Goal: Transaction & Acquisition: Purchase product/service

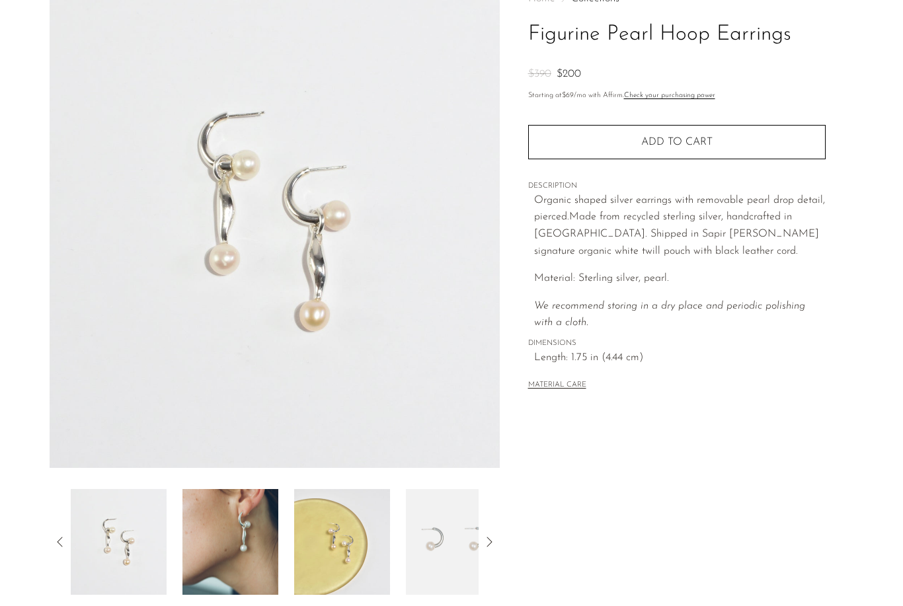
scroll to position [95, 0]
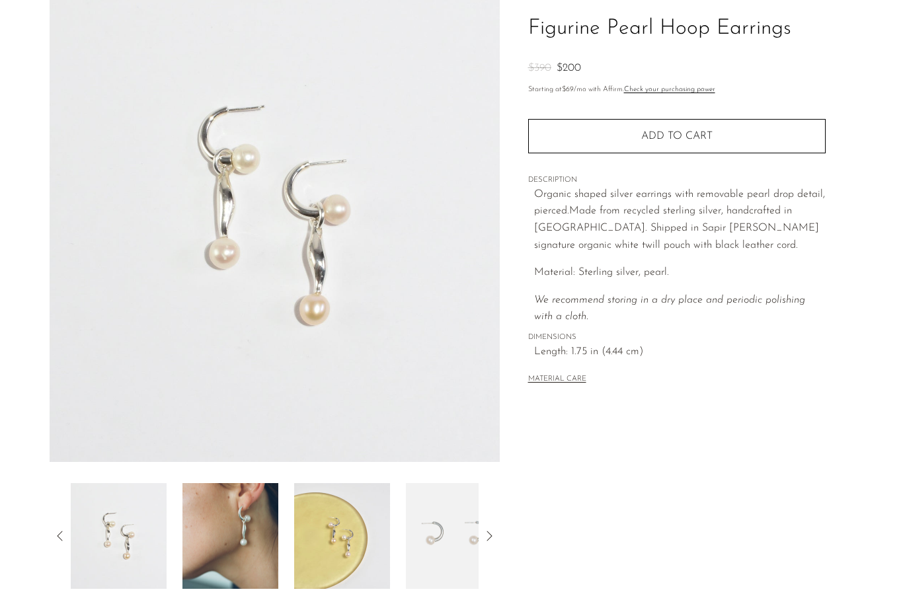
click at [247, 563] on img at bounding box center [230, 536] width 96 height 106
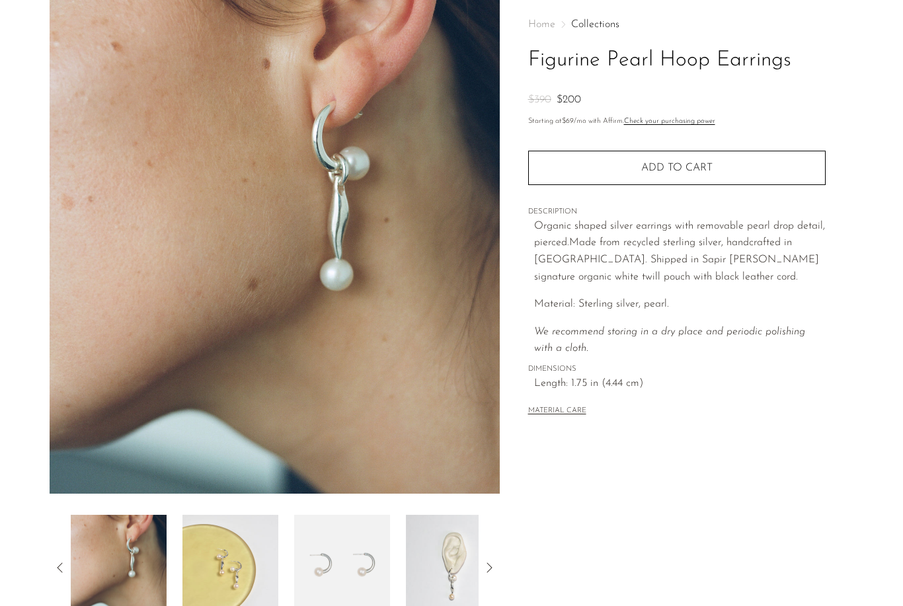
scroll to position [113, 0]
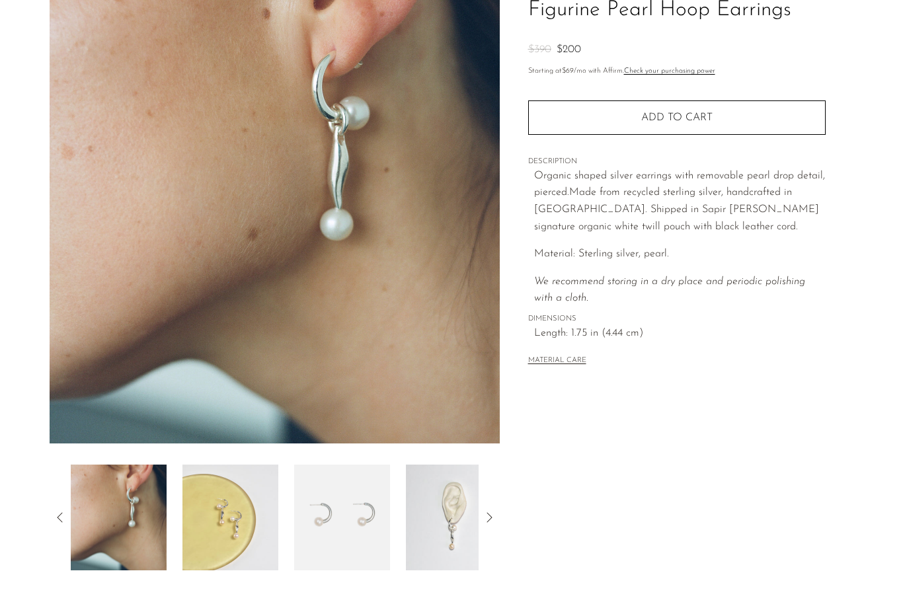
click at [341, 528] on img at bounding box center [342, 518] width 96 height 106
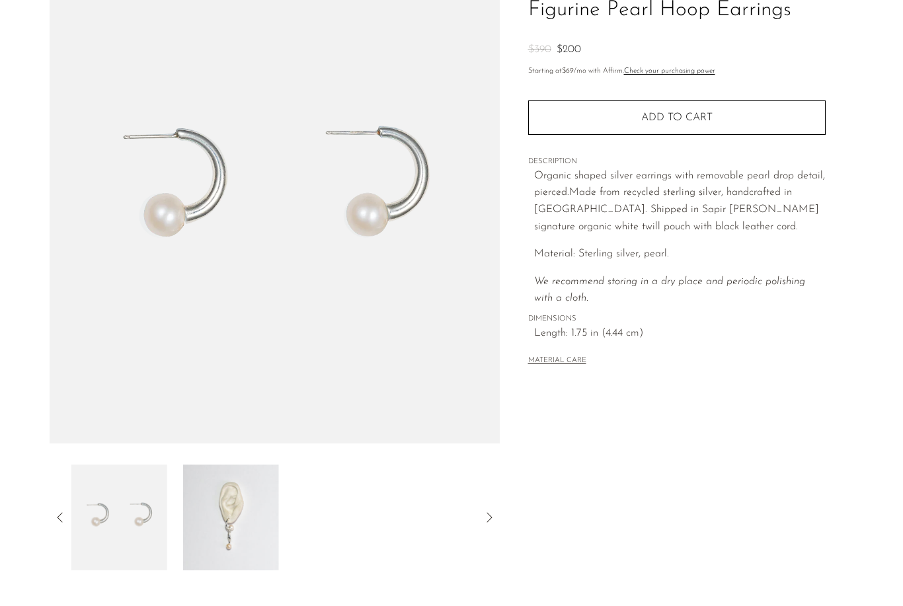
click at [249, 541] on img at bounding box center [231, 518] width 96 height 106
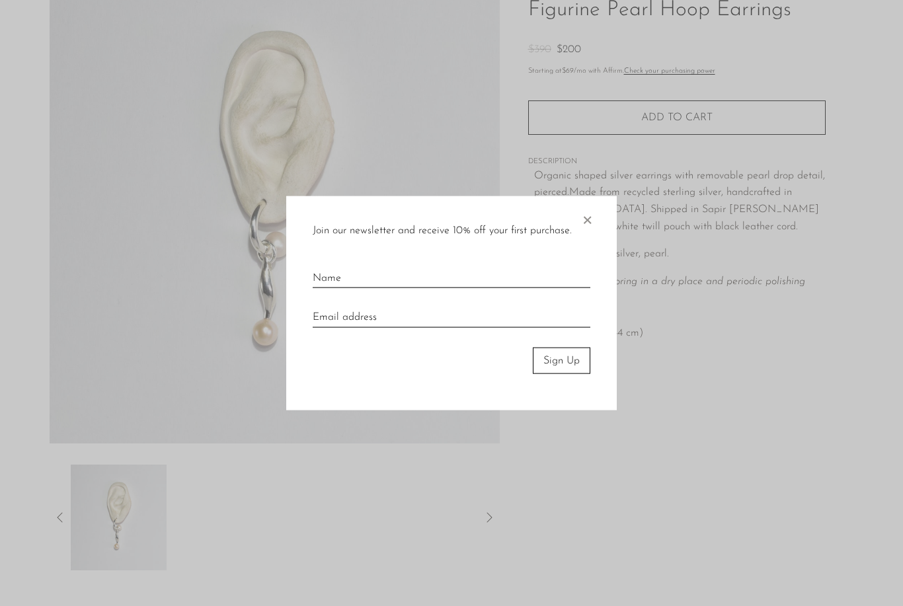
click at [588, 238] on span "×" at bounding box center [586, 217] width 13 height 42
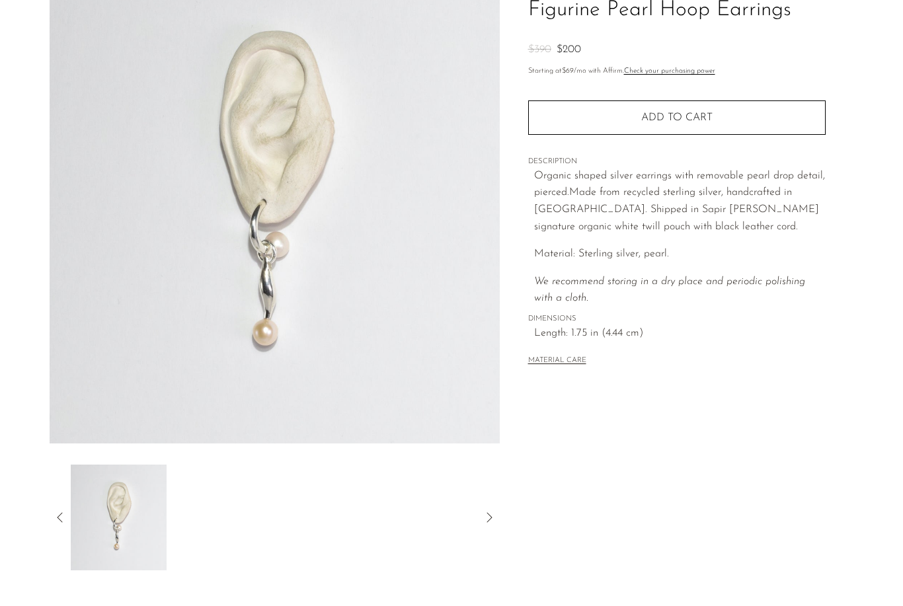
click at [61, 529] on div at bounding box center [275, 518] width 450 height 106
click at [59, 520] on icon at bounding box center [60, 518] width 16 height 16
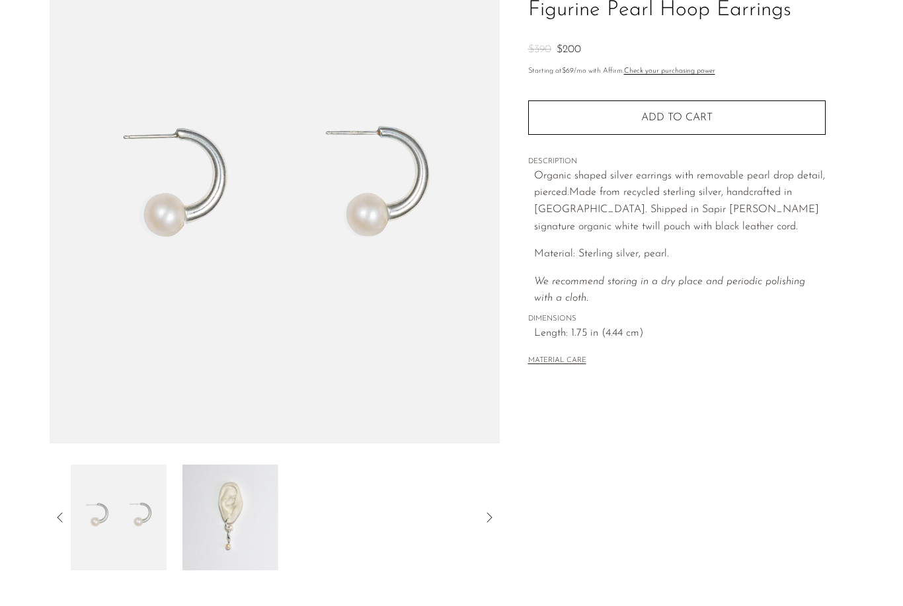
click at [65, 519] on icon at bounding box center [60, 518] width 16 height 16
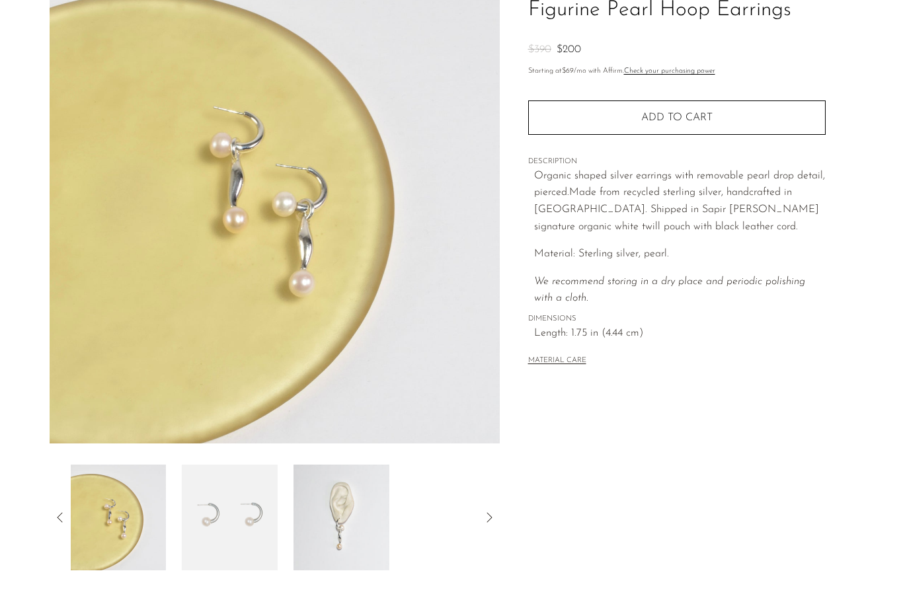
click at [65, 519] on icon at bounding box center [60, 518] width 16 height 16
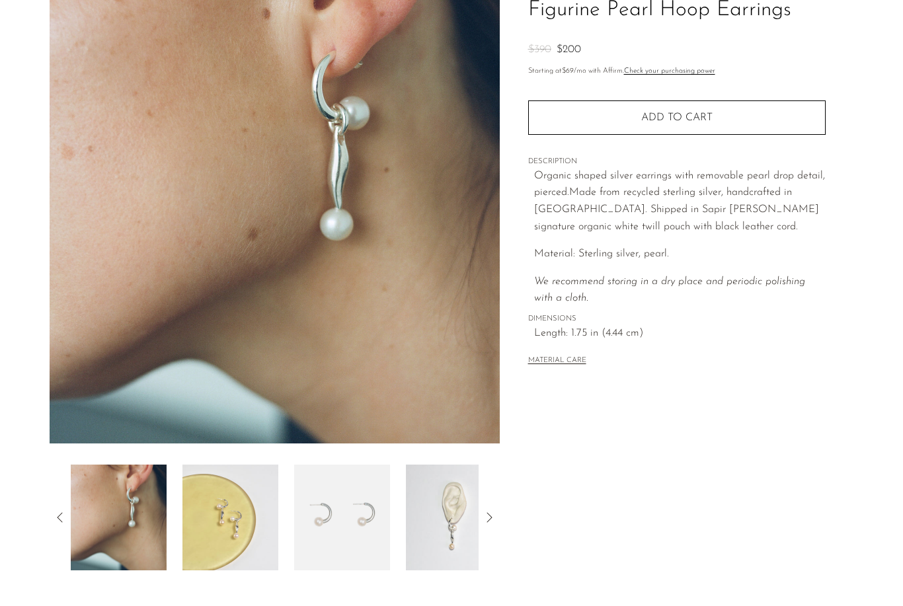
click at [65, 518] on icon at bounding box center [60, 518] width 16 height 16
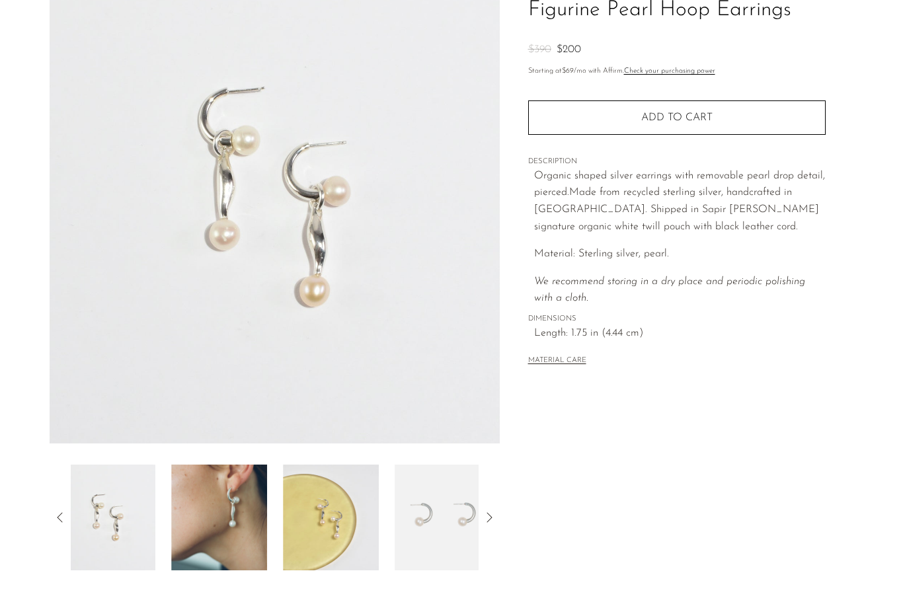
click at [65, 518] on icon at bounding box center [60, 518] width 16 height 16
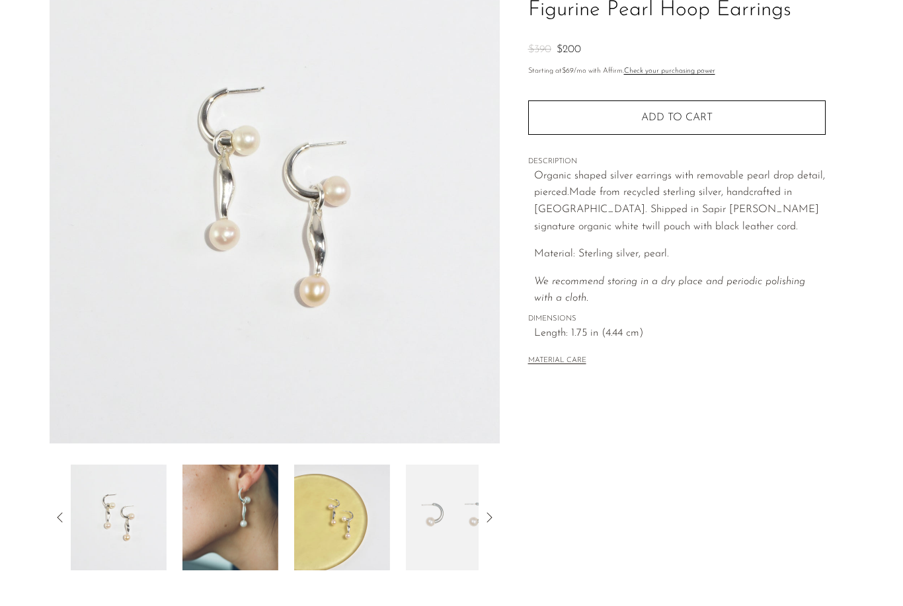
click at [145, 511] on img at bounding box center [119, 518] width 96 height 106
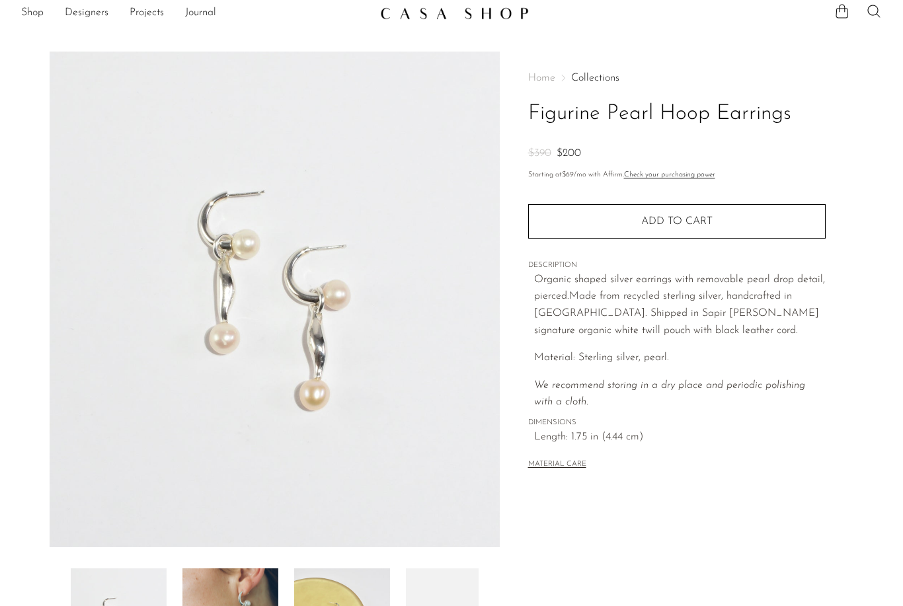
scroll to position [0, 0]
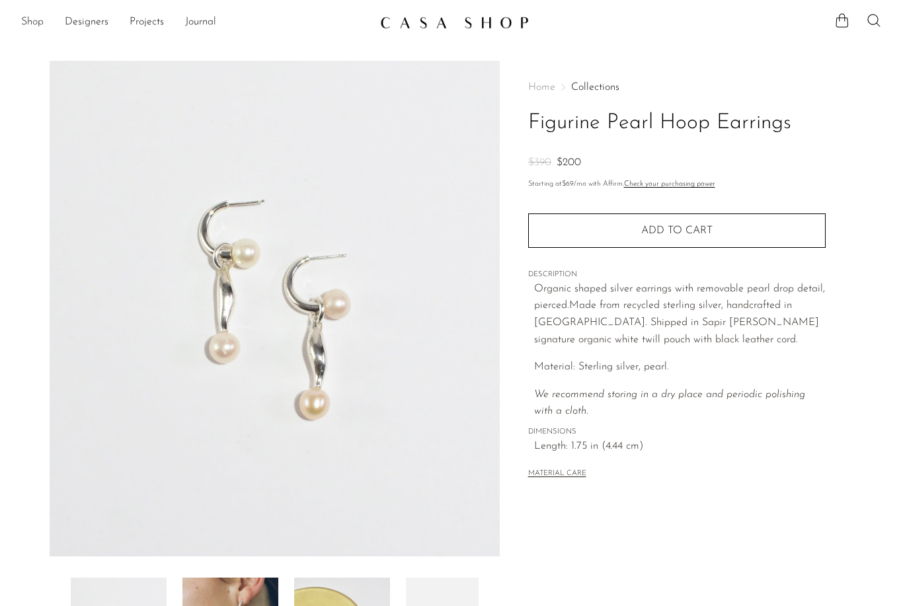
click at [32, 25] on link "Shop" at bounding box center [32, 22] width 22 height 17
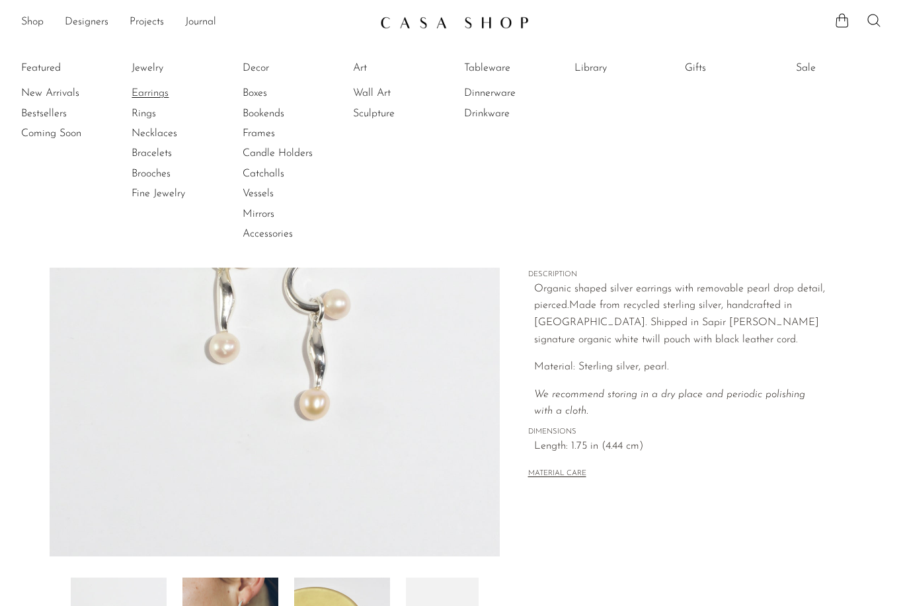
click at [165, 93] on link "Earrings" at bounding box center [181, 93] width 99 height 15
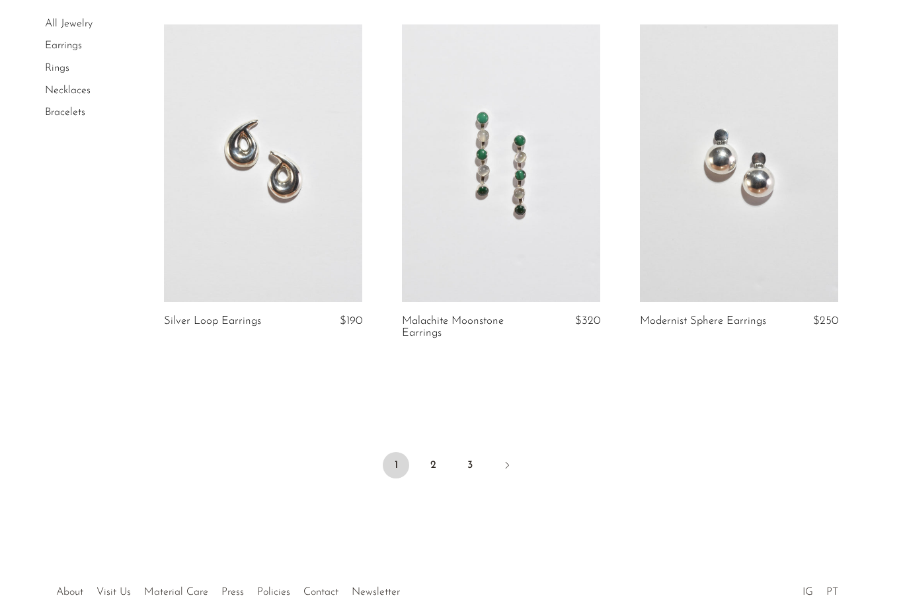
scroll to position [3890, 0]
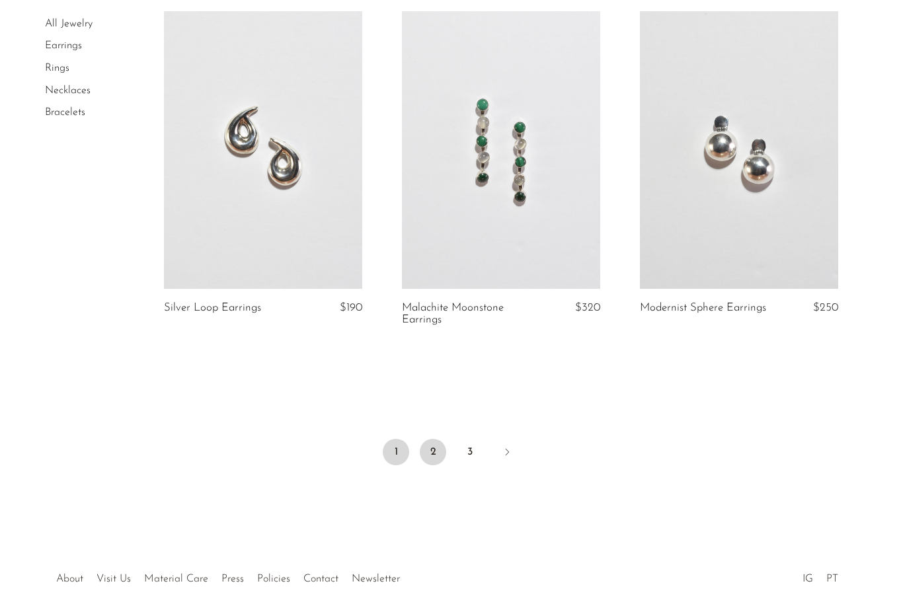
click at [433, 439] on link "2" at bounding box center [433, 452] width 26 height 26
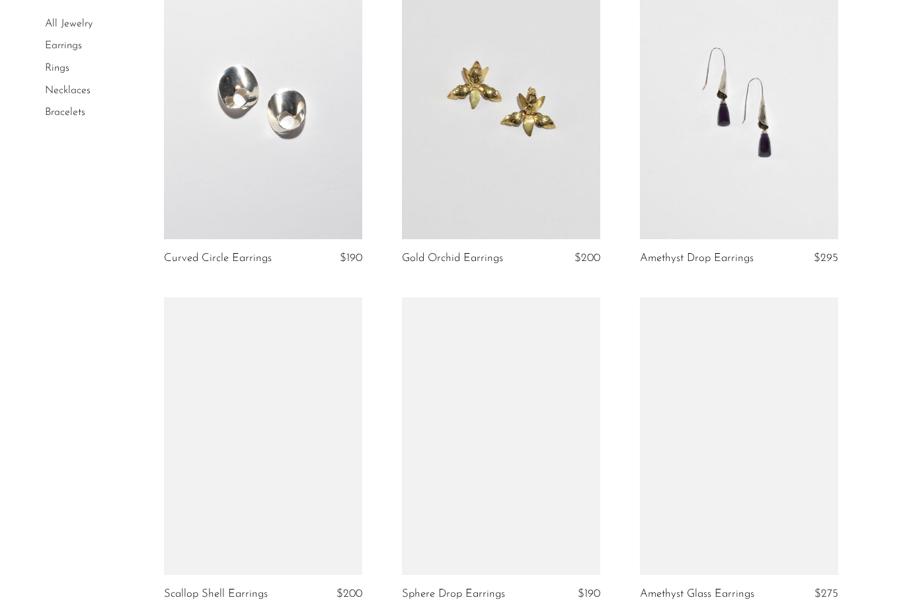
scroll to position [672, 0]
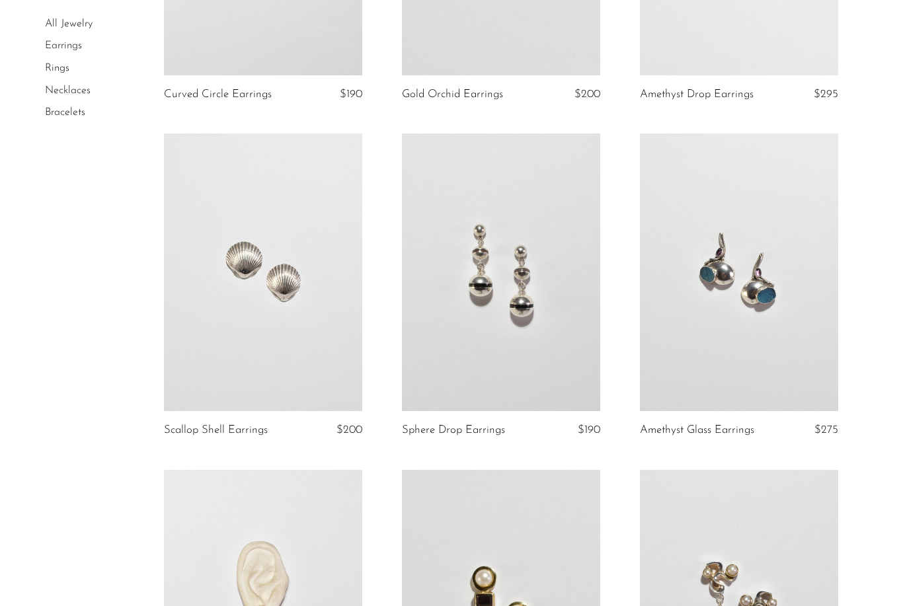
click at [511, 363] on link at bounding box center [501, 273] width 198 height 278
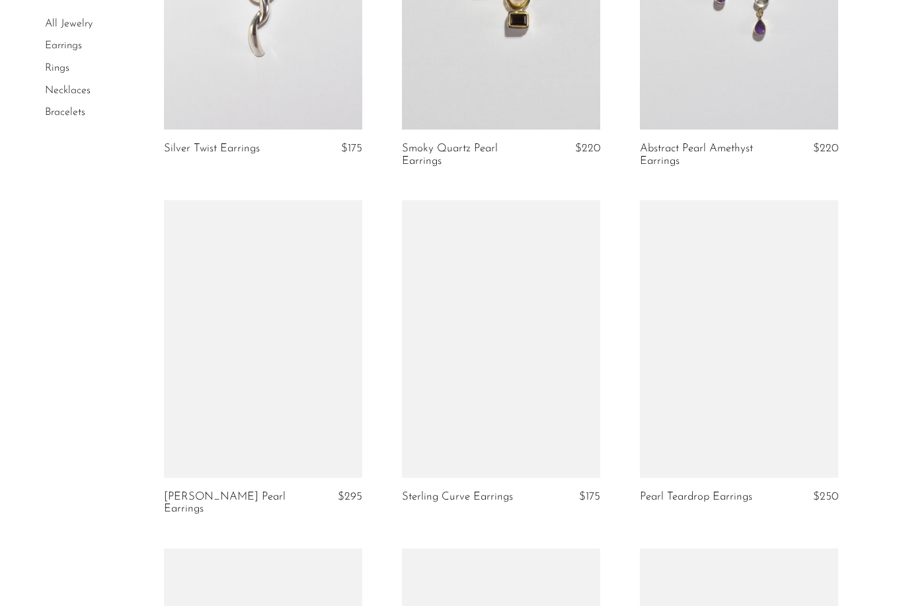
scroll to position [1338, 0]
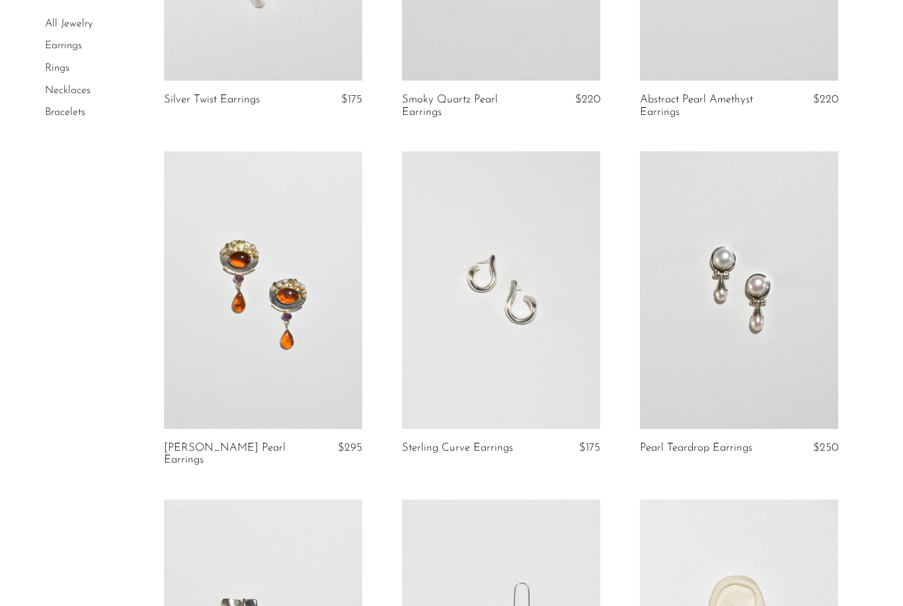
click at [775, 321] on link at bounding box center [739, 290] width 198 height 278
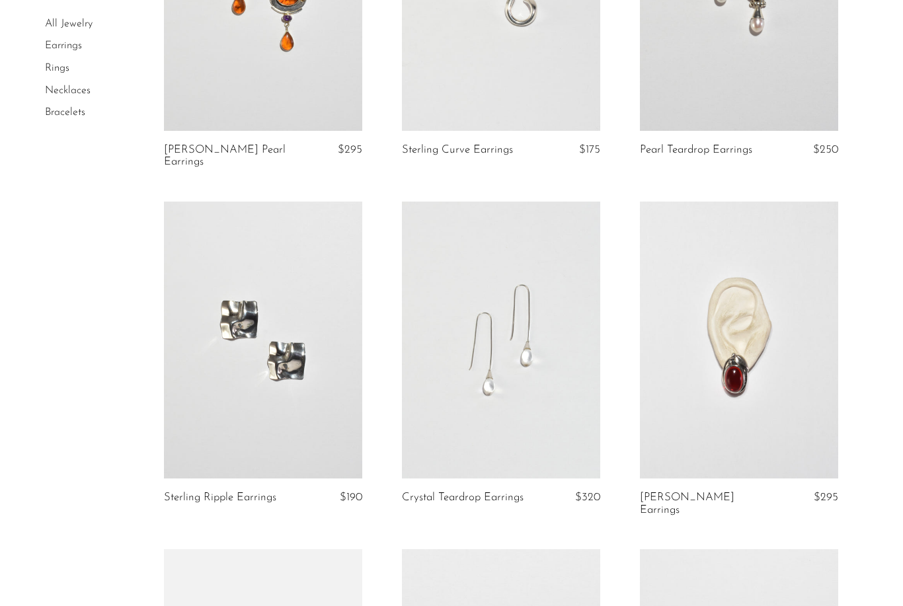
scroll to position [1652, 0]
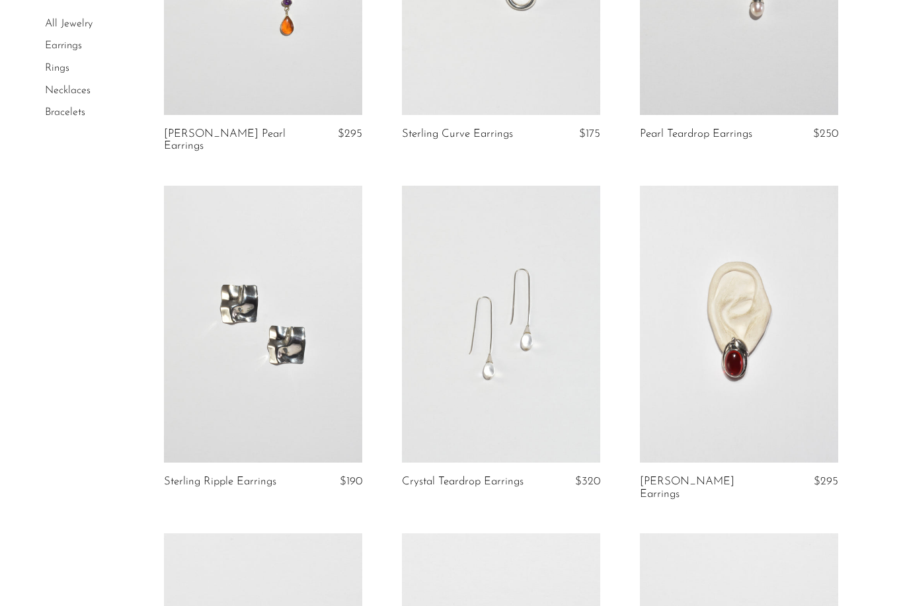
click at [507, 377] on link at bounding box center [501, 325] width 198 height 278
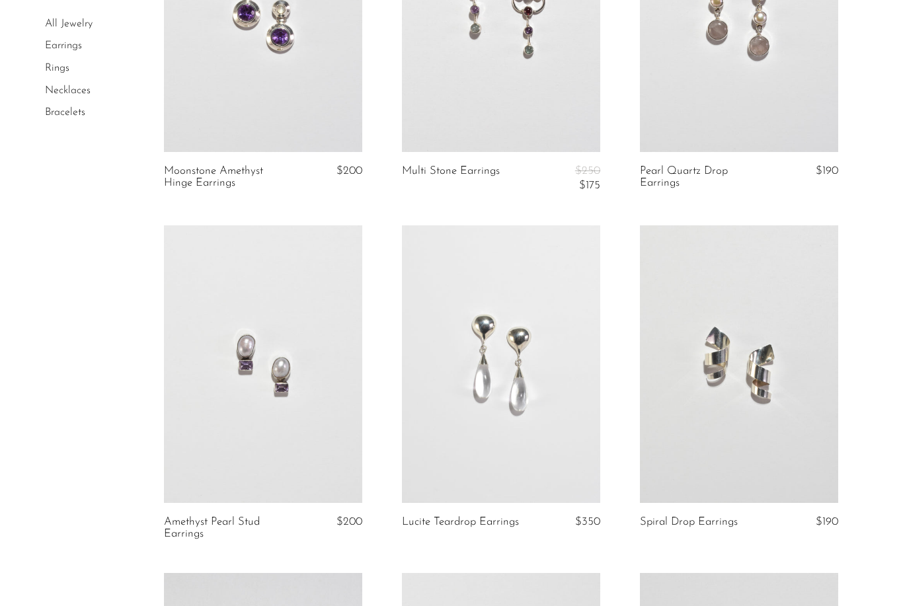
scroll to position [2314, 0]
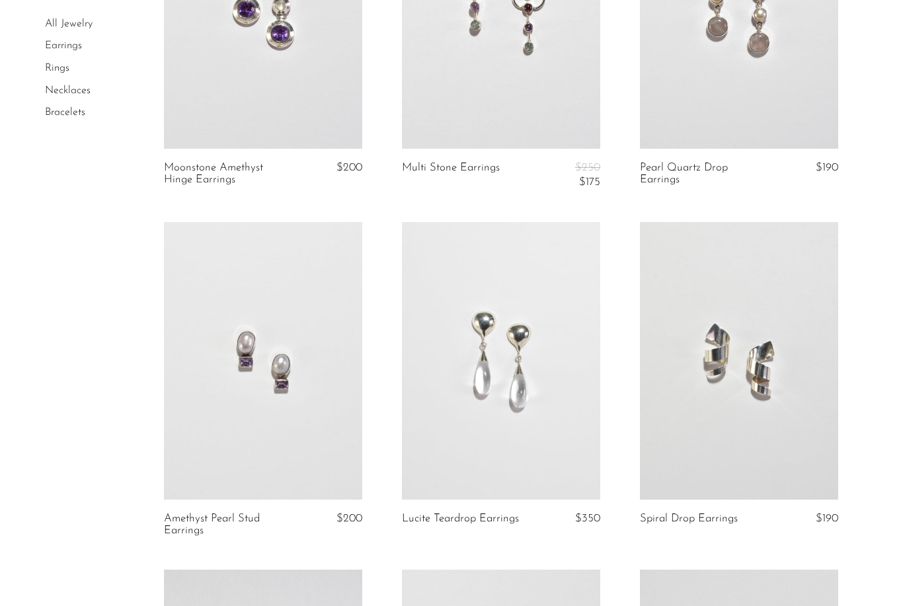
click at [518, 405] on link at bounding box center [501, 361] width 198 height 278
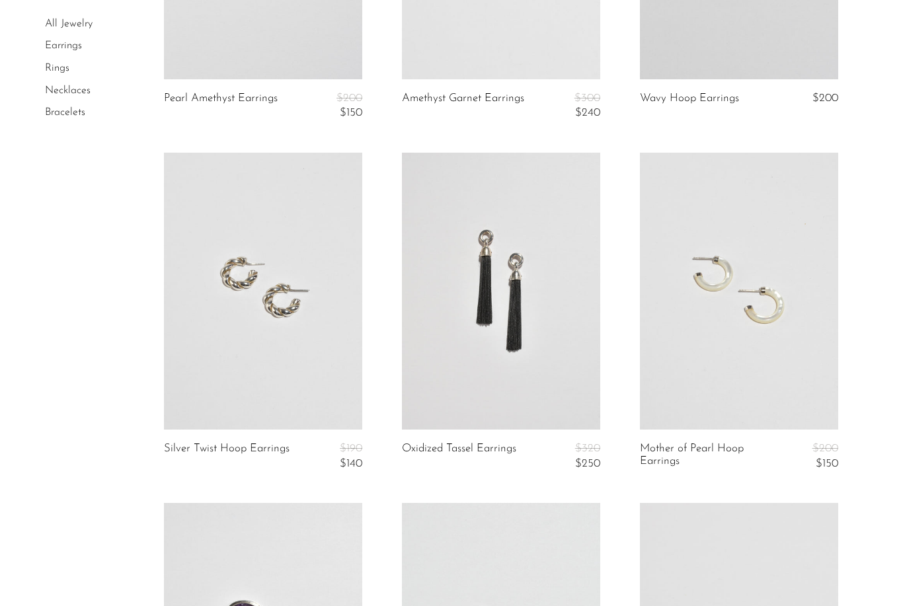
scroll to position [3500, 0]
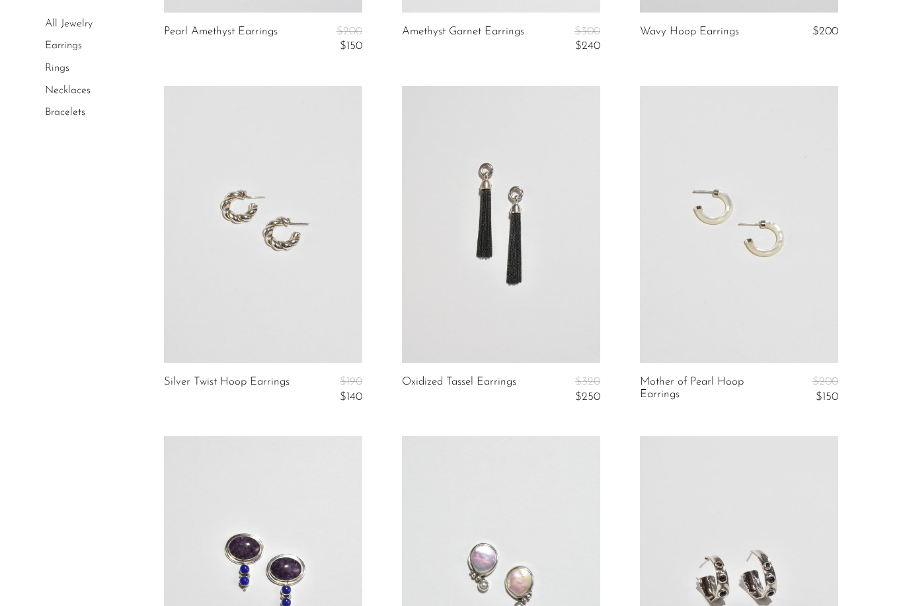
click at [777, 278] on link at bounding box center [739, 225] width 198 height 278
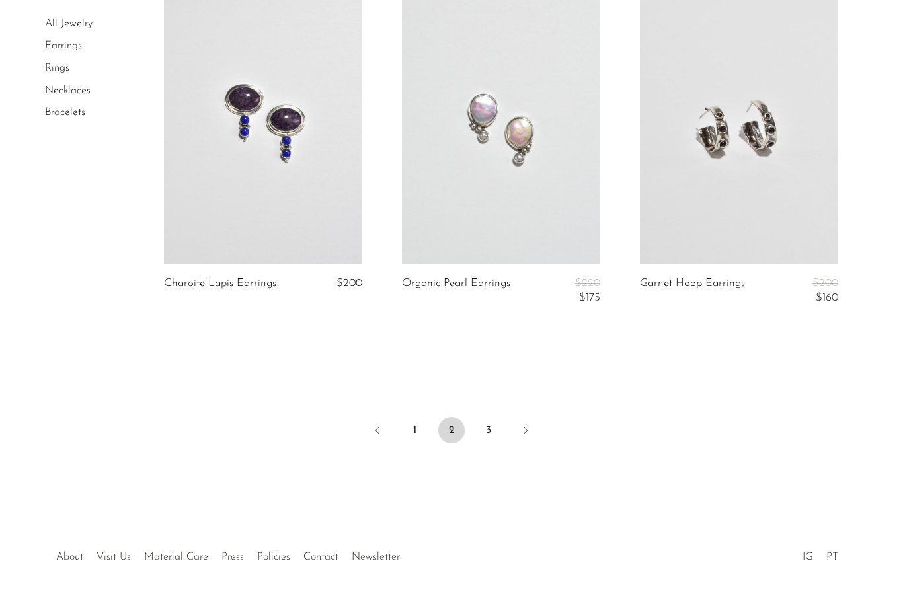
scroll to position [3952, 0]
click at [498, 415] on link "3" at bounding box center [488, 428] width 26 height 26
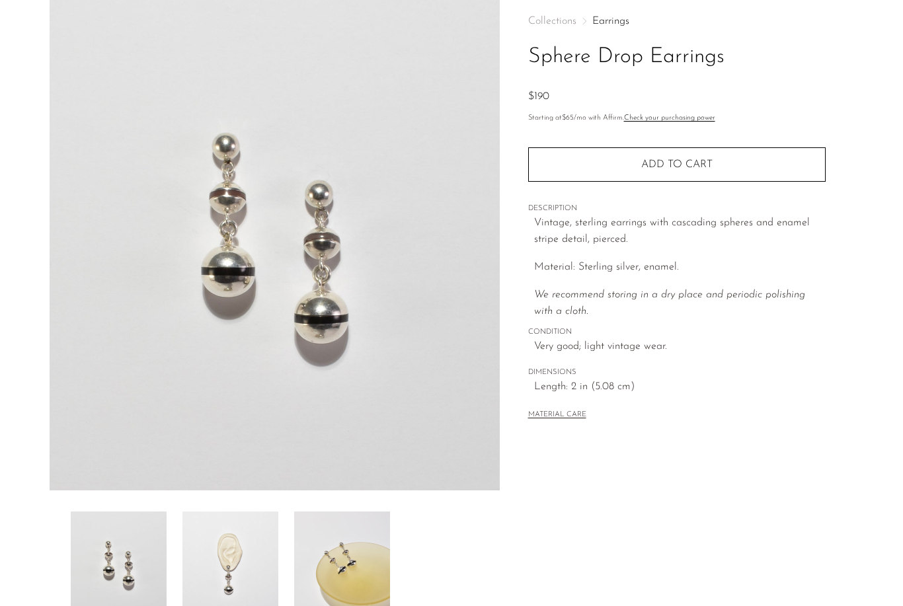
scroll to position [102, 0]
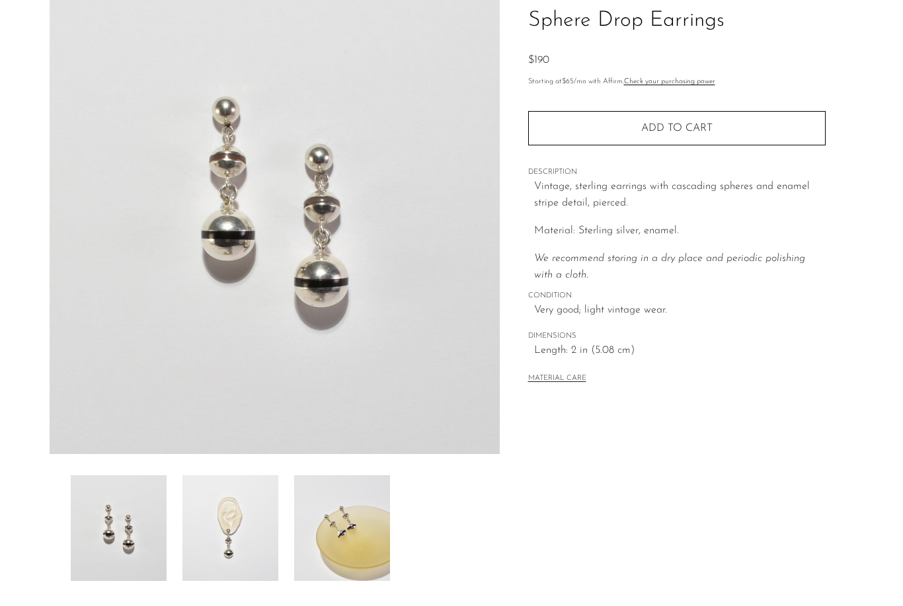
click at [233, 515] on img at bounding box center [230, 528] width 96 height 106
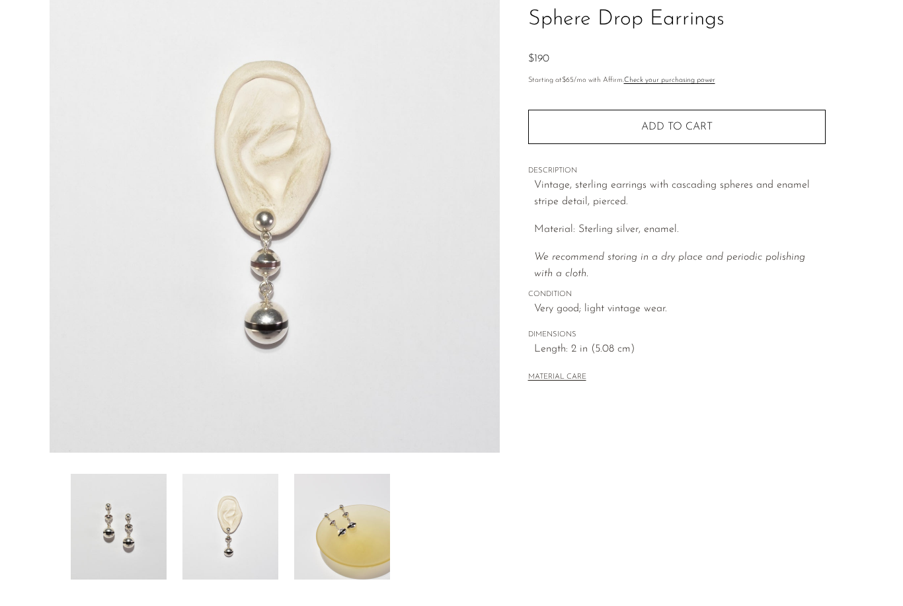
scroll to position [105, 0]
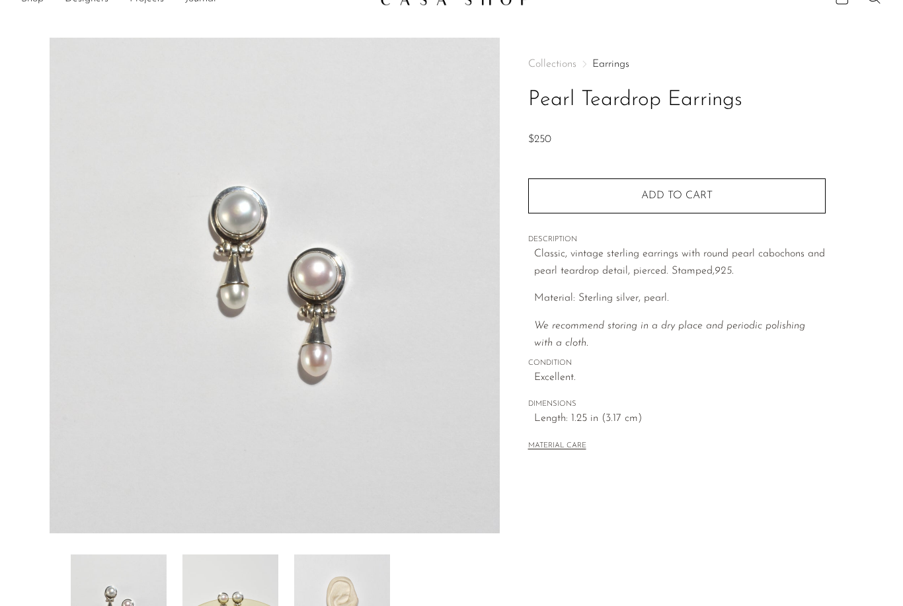
scroll to position [22, 0]
click at [374, 606] on img at bounding box center [342, 608] width 96 height 106
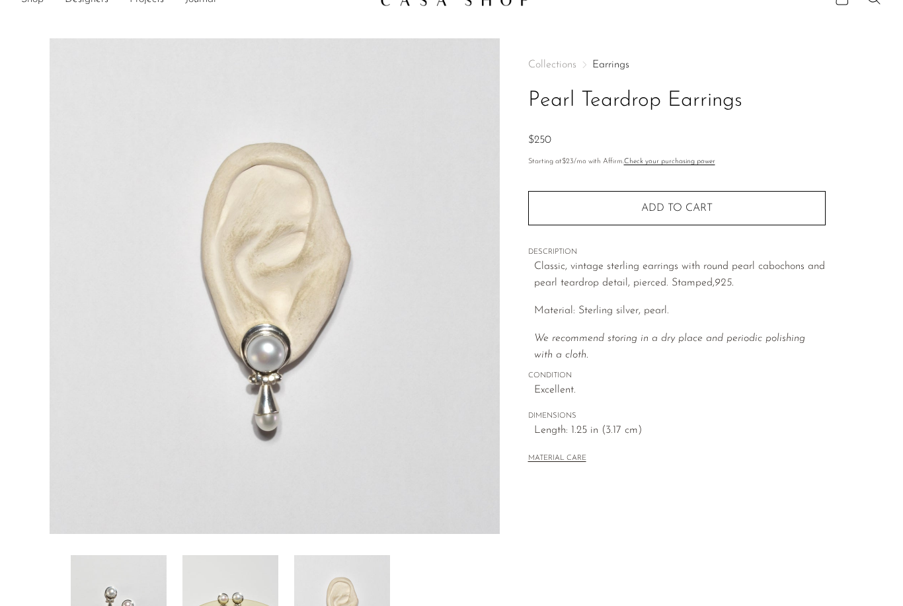
scroll to position [0, 0]
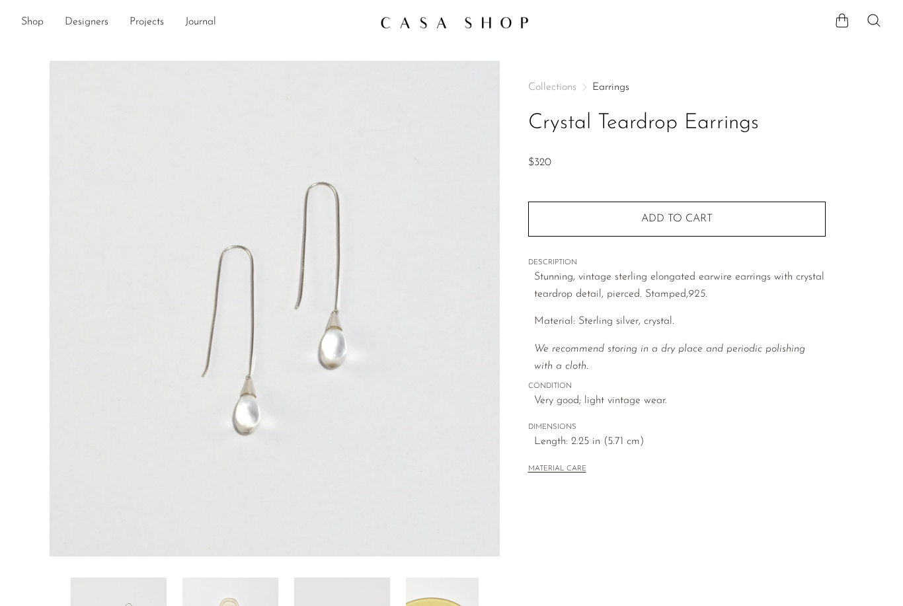
scroll to position [48, 0]
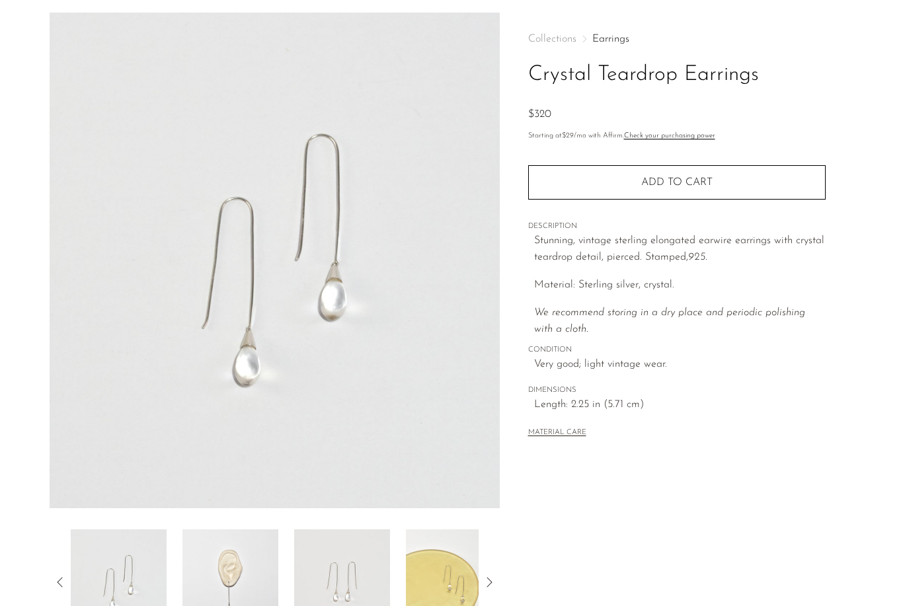
click at [235, 596] on img at bounding box center [230, 583] width 96 height 106
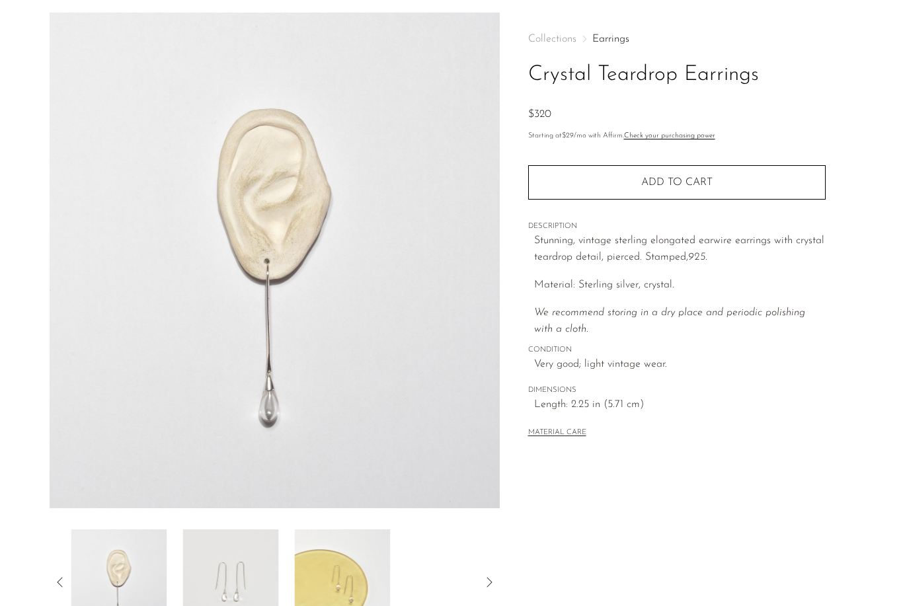
click at [239, 594] on img at bounding box center [230, 583] width 96 height 106
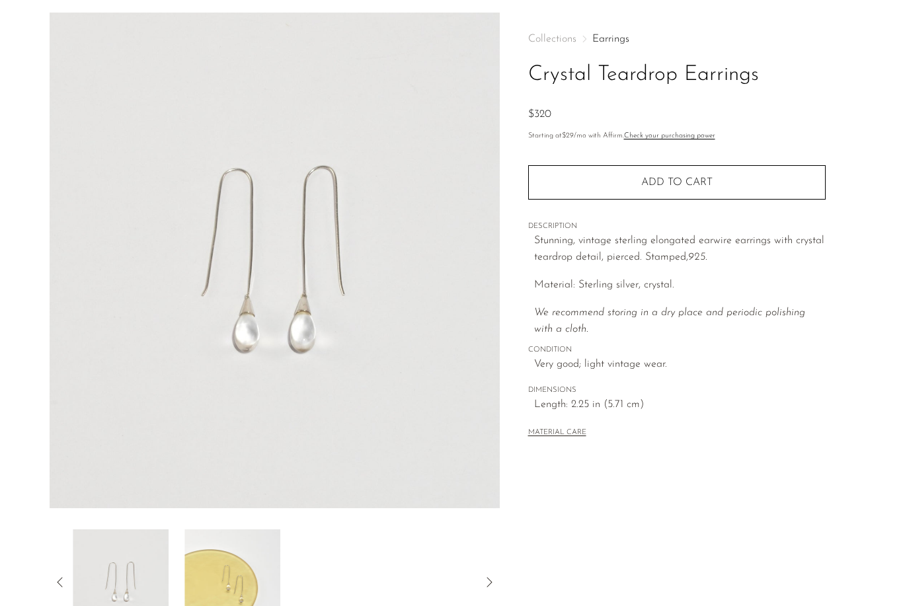
click at [252, 587] on img at bounding box center [232, 583] width 96 height 106
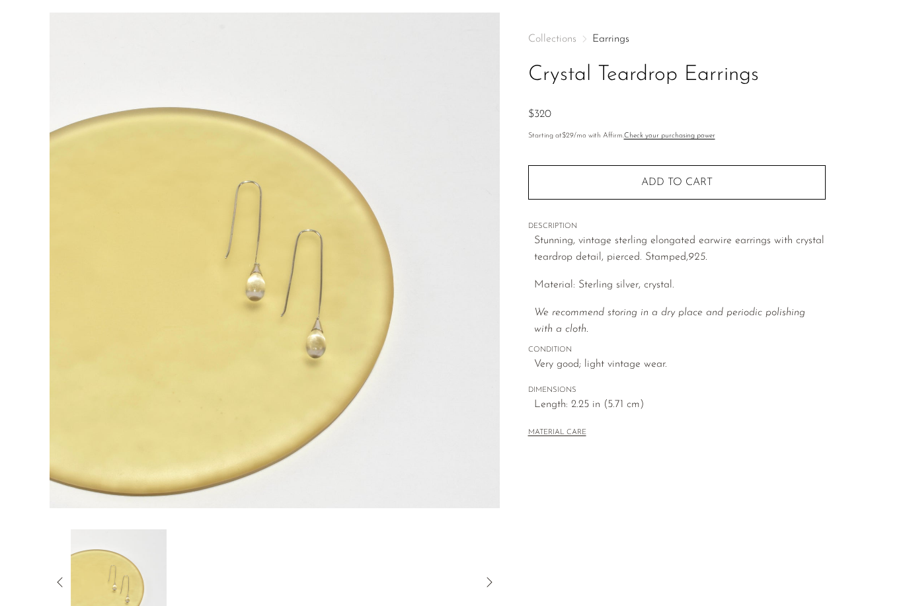
click at [63, 584] on icon at bounding box center [60, 582] width 16 height 16
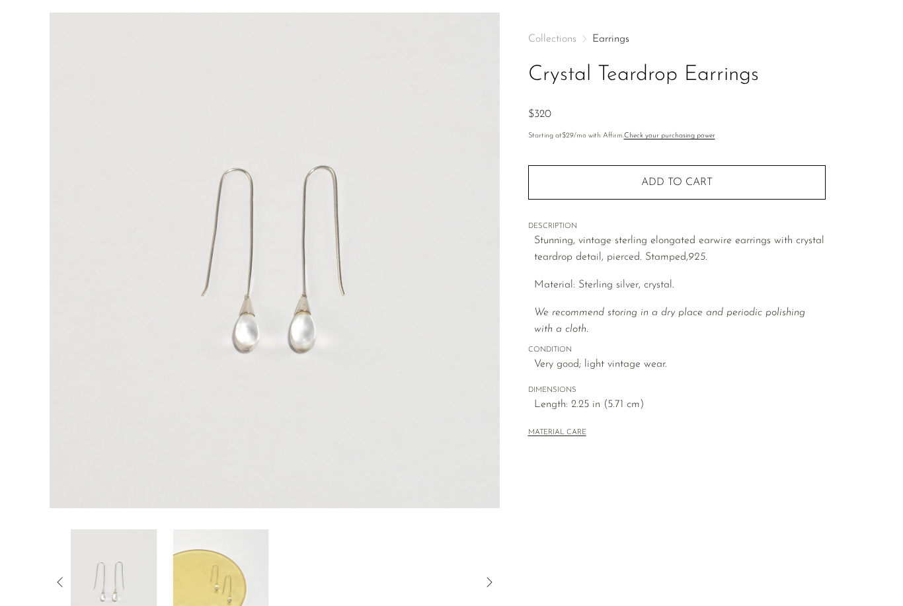
click at [63, 584] on icon at bounding box center [60, 582] width 16 height 16
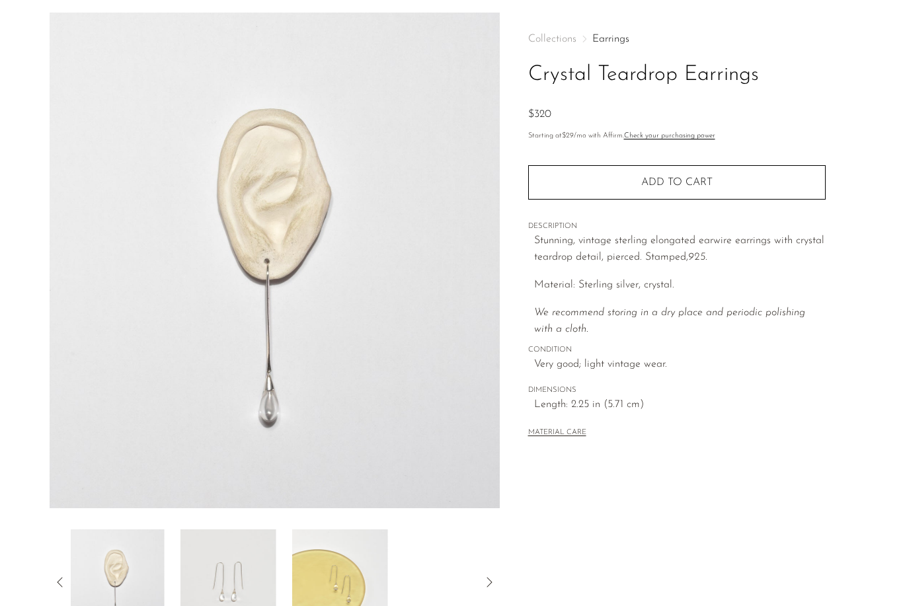
click at [63, 584] on icon at bounding box center [60, 582] width 16 height 16
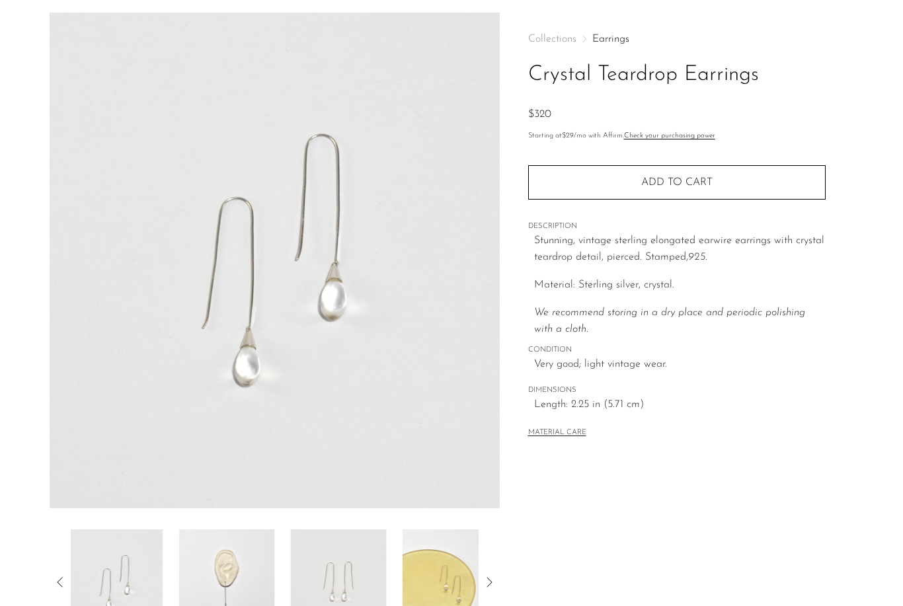
click at [53, 584] on icon at bounding box center [60, 582] width 16 height 16
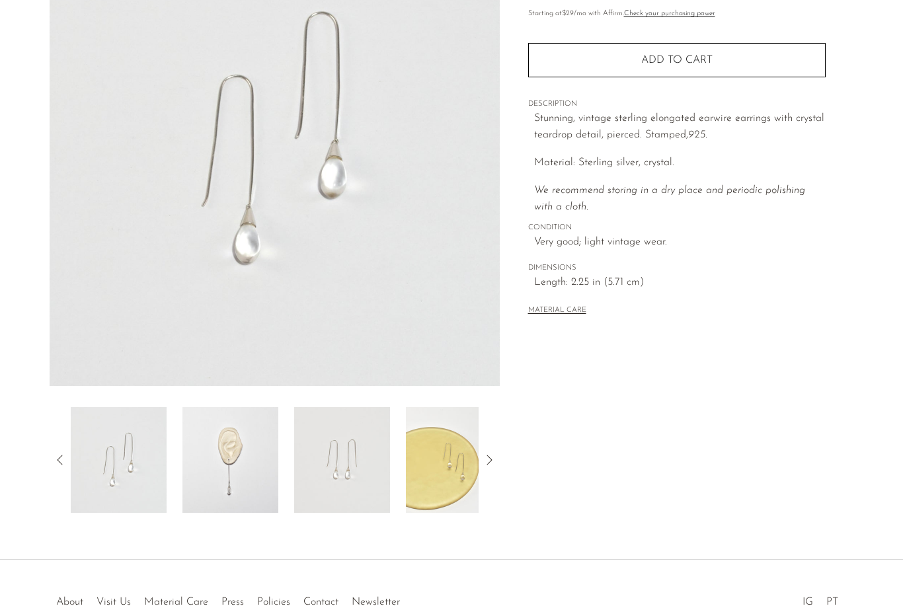
scroll to position [212, 0]
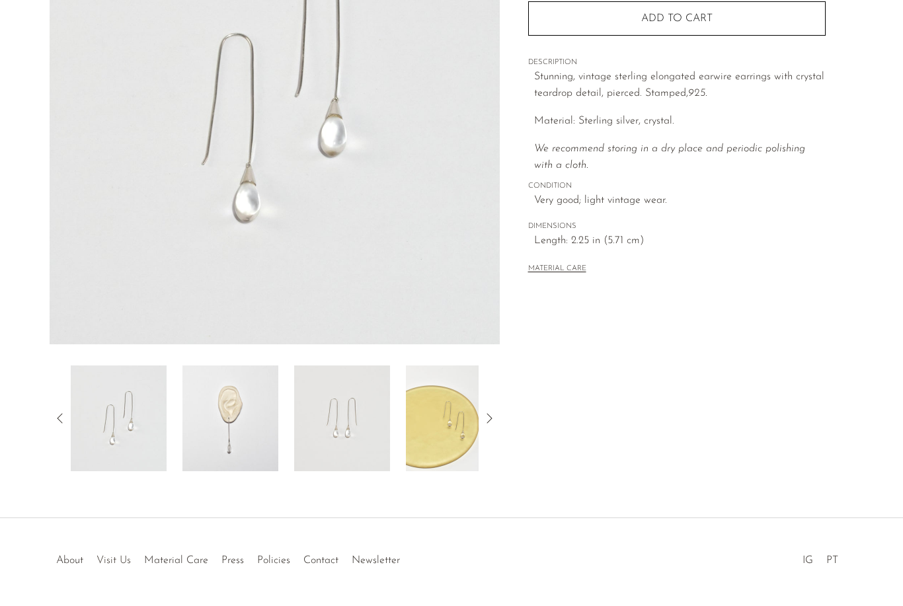
click at [107, 562] on link "Visit Us" at bounding box center [114, 560] width 34 height 11
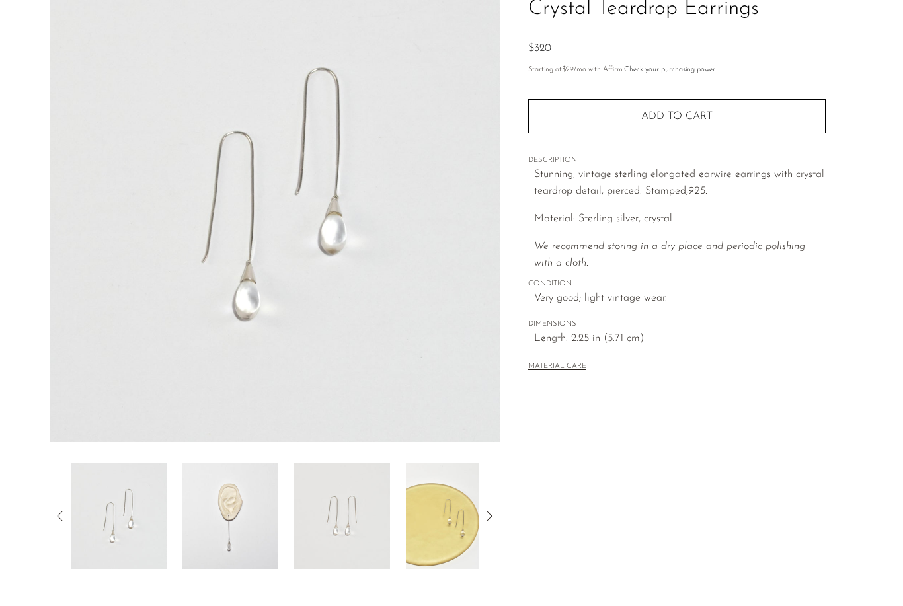
scroll to position [0, 0]
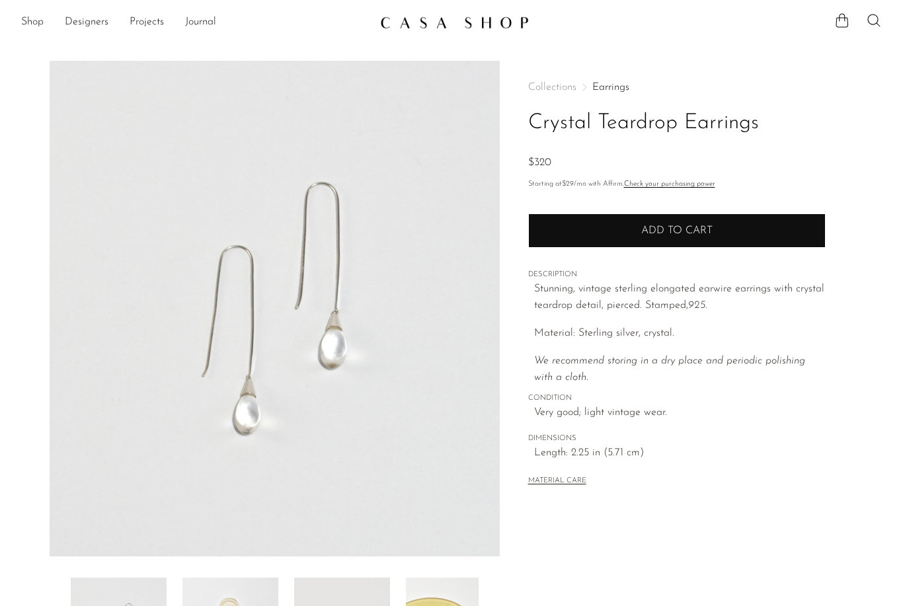
click at [693, 239] on button "Add to cart" at bounding box center [676, 231] width 297 height 34
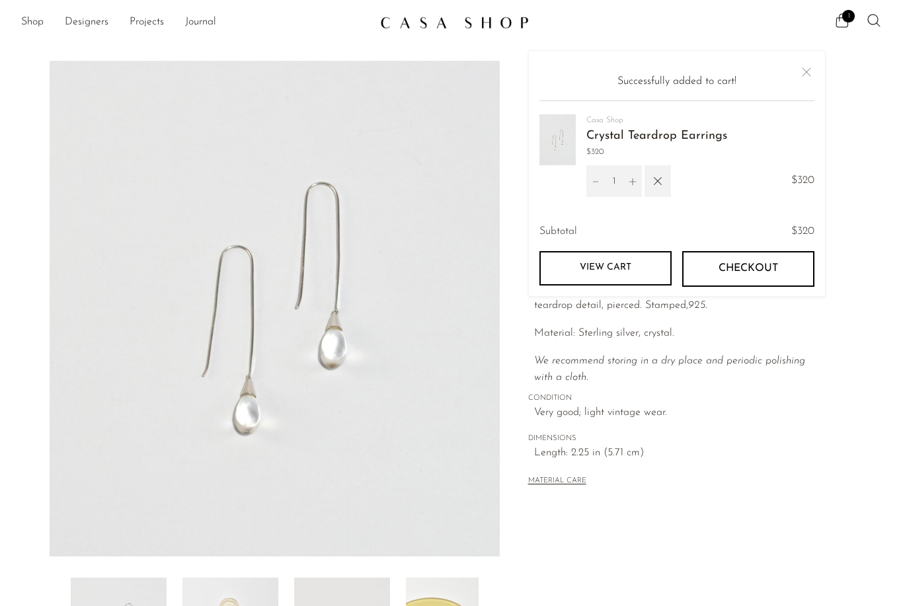
click at [34, 270] on article "Crystal Teardrop Earrings $320" at bounding box center [451, 372] width 846 height 623
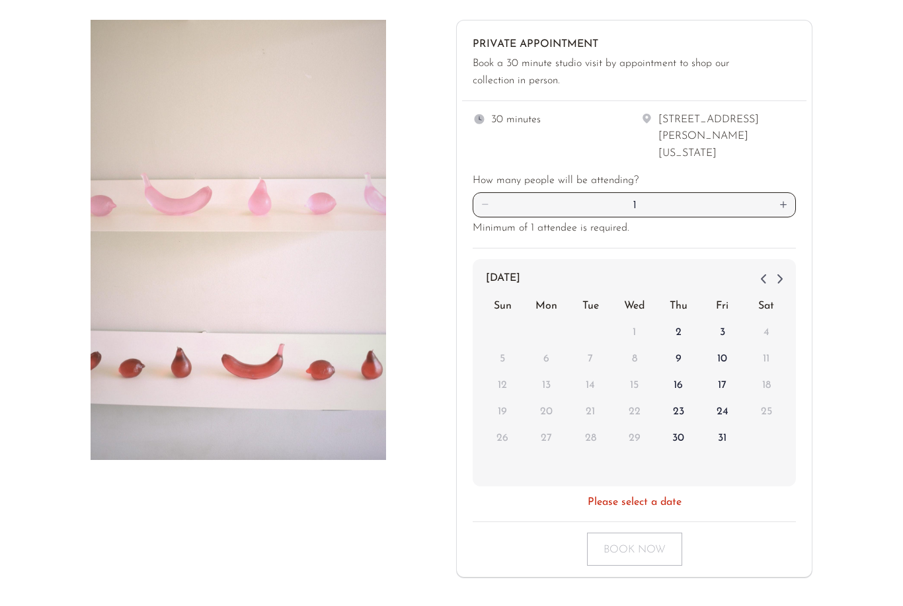
scroll to position [65, 0]
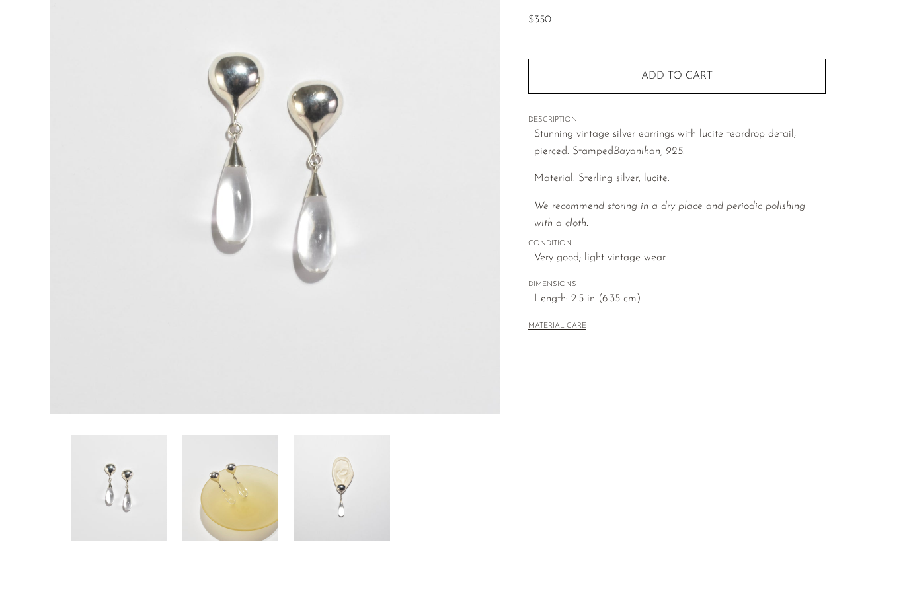
scroll to position [199, 0]
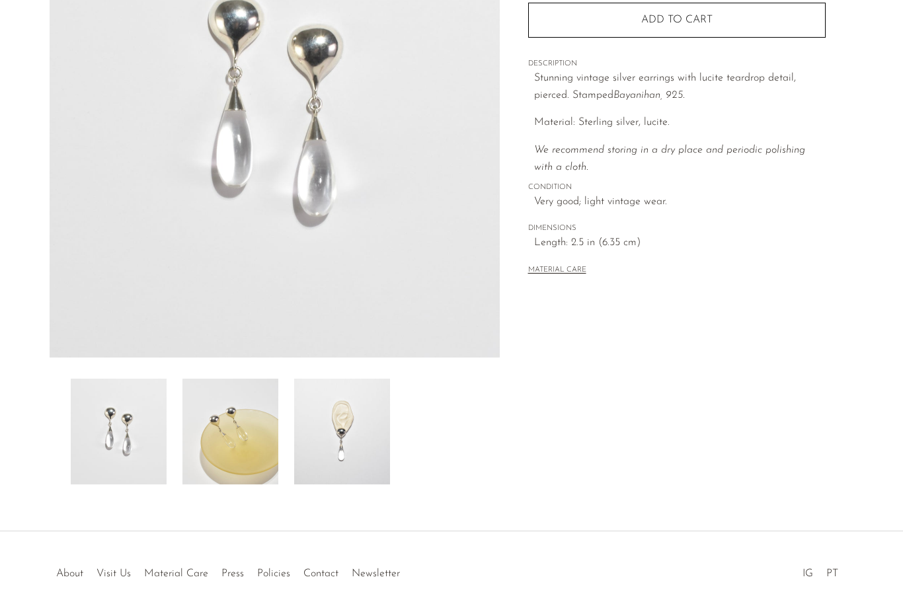
click at [323, 462] on img at bounding box center [342, 432] width 96 height 106
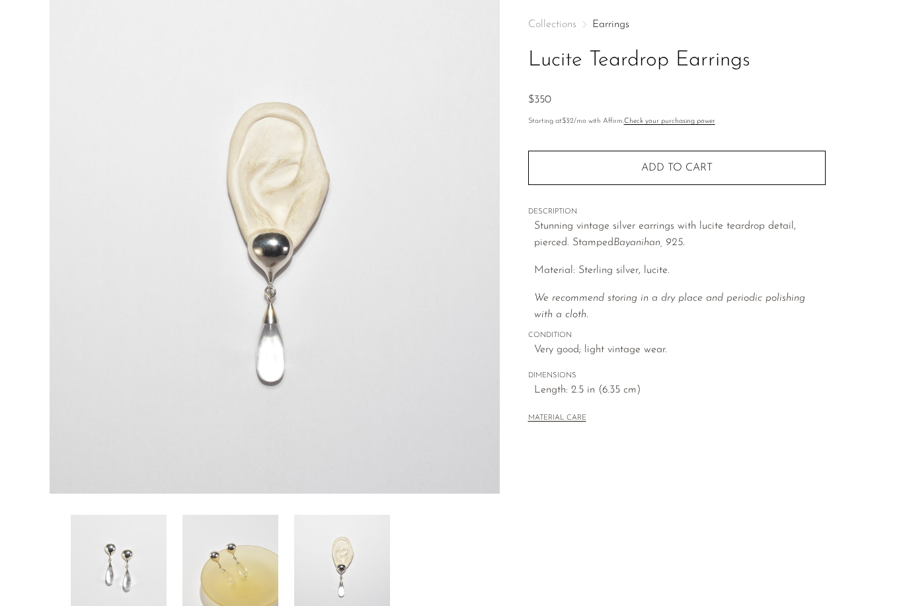
scroll to position [63, 0]
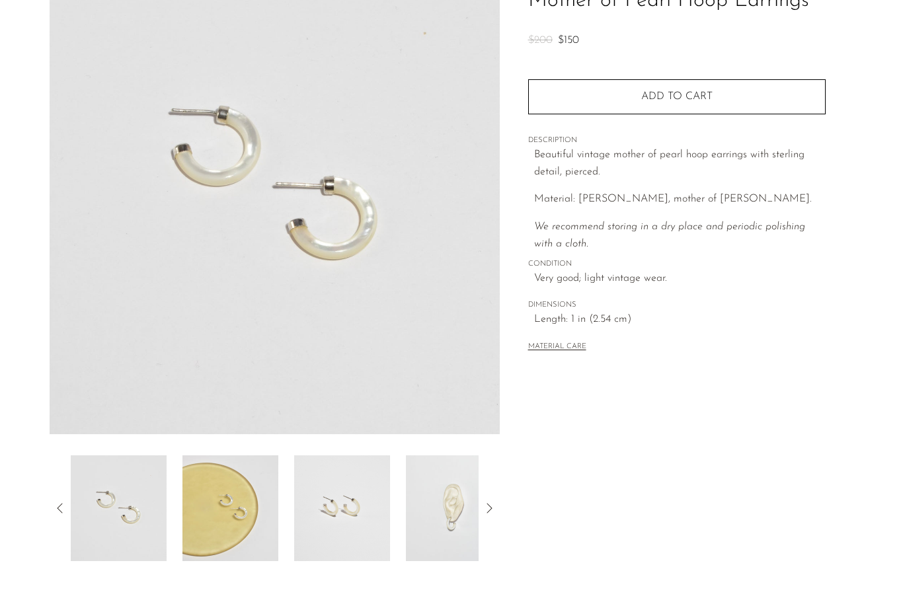
scroll to position [141, 0]
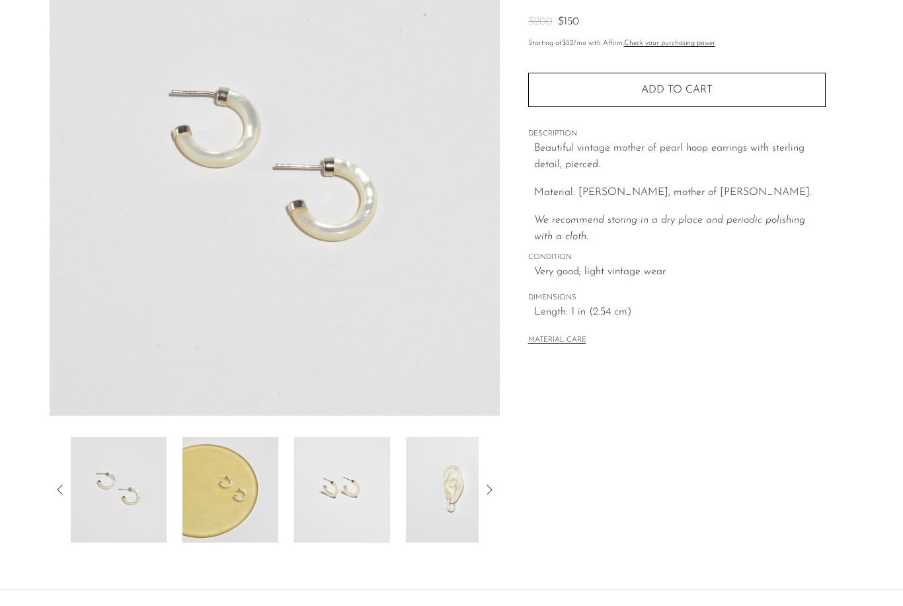
click at [457, 522] on img at bounding box center [454, 490] width 96 height 106
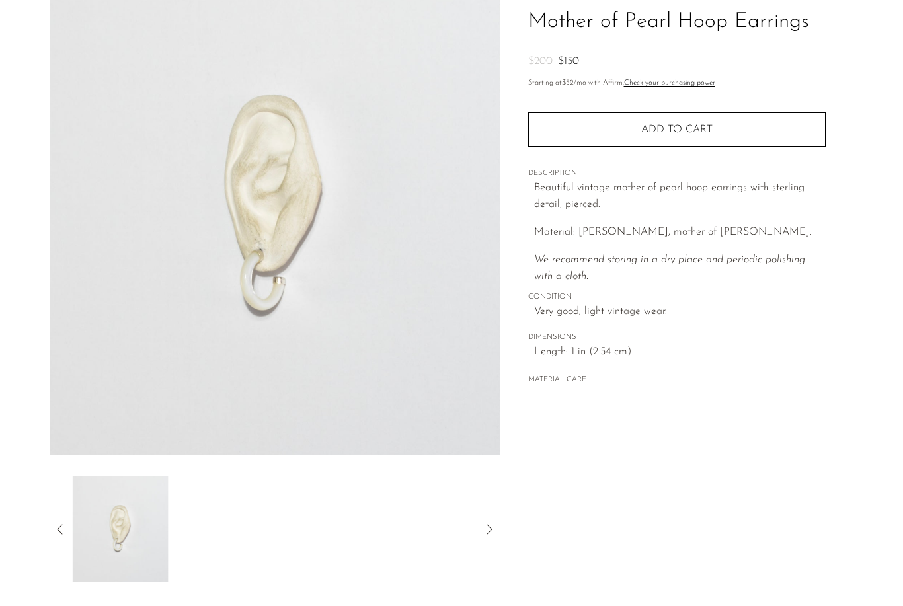
scroll to position [91, 0]
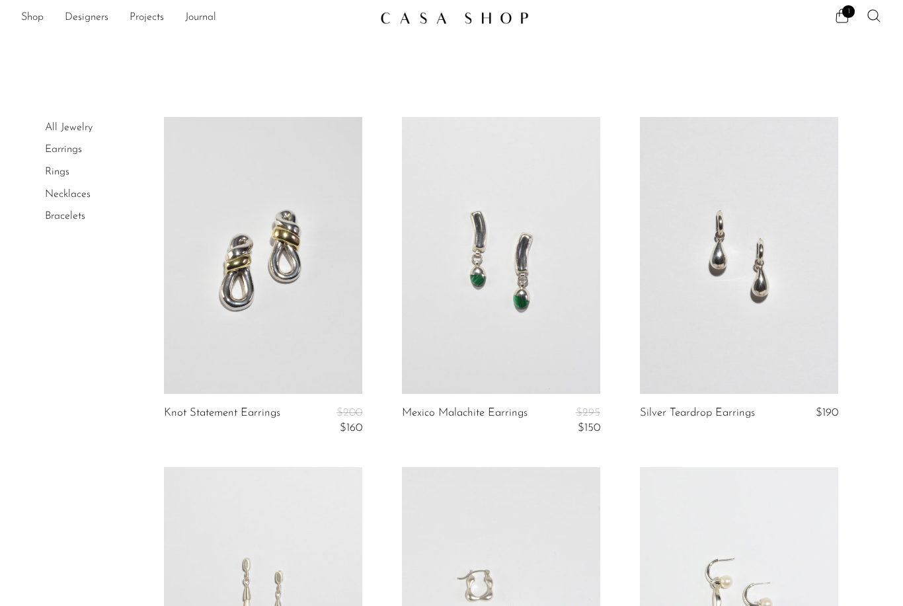
scroll to position [42, 0]
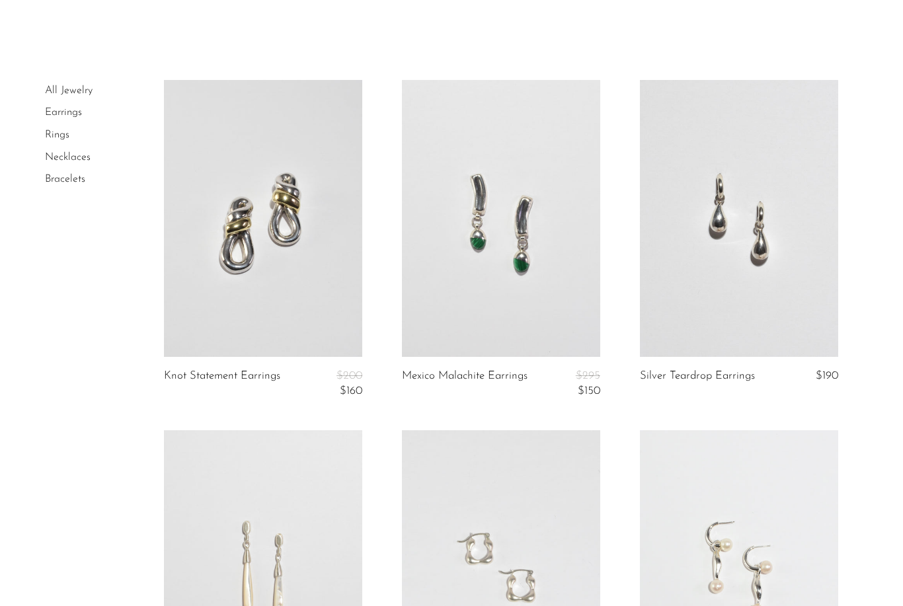
click at [728, 290] on link at bounding box center [739, 219] width 198 height 278
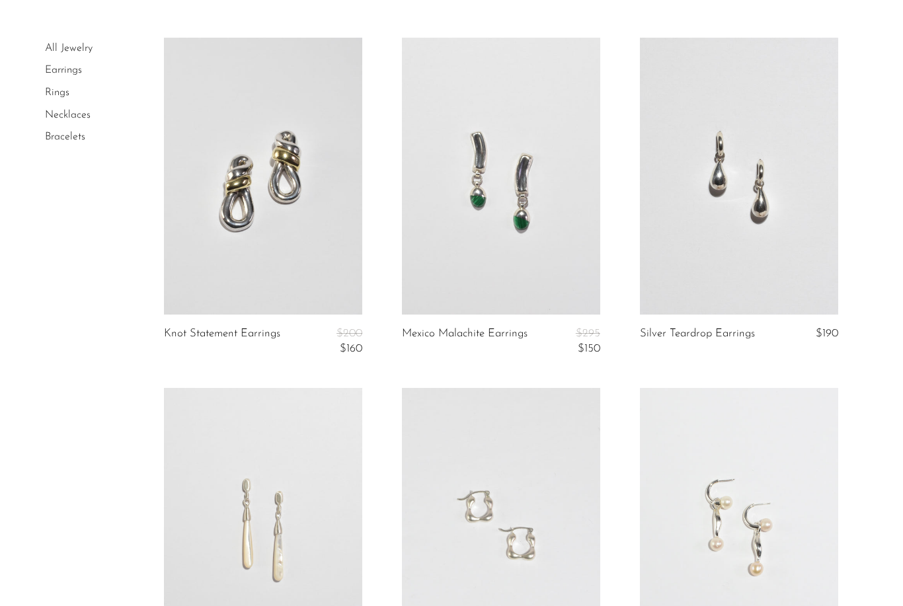
scroll to position [206, 0]
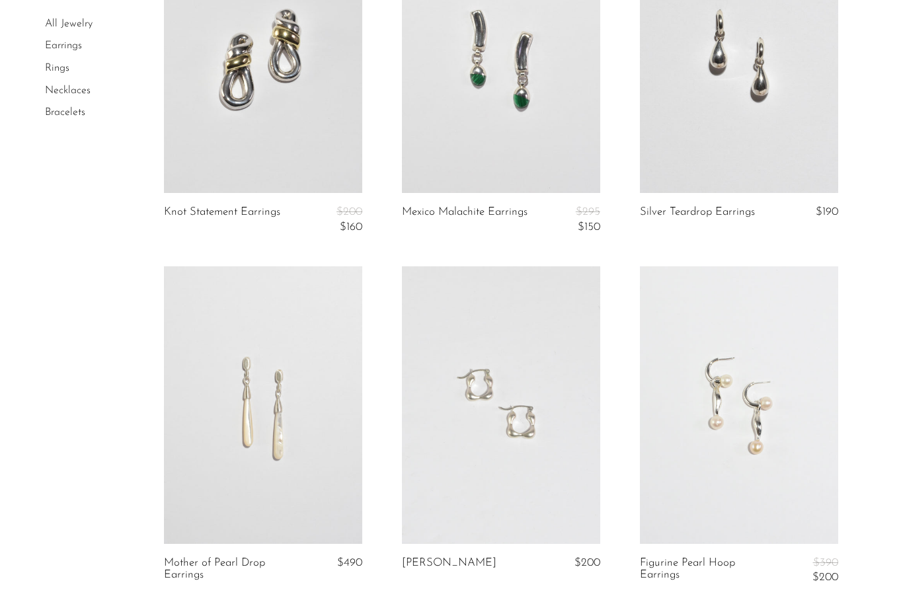
click at [263, 429] on link at bounding box center [263, 405] width 198 height 278
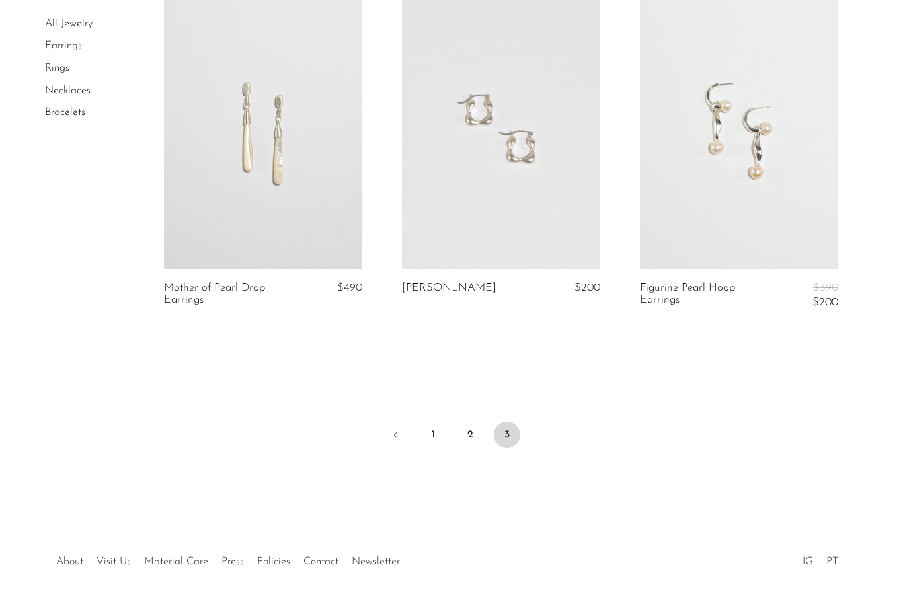
scroll to position [438, 0]
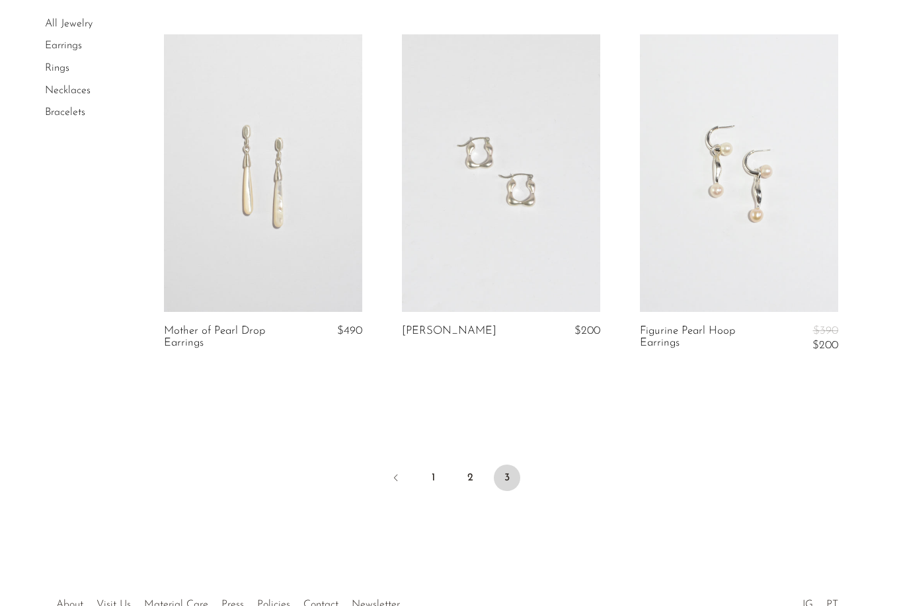
click at [726, 236] on link at bounding box center [739, 173] width 198 height 278
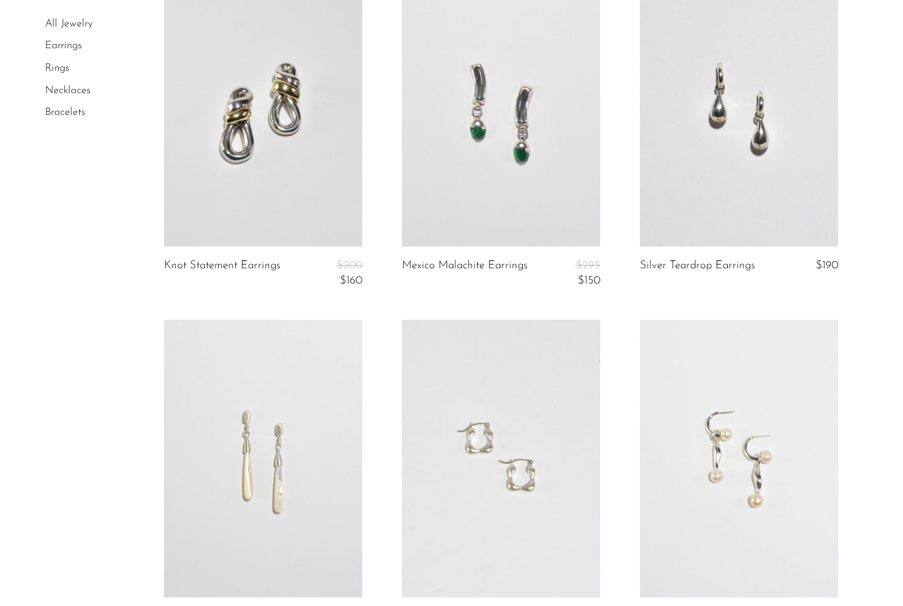
scroll to position [0, 0]
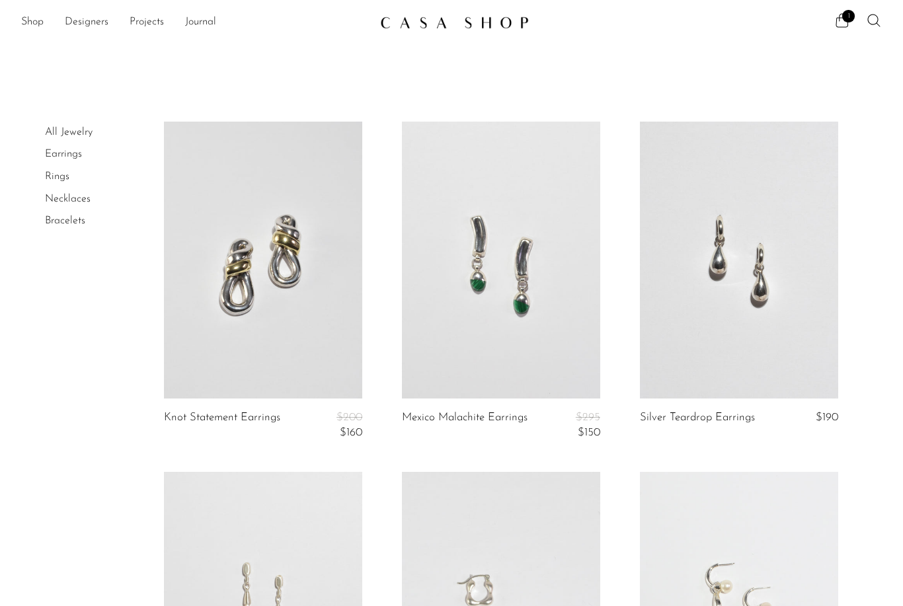
click at [61, 219] on link "Bracelets" at bounding box center [65, 221] width 40 height 11
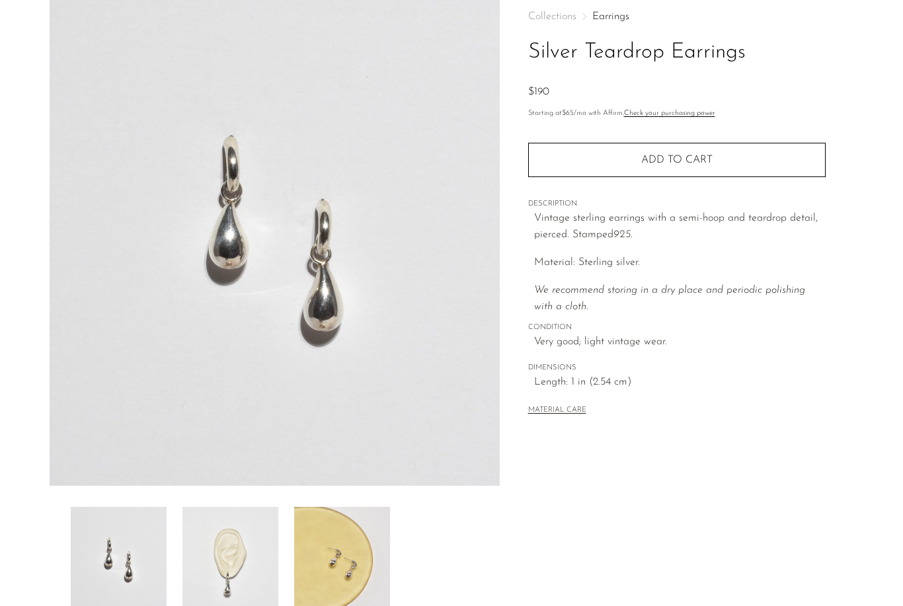
scroll to position [78, 0]
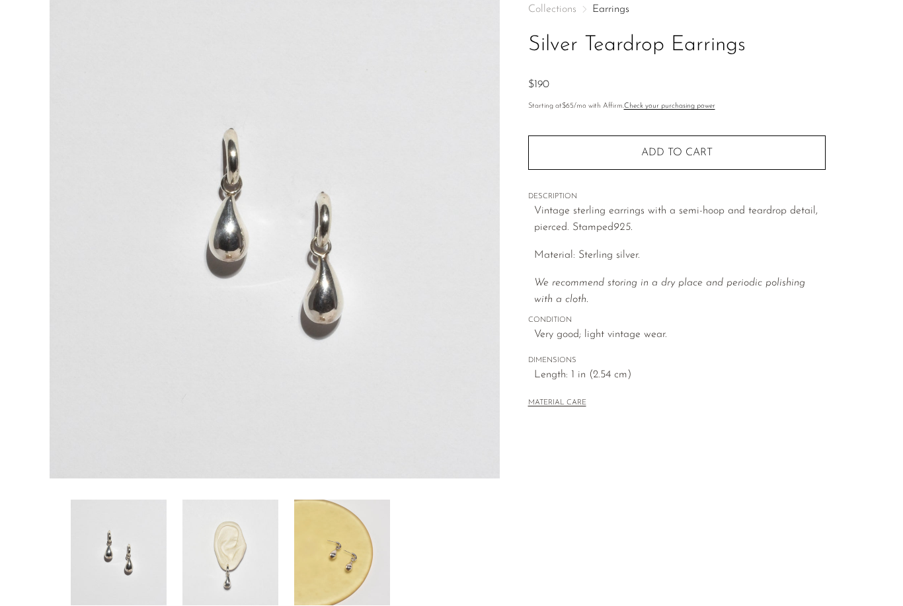
click at [218, 578] on img at bounding box center [230, 553] width 96 height 106
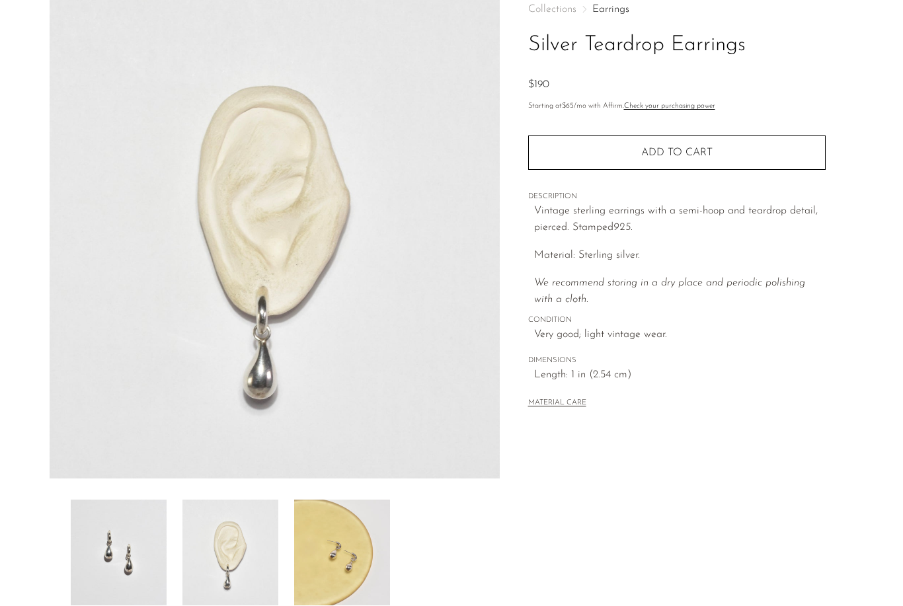
click at [317, 569] on img at bounding box center [342, 553] width 96 height 106
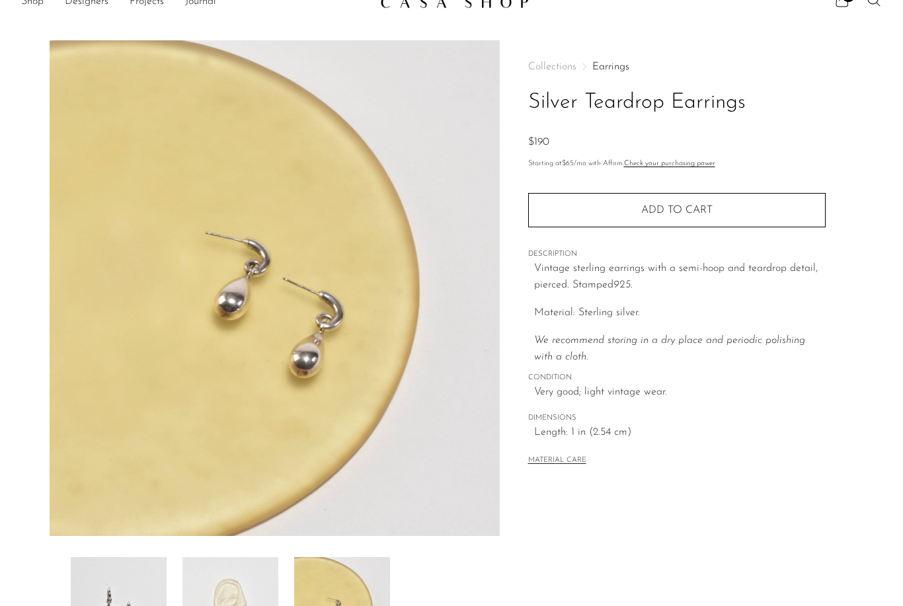
scroll to position [0, 0]
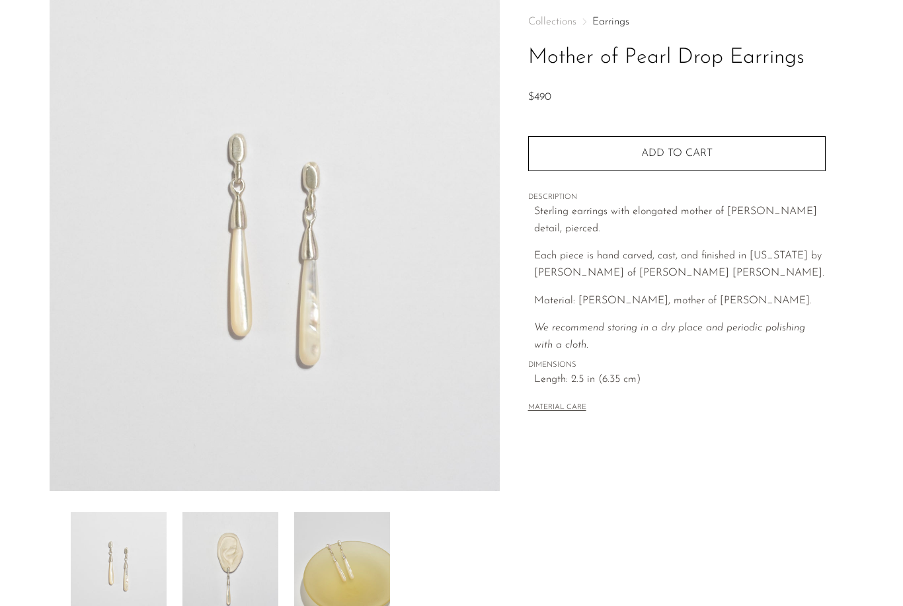
scroll to position [67, 0]
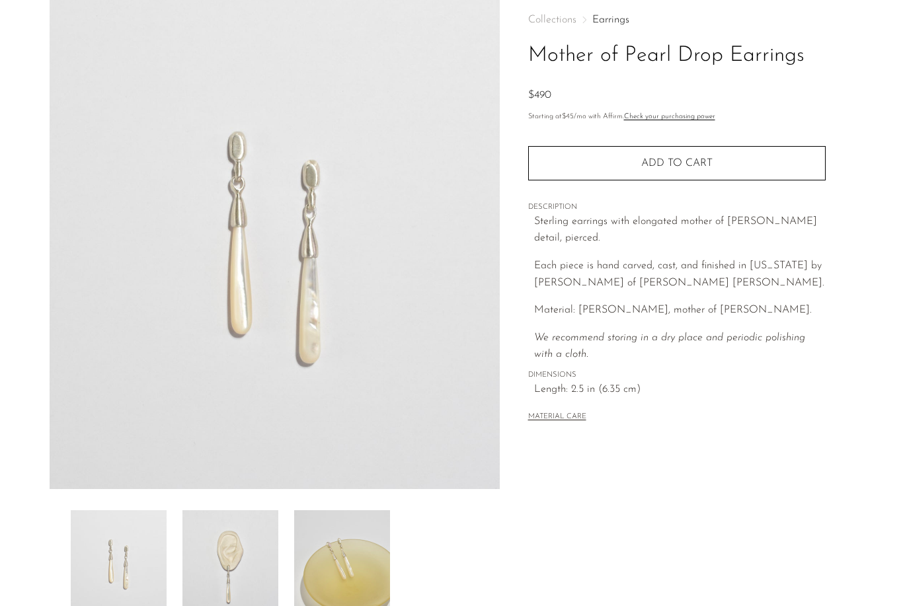
click at [244, 600] on img at bounding box center [230, 563] width 96 height 106
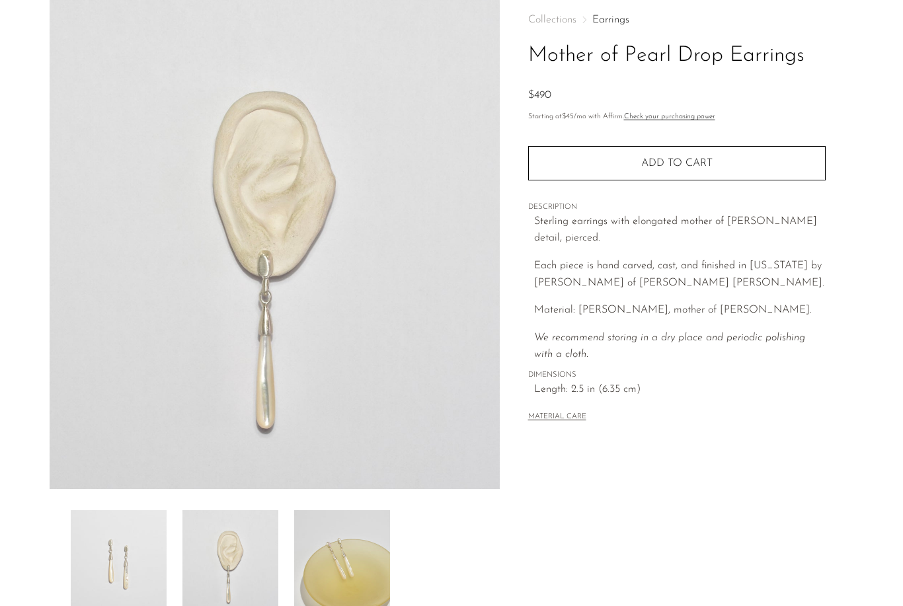
click at [334, 570] on img at bounding box center [342, 563] width 96 height 106
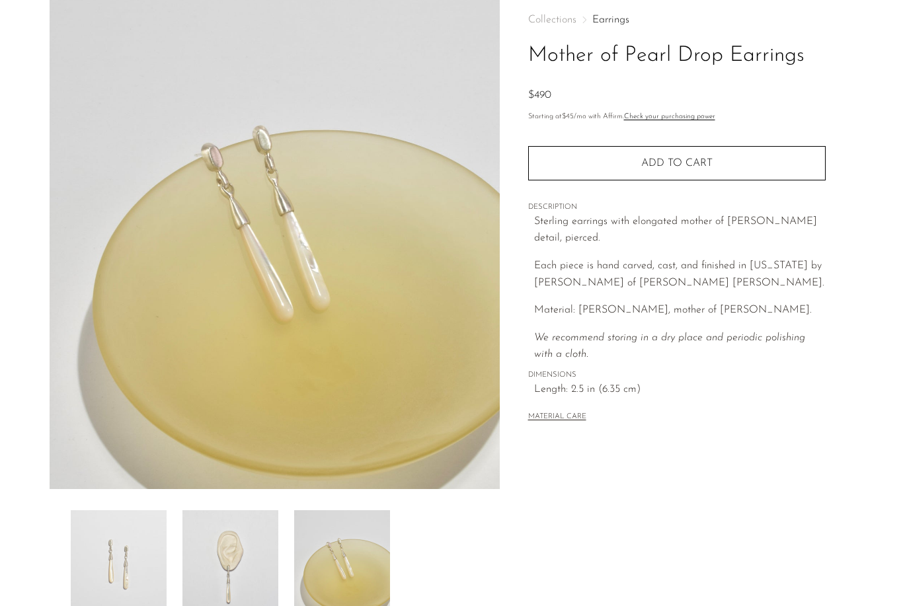
click at [132, 558] on img at bounding box center [119, 563] width 96 height 106
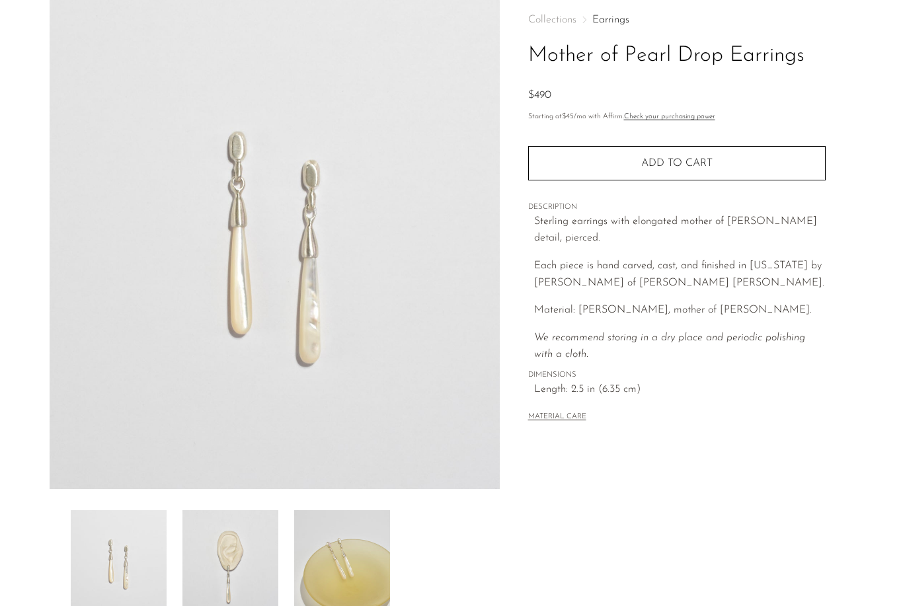
scroll to position [0, 0]
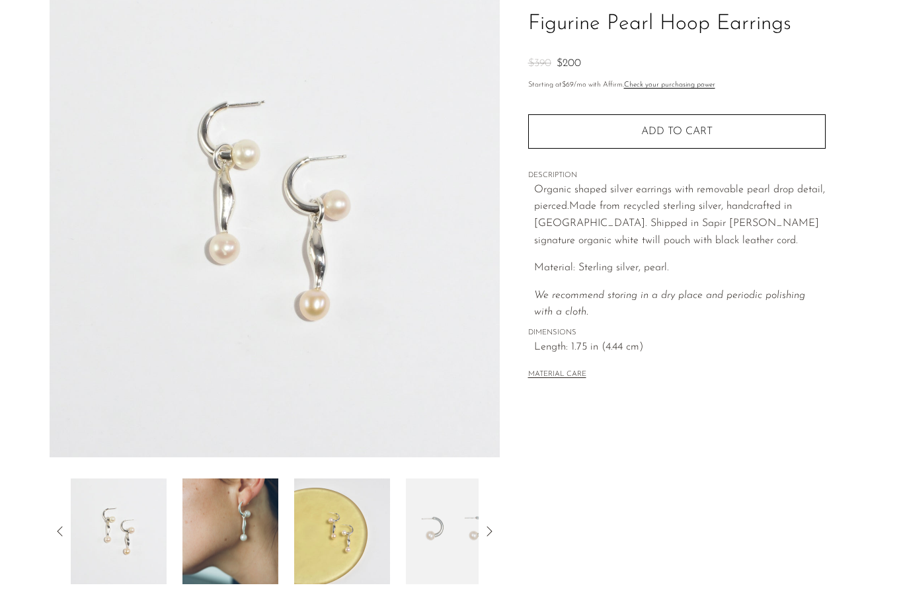
scroll to position [124, 0]
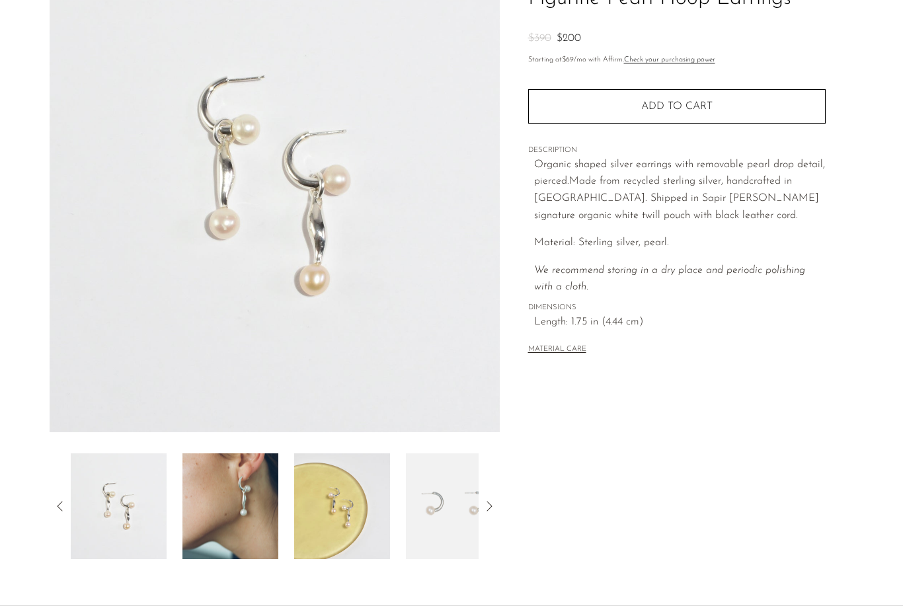
click at [229, 524] on img at bounding box center [230, 506] width 96 height 106
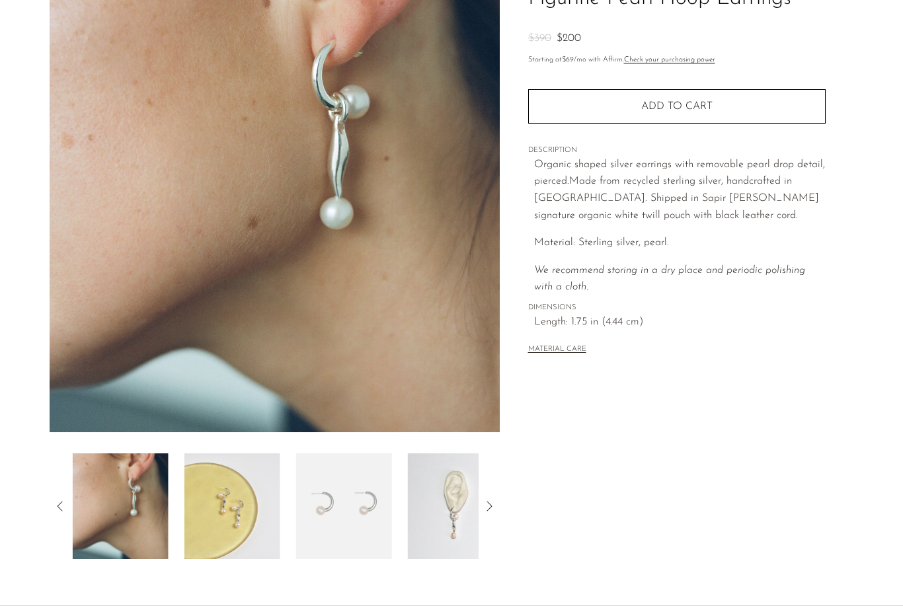
scroll to position [102, 0]
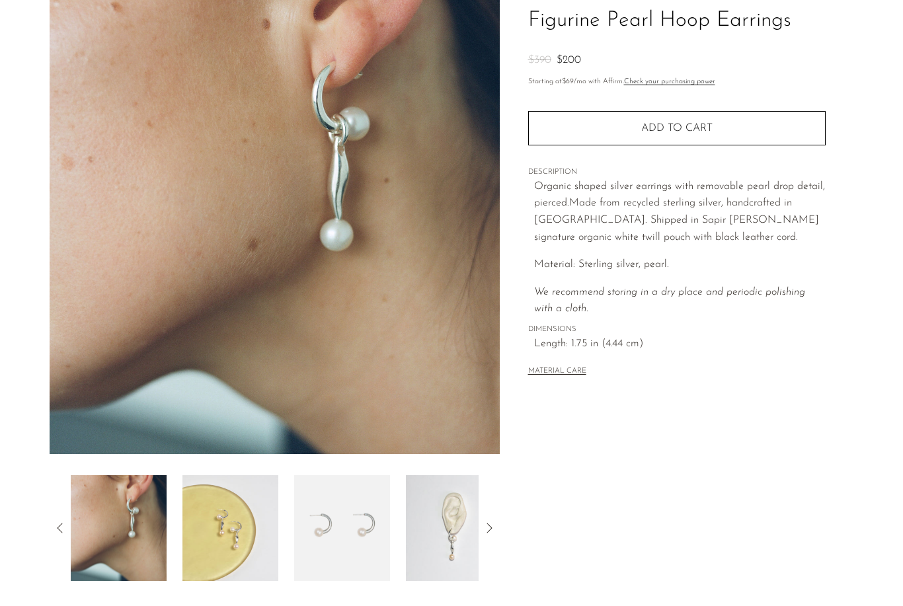
click at [210, 562] on img at bounding box center [230, 528] width 96 height 106
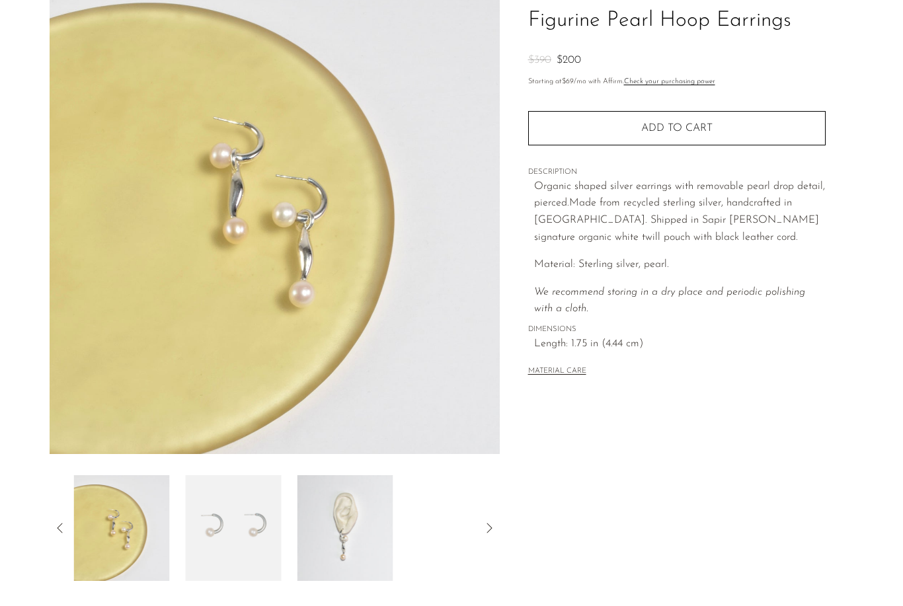
click at [237, 538] on img at bounding box center [234, 528] width 96 height 106
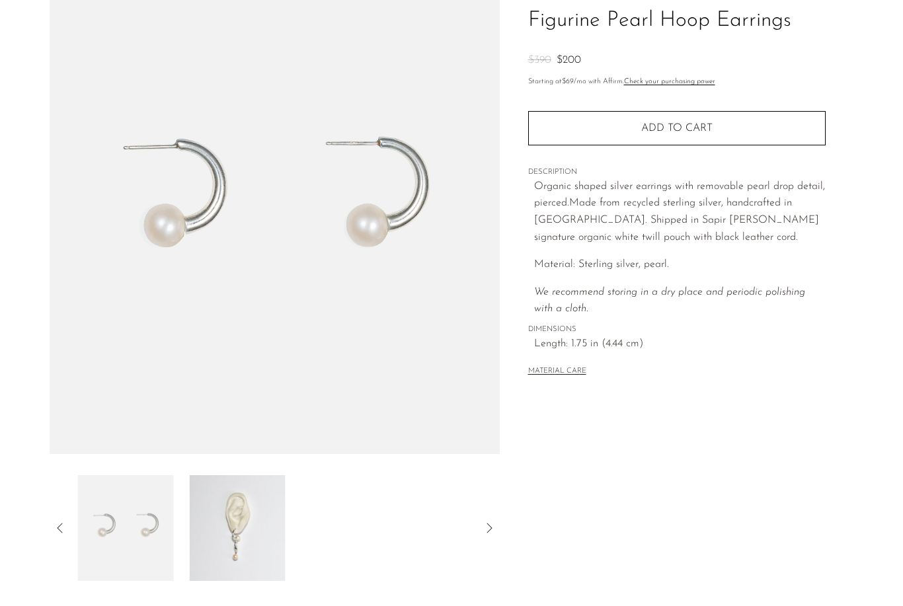
click at [235, 537] on img at bounding box center [238, 528] width 96 height 106
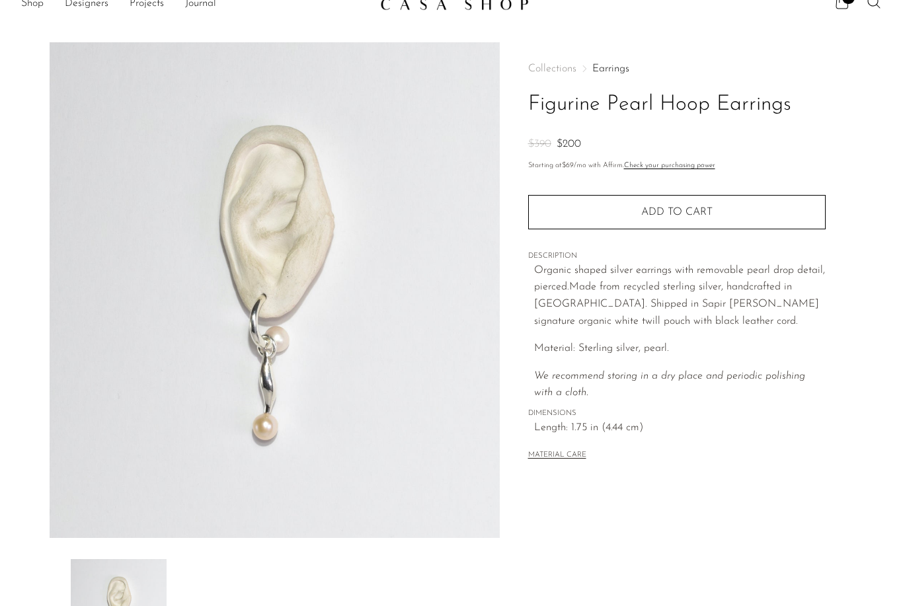
scroll to position [9, 0]
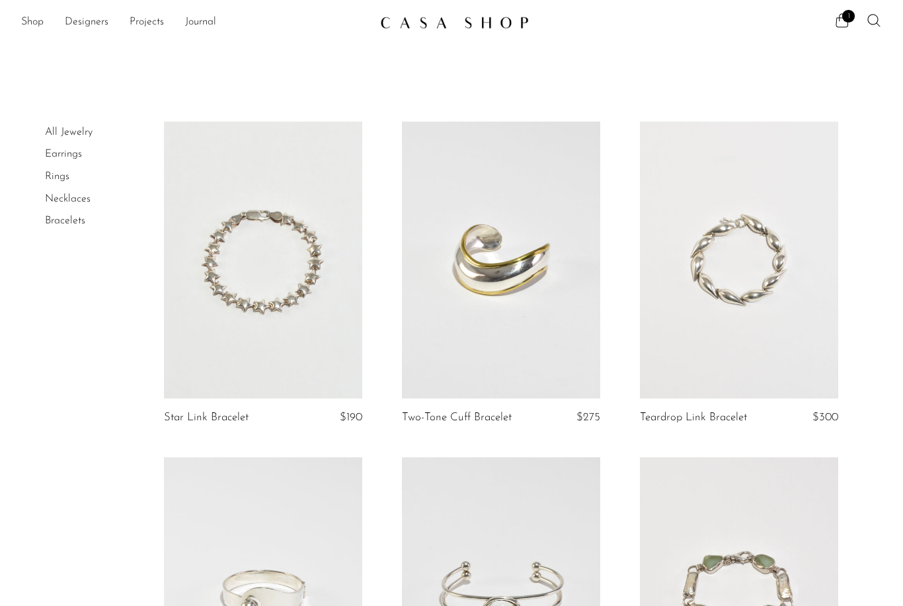
scroll to position [8, 0]
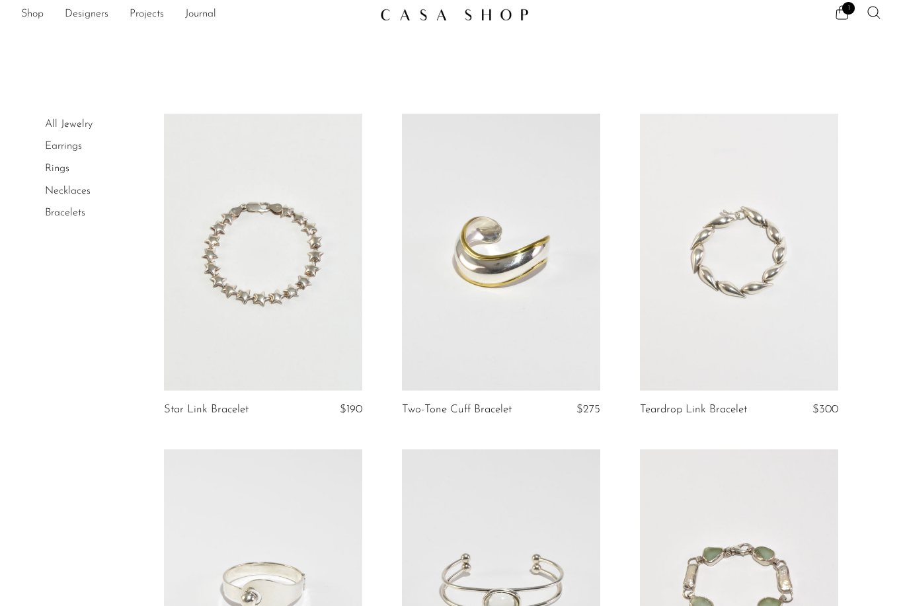
click at [721, 325] on link at bounding box center [739, 253] width 198 height 278
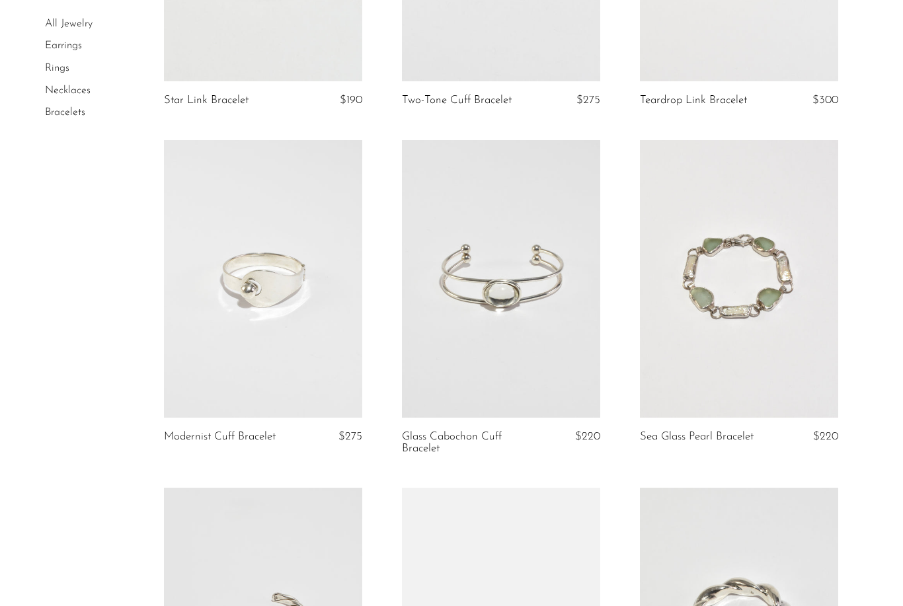
scroll to position [318, 0]
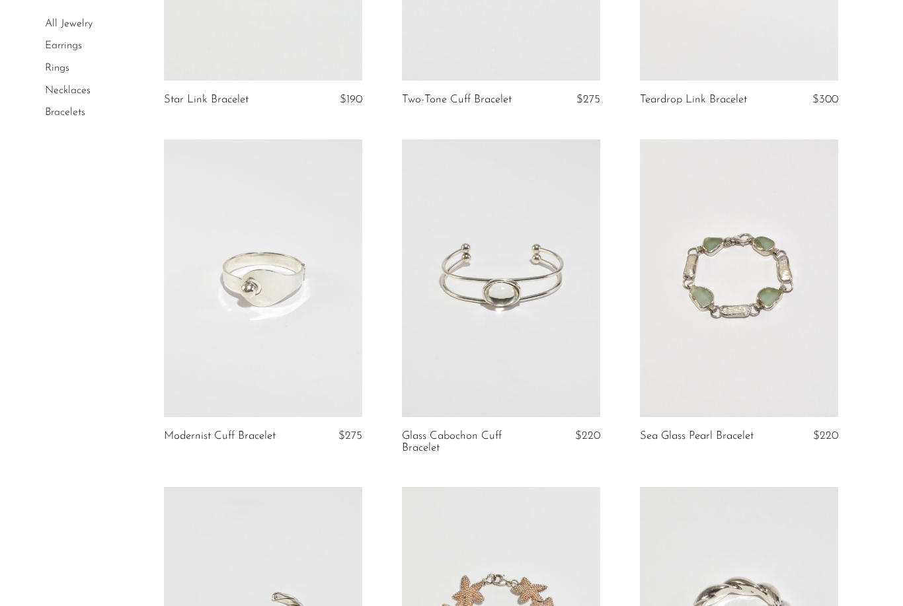
click at [275, 331] on link at bounding box center [263, 278] width 198 height 278
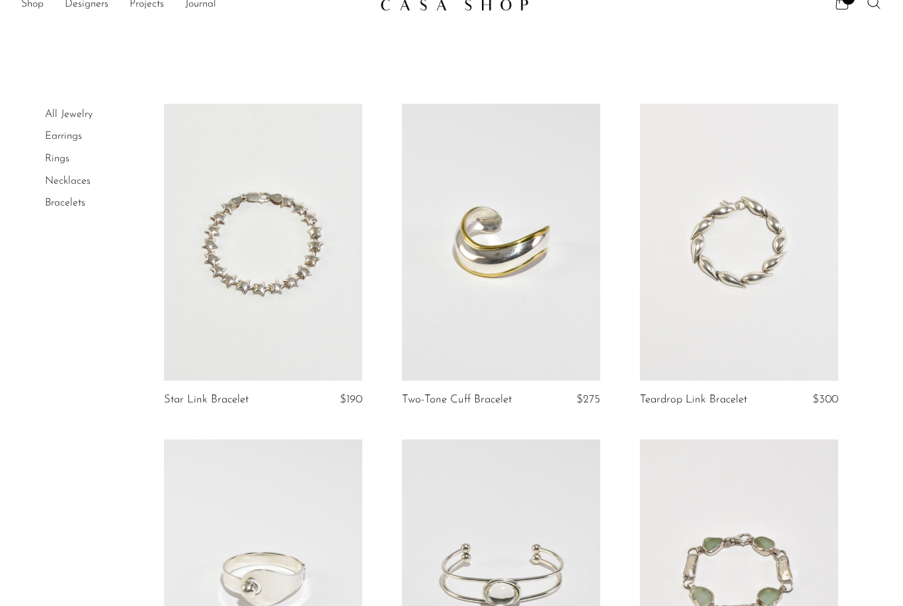
scroll to position [0, 0]
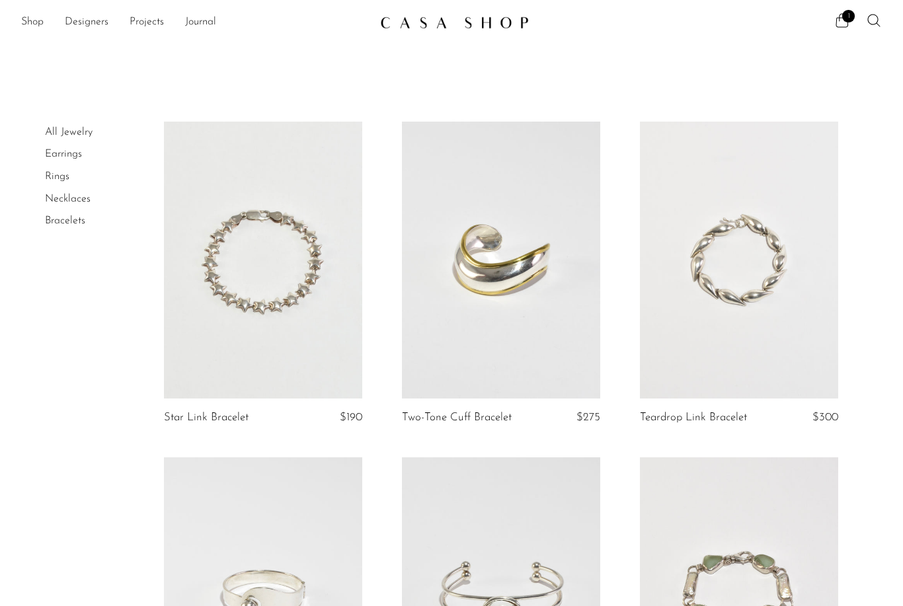
click at [77, 200] on link "Necklaces" at bounding box center [68, 199] width 46 height 11
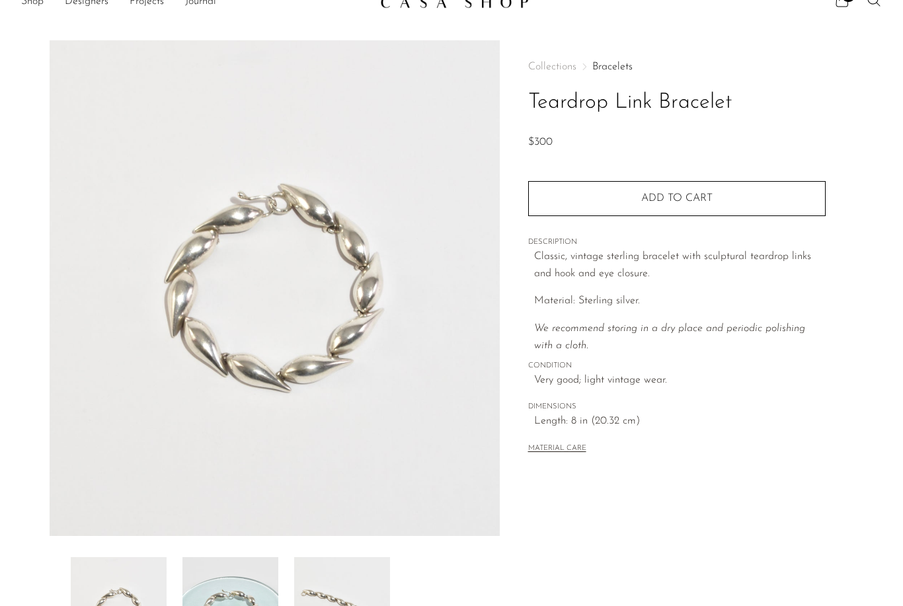
scroll to position [41, 0]
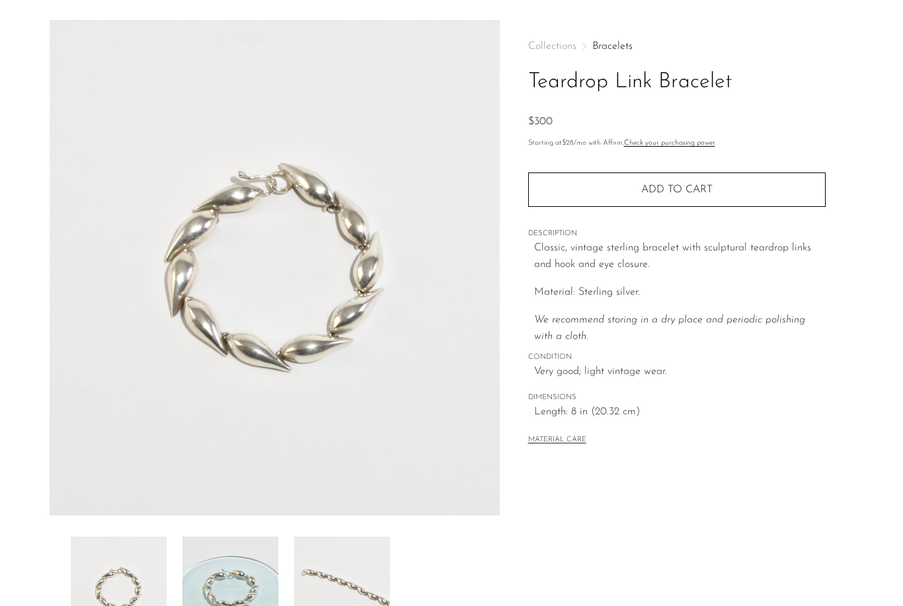
click at [225, 606] on img at bounding box center [230, 590] width 96 height 106
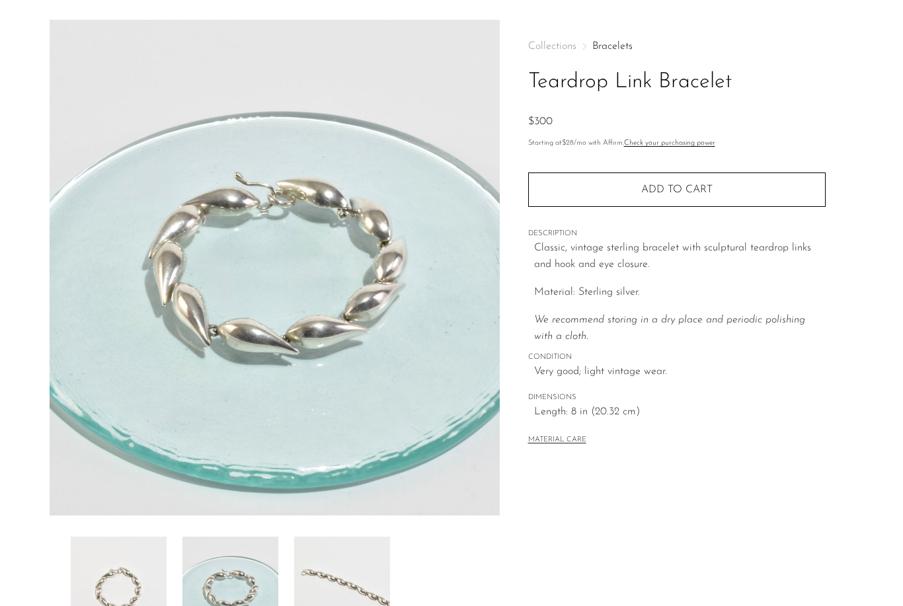
click at [342, 596] on img at bounding box center [342, 590] width 96 height 106
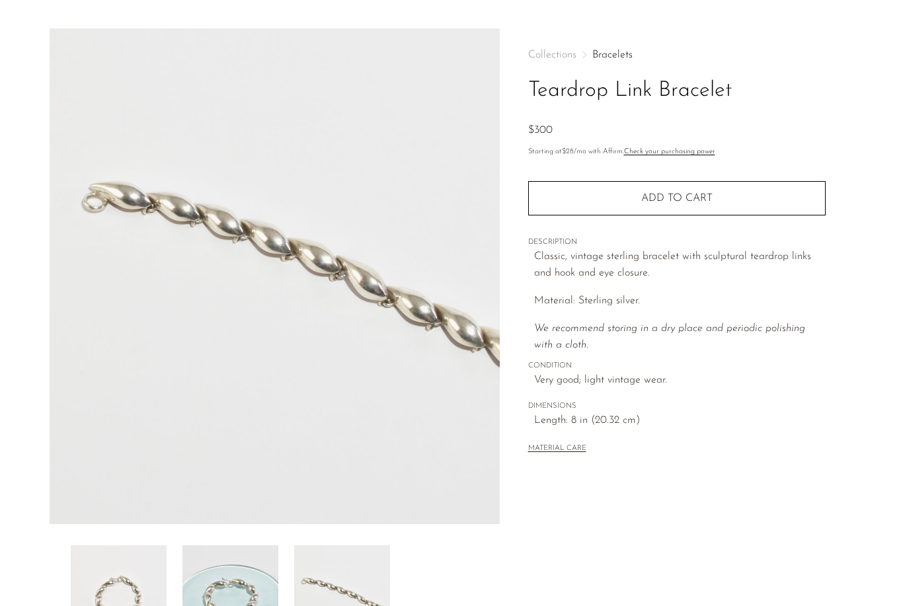
scroll to position [19, 0]
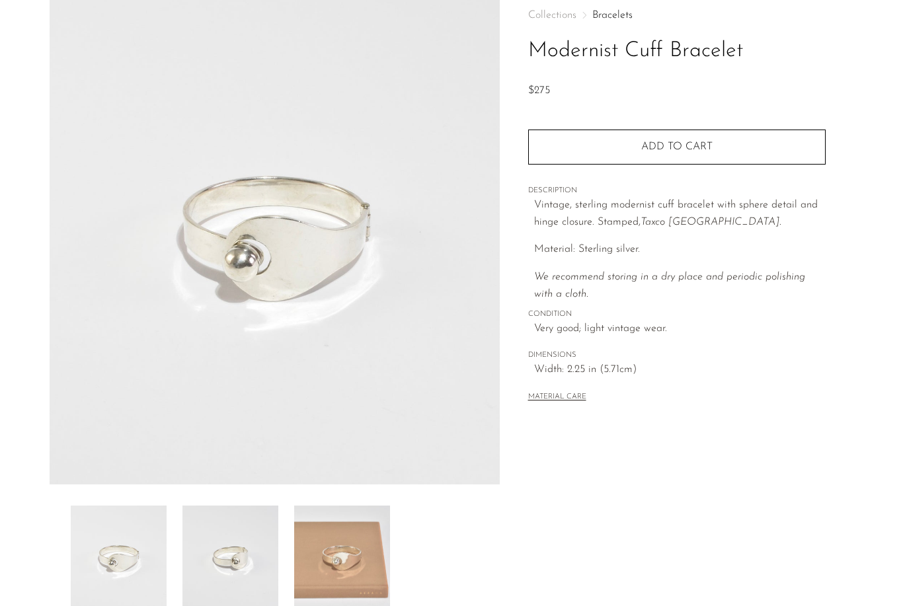
scroll to position [98, 0]
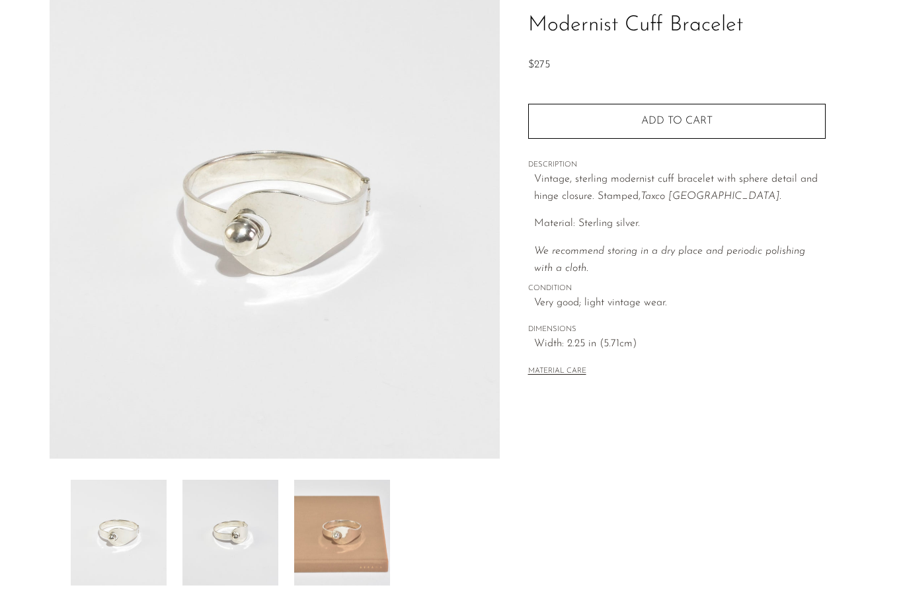
click at [345, 550] on img at bounding box center [342, 533] width 96 height 106
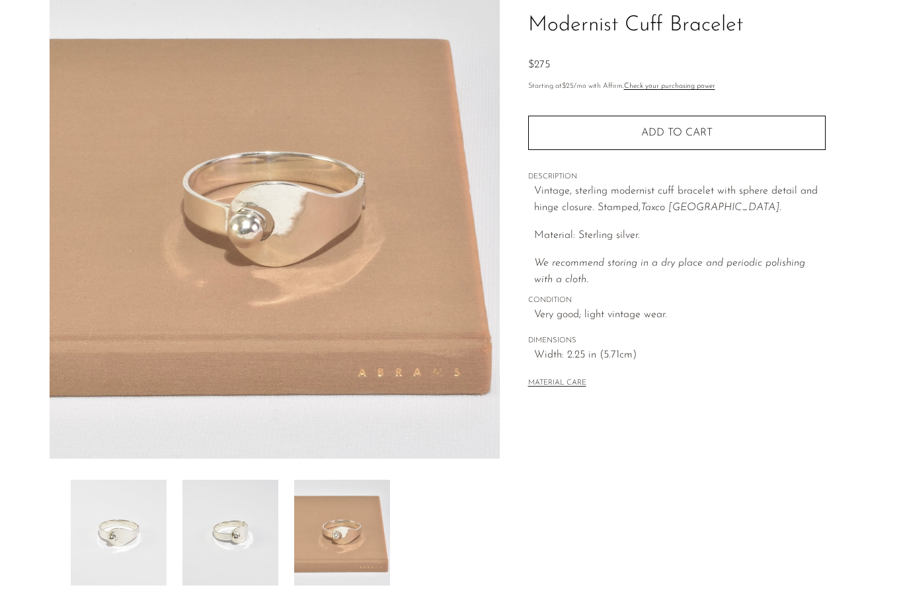
click at [214, 533] on img at bounding box center [230, 533] width 96 height 106
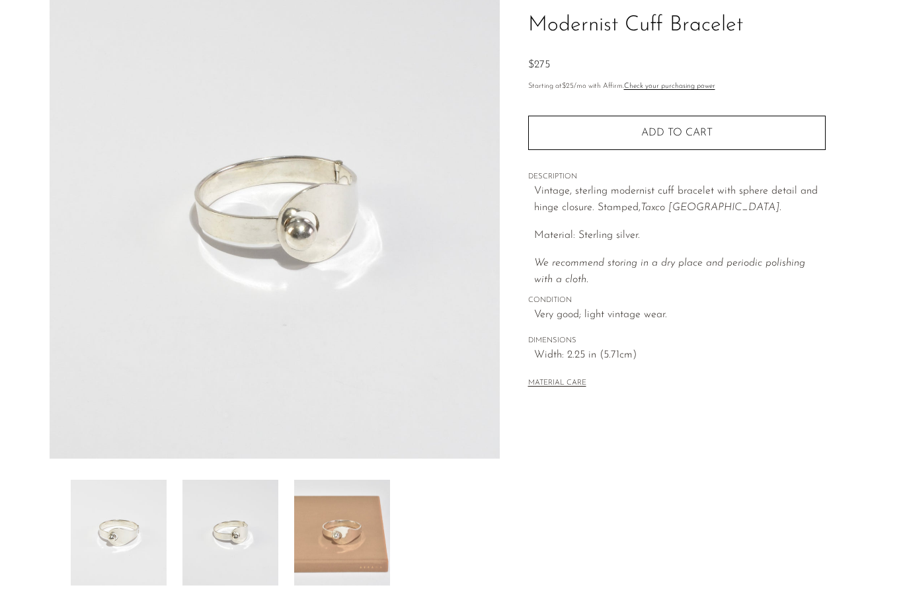
click at [132, 543] on img at bounding box center [119, 533] width 96 height 106
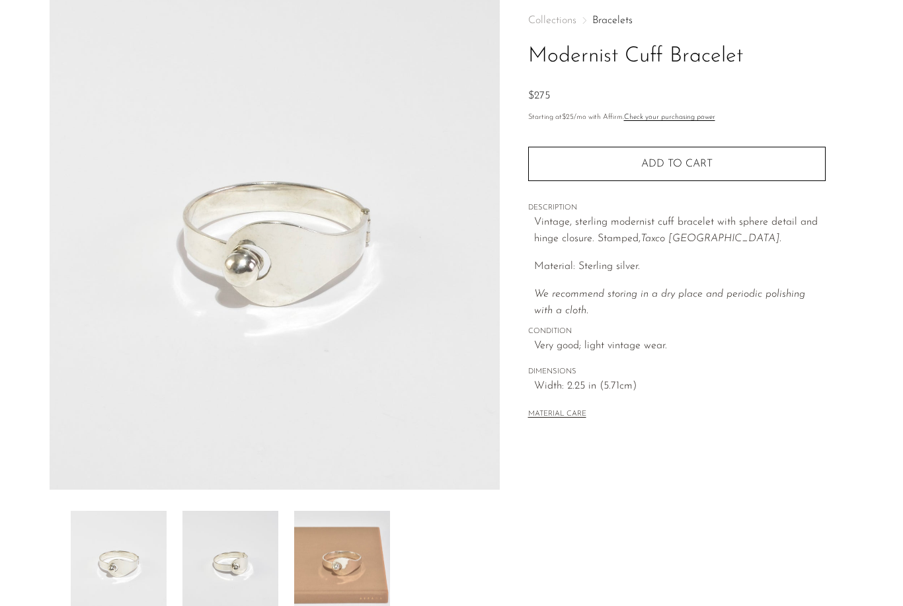
scroll to position [0, 0]
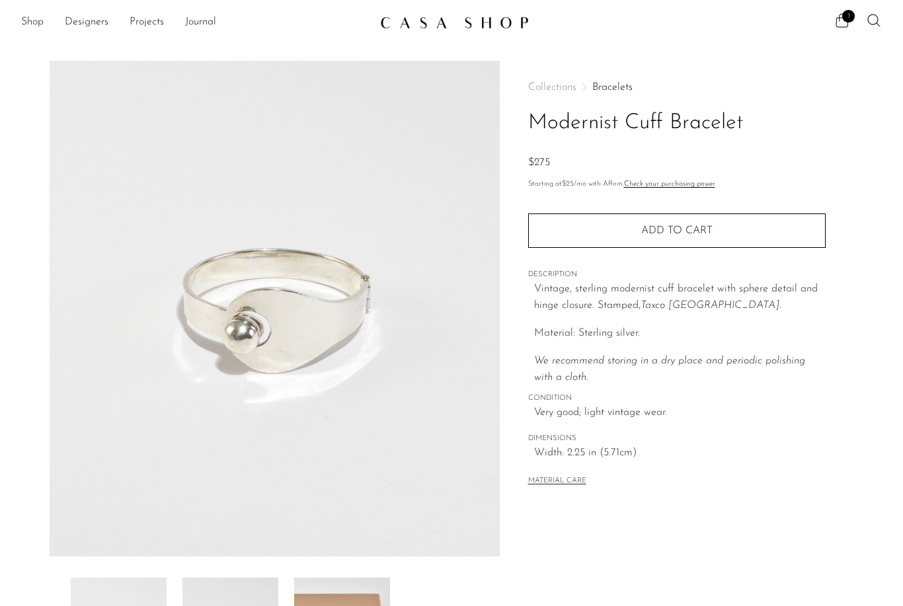
click at [600, 240] on button "Add to cart" at bounding box center [676, 231] width 297 height 34
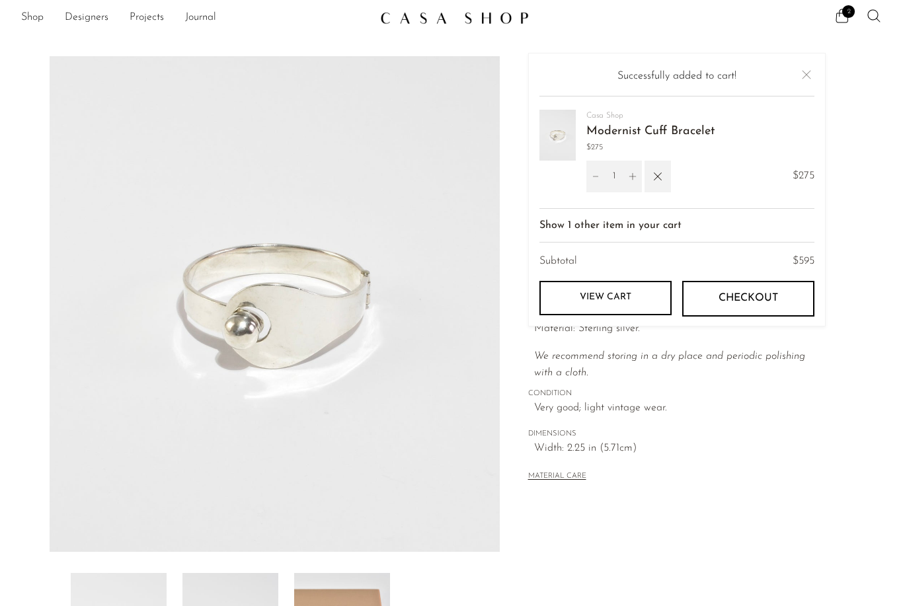
scroll to position [1, 0]
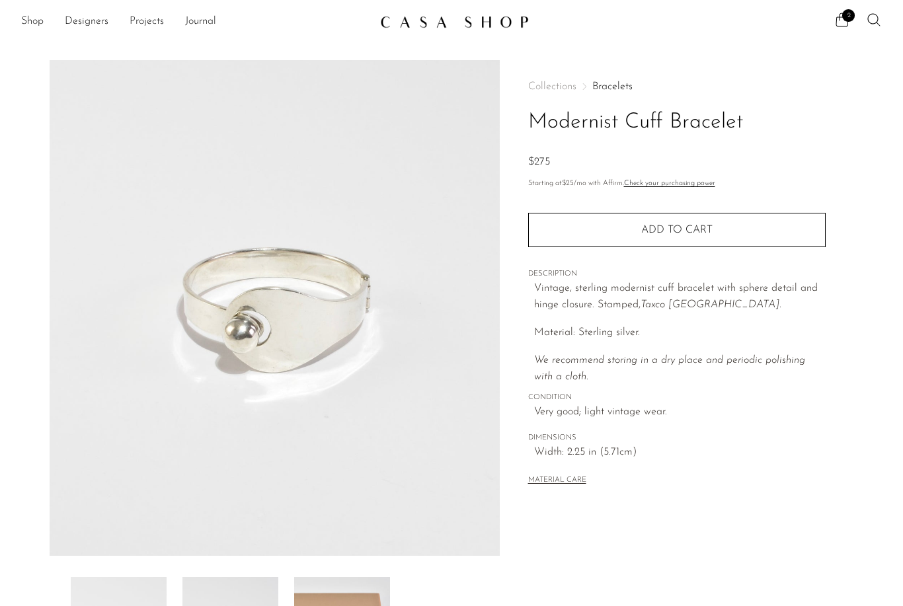
click at [38, 239] on article "Modernist Cuff Bracelet $275" at bounding box center [451, 371] width 846 height 623
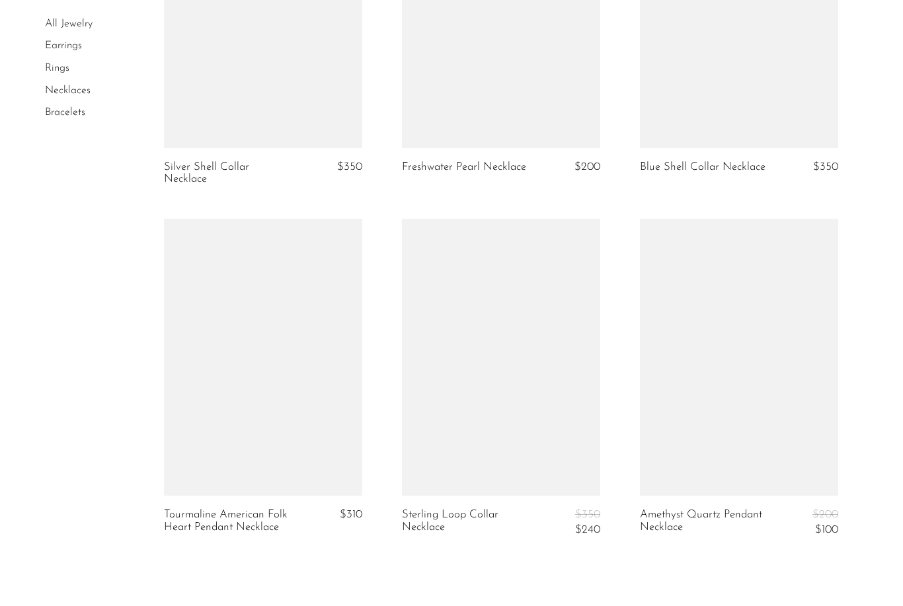
scroll to position [3841, 0]
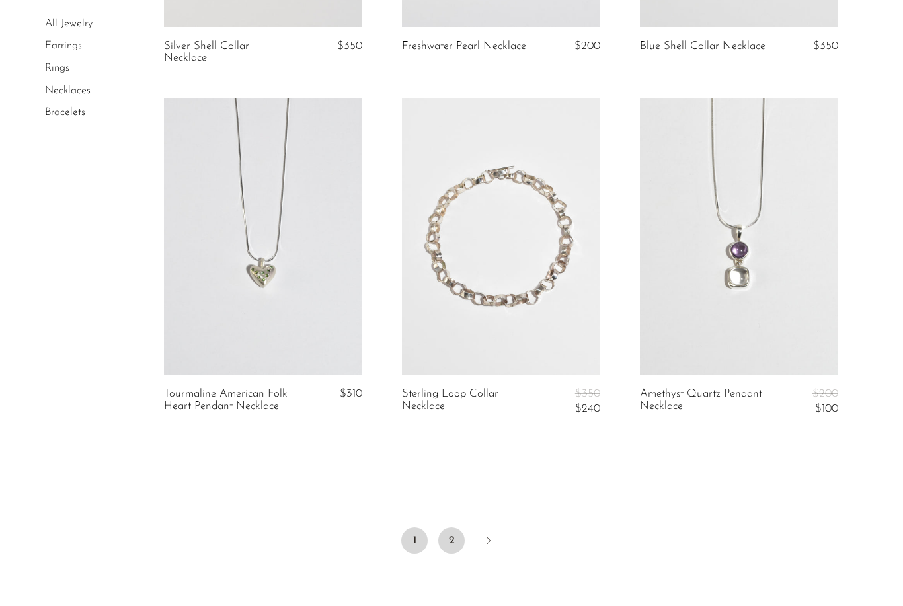
click at [451, 529] on link "2" at bounding box center [451, 541] width 26 height 26
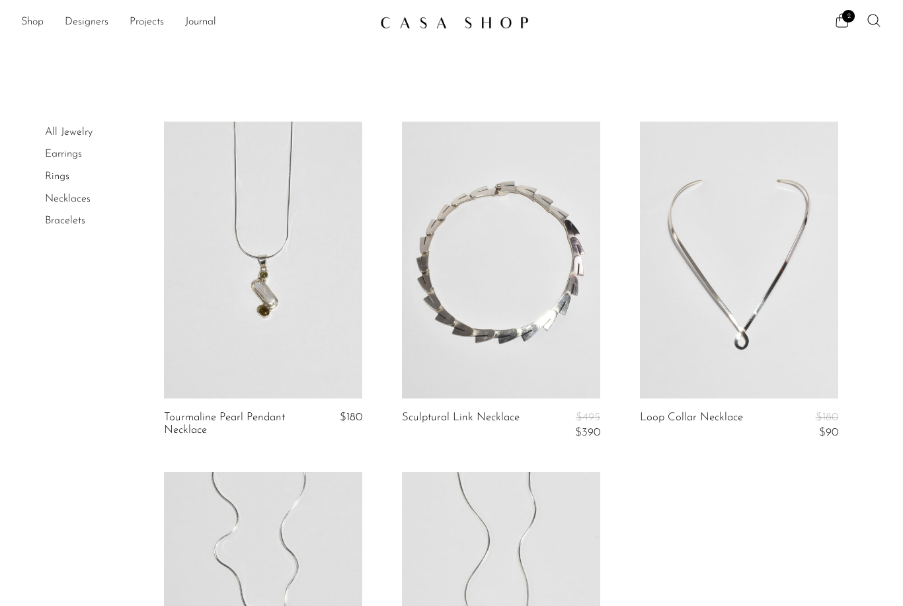
click at [77, 157] on link "Earrings" at bounding box center [63, 154] width 37 height 11
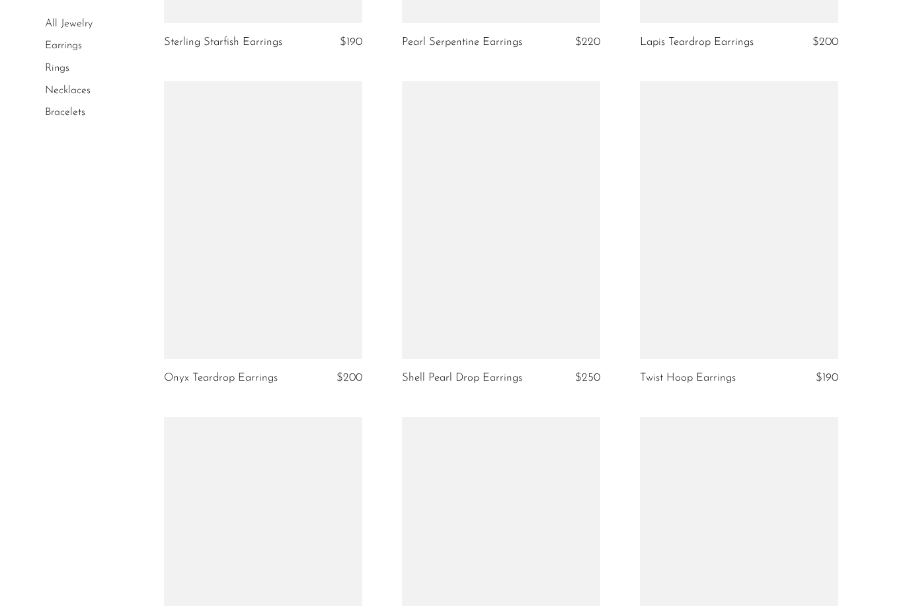
scroll to position [2252, 0]
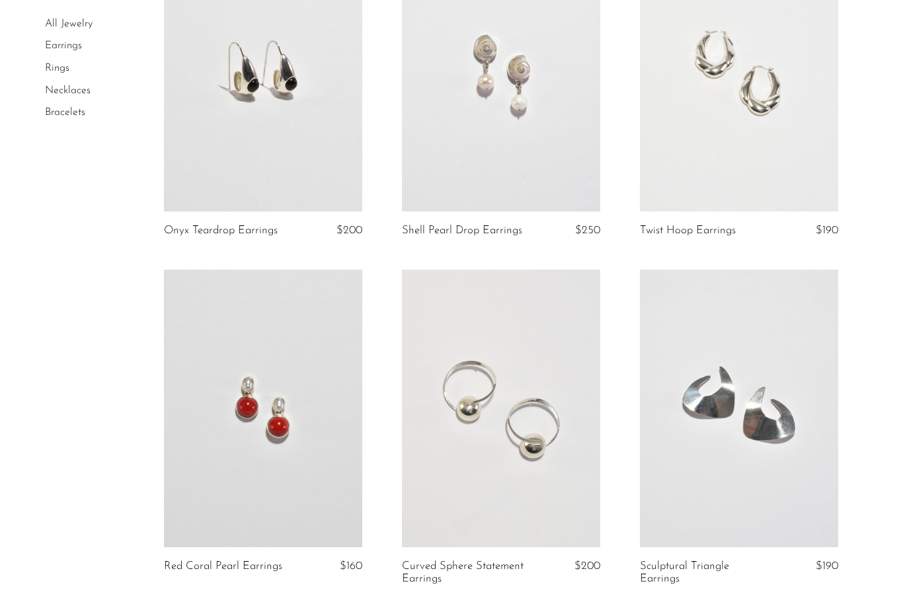
click at [481, 430] on link at bounding box center [501, 409] width 198 height 278
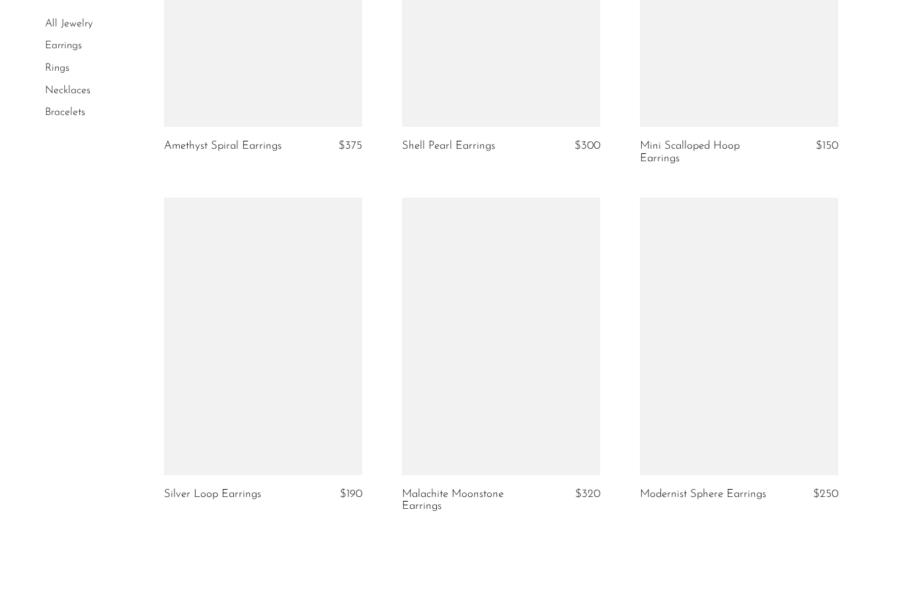
scroll to position [3720, 0]
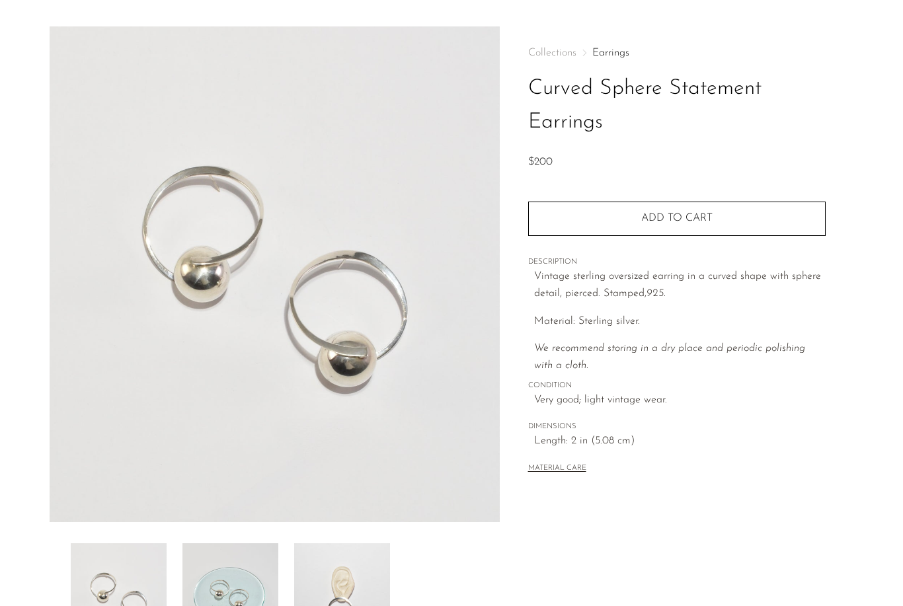
scroll to position [97, 0]
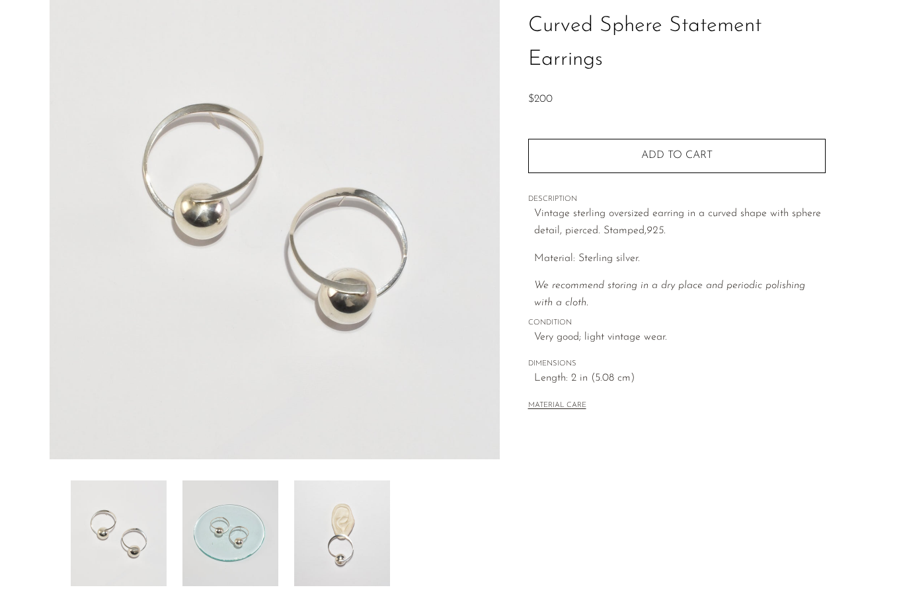
click at [333, 543] on img at bounding box center [342, 534] width 96 height 106
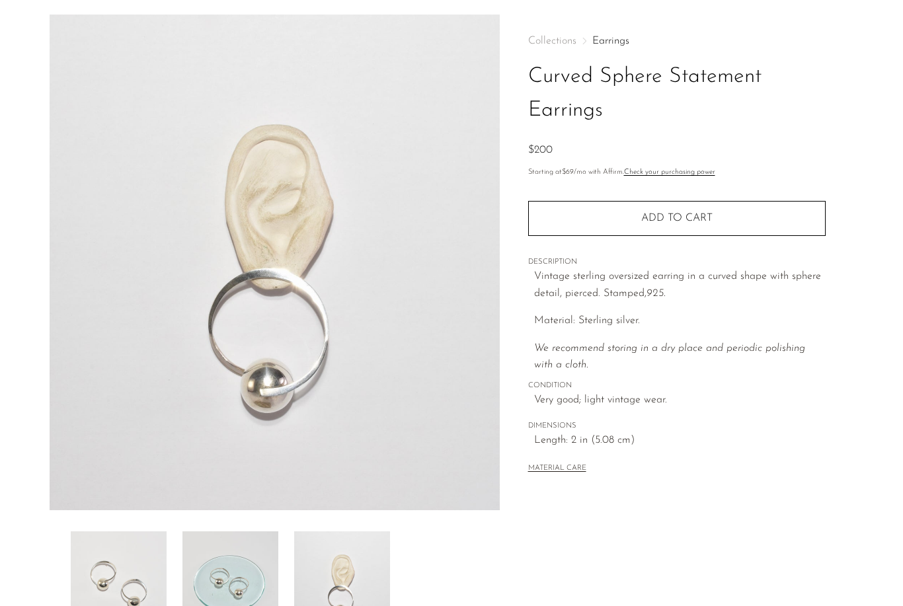
scroll to position [50, 0]
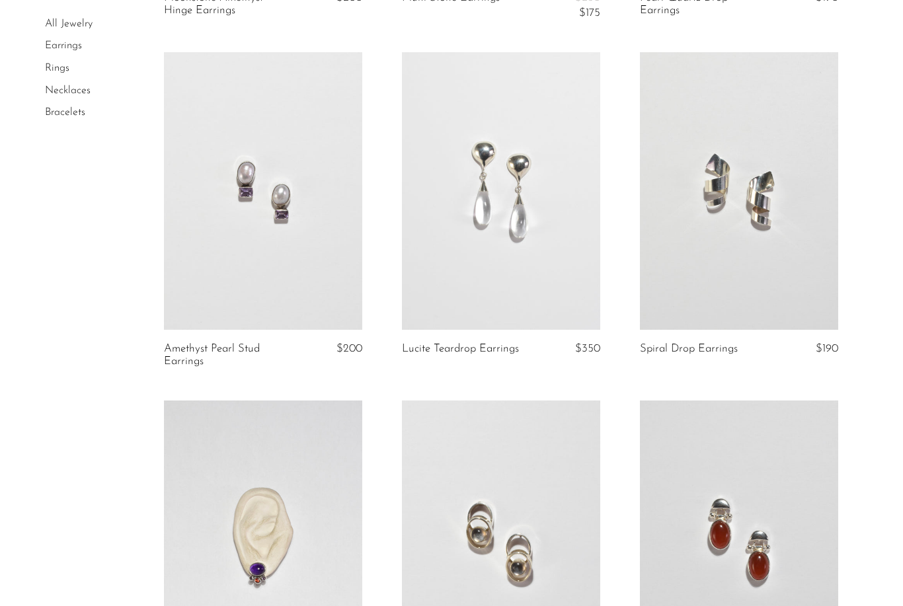
scroll to position [2472, 0]
click at [515, 186] on link at bounding box center [501, 191] width 198 height 278
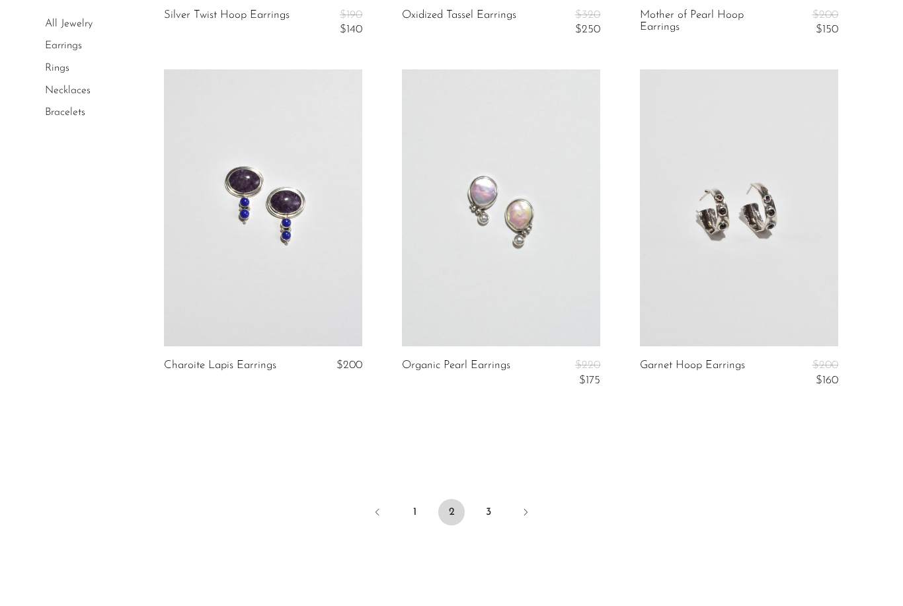
scroll to position [3915, 0]
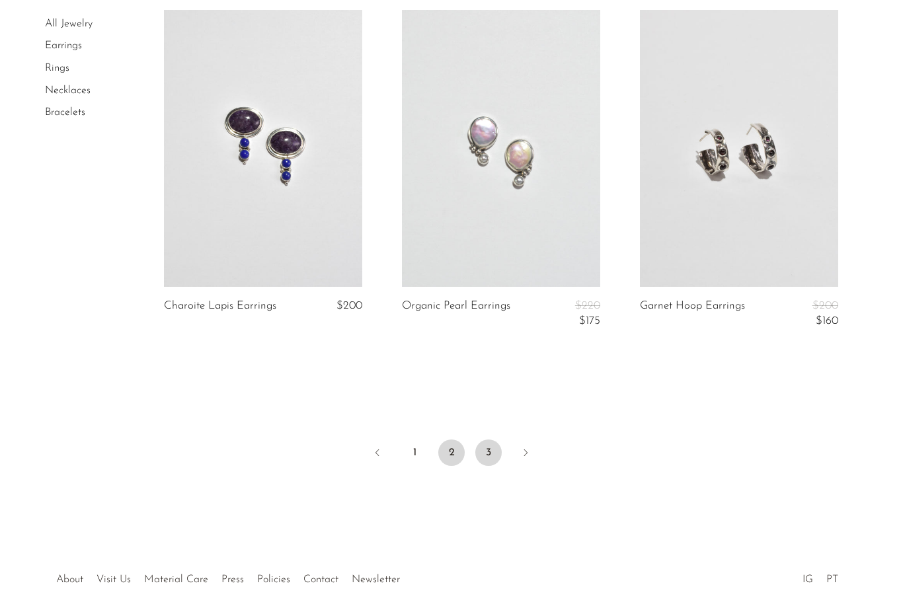
click at [491, 451] on link "3" at bounding box center [488, 453] width 26 height 26
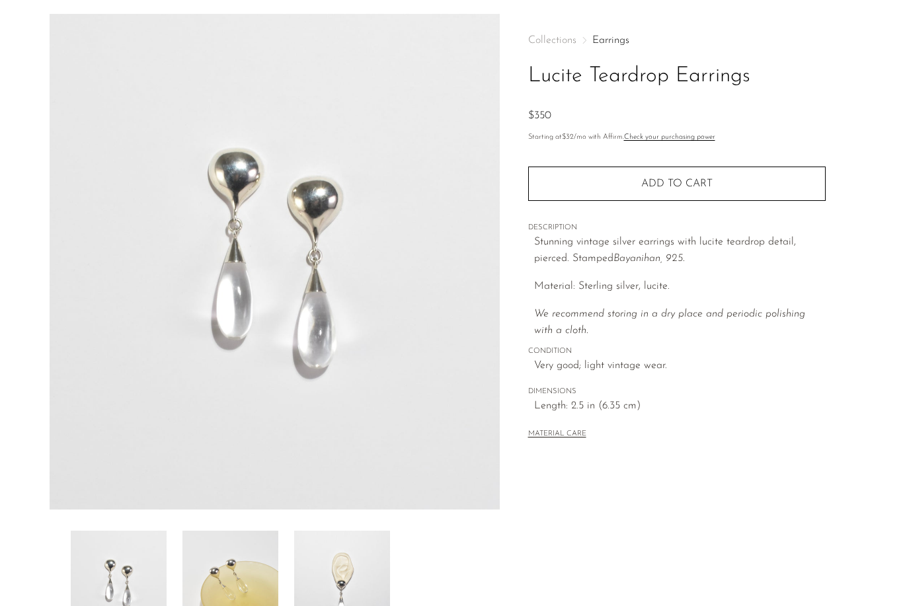
scroll to position [72, 0]
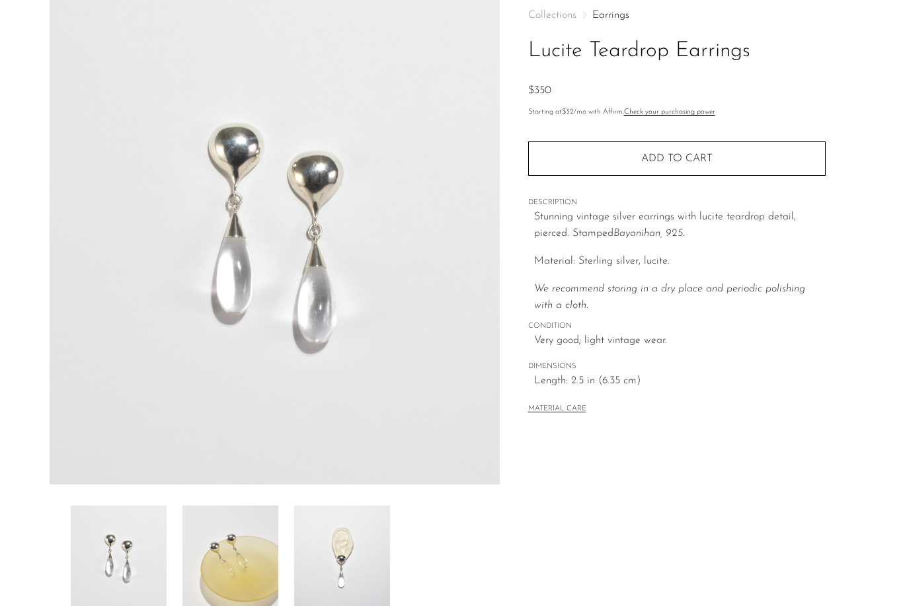
click at [352, 579] on img at bounding box center [342, 559] width 96 height 106
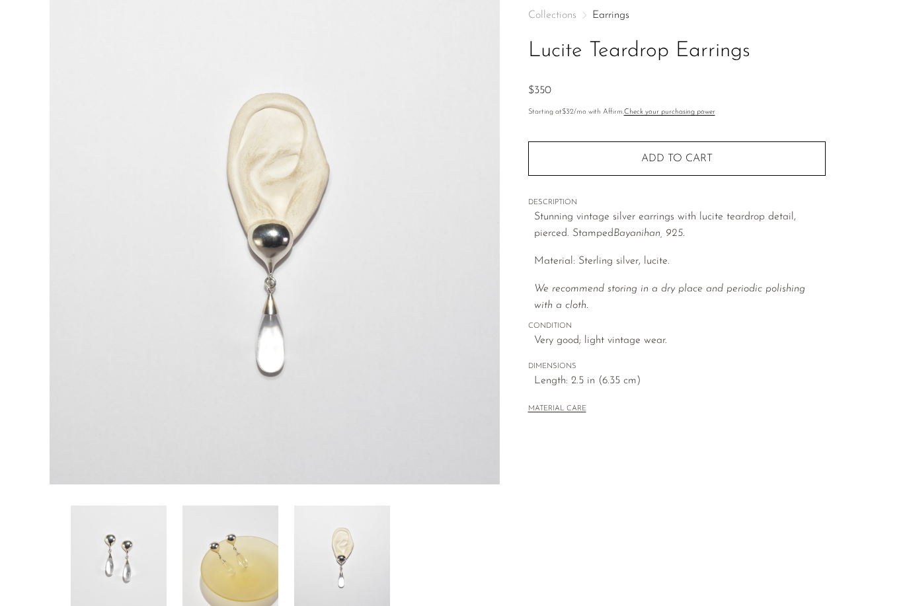
scroll to position [0, 0]
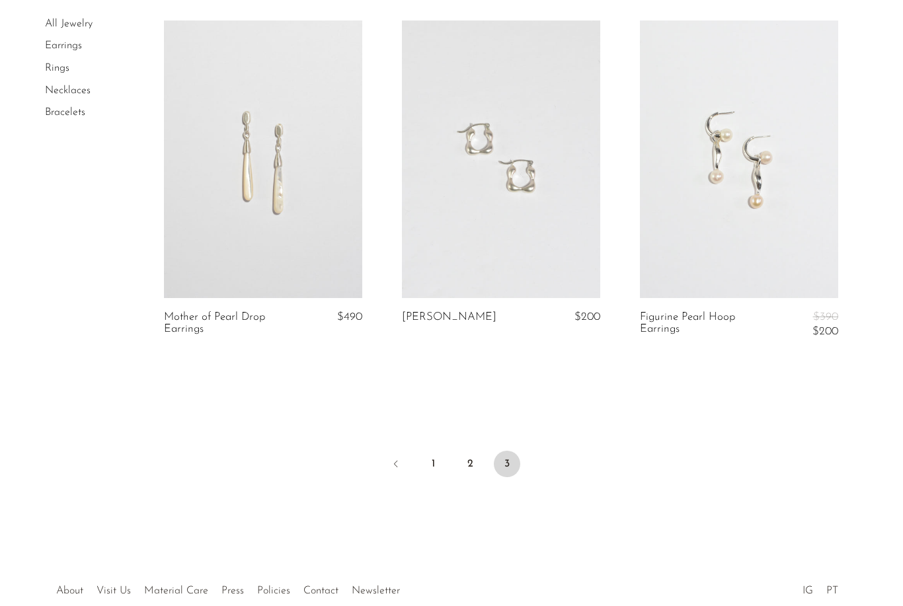
scroll to position [423, 0]
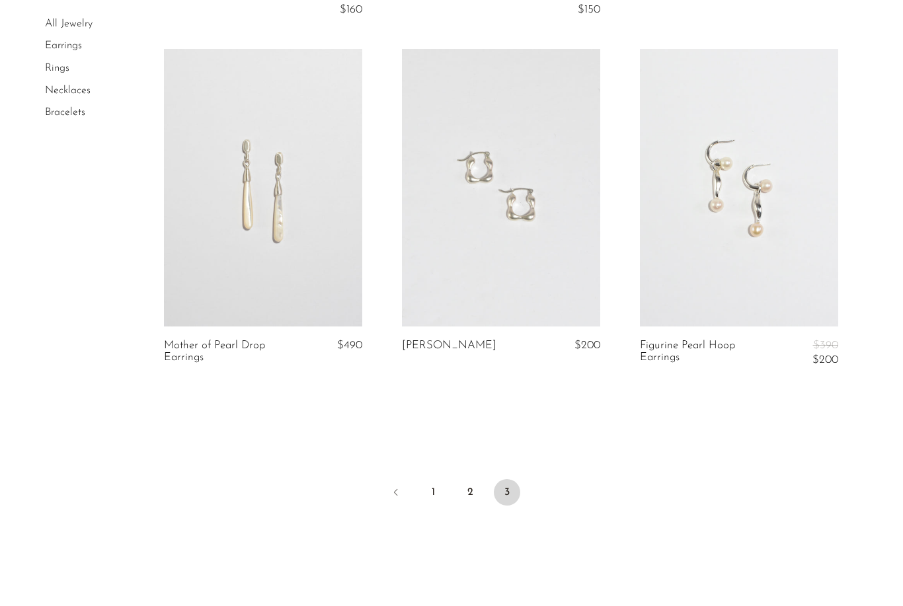
click at [236, 177] on link at bounding box center [263, 188] width 198 height 278
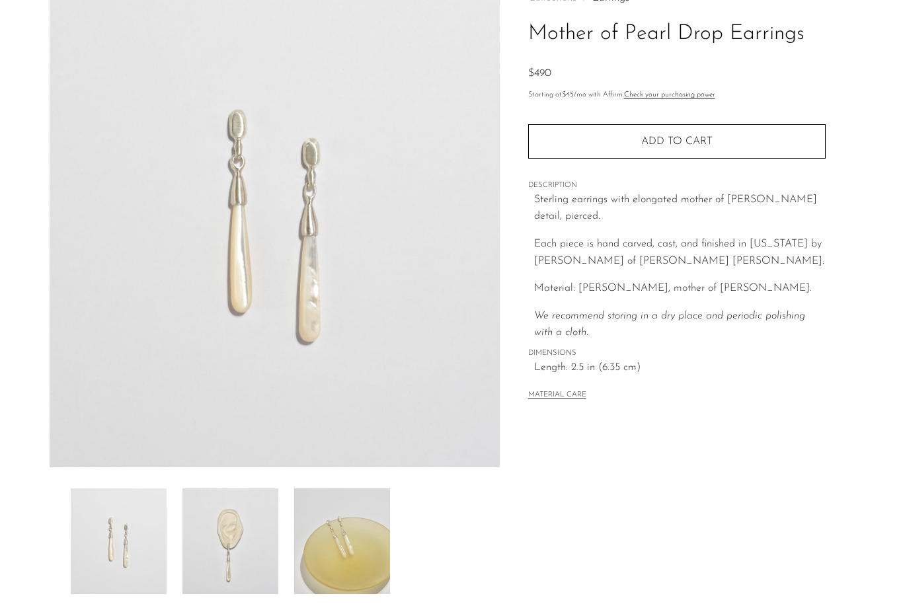
scroll to position [175, 0]
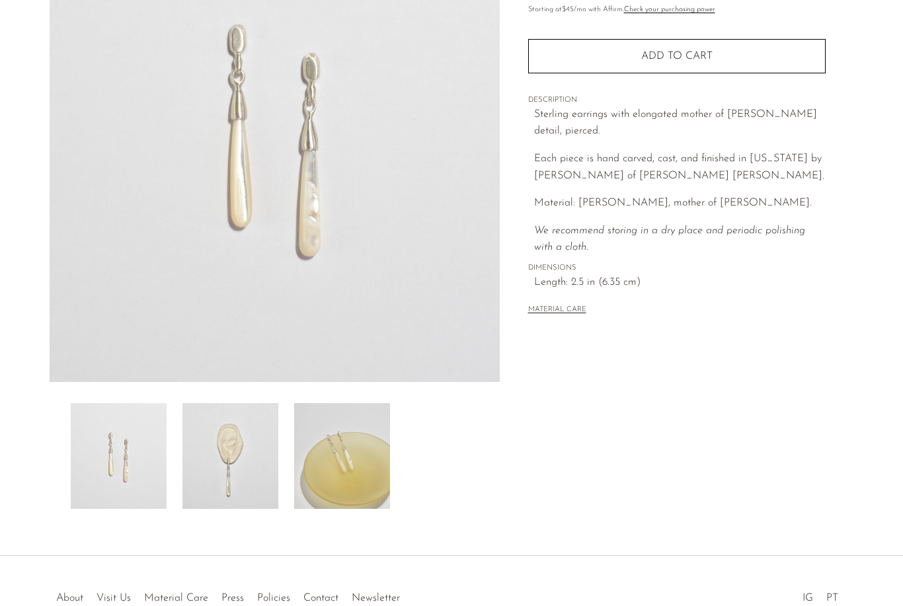
click at [246, 502] on img at bounding box center [230, 456] width 96 height 106
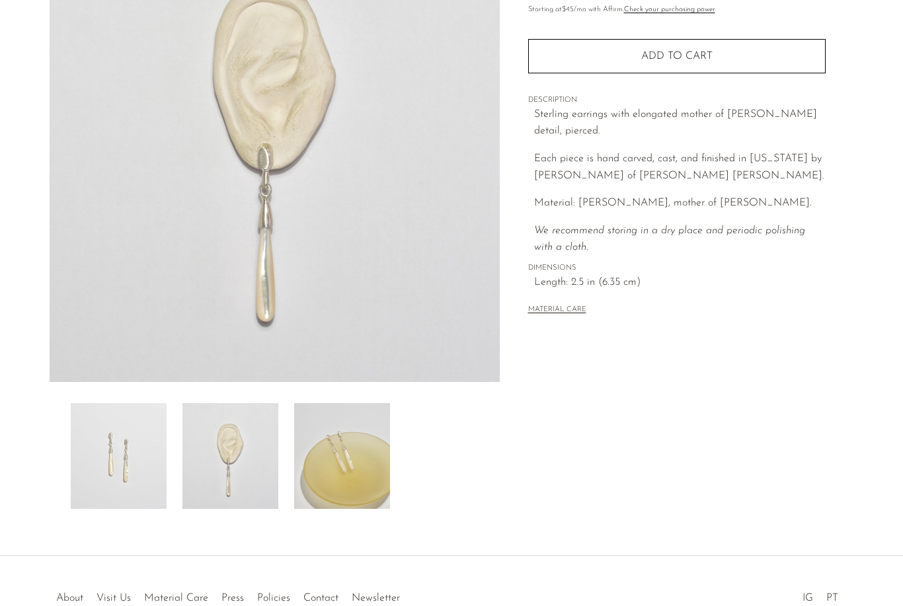
click at [331, 477] on img at bounding box center [342, 456] width 96 height 106
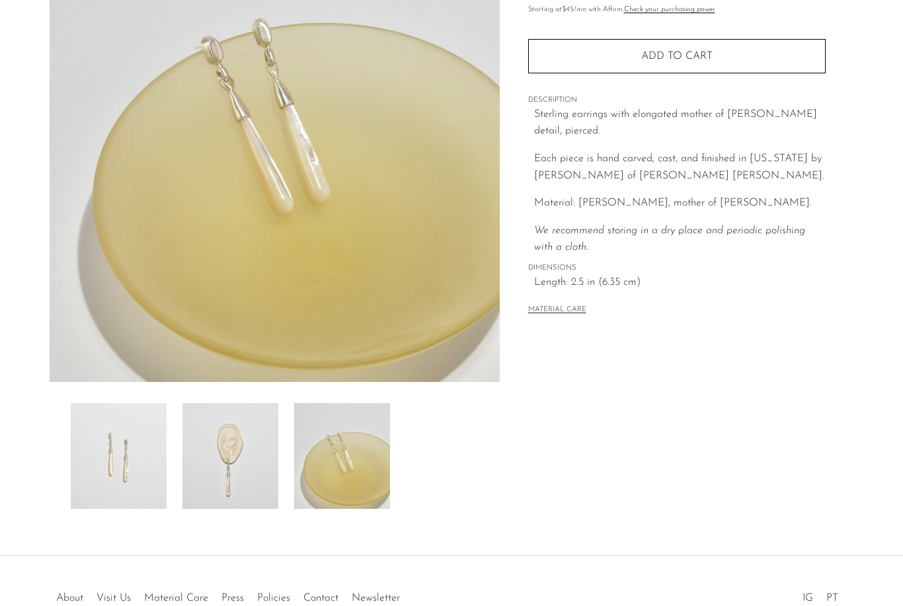
click at [161, 457] on img at bounding box center [119, 456] width 96 height 106
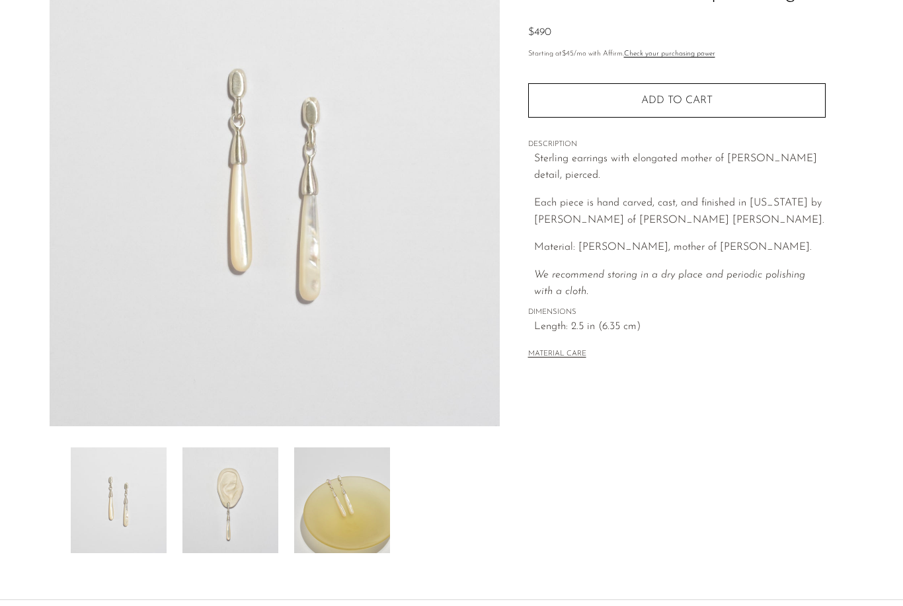
scroll to position [0, 0]
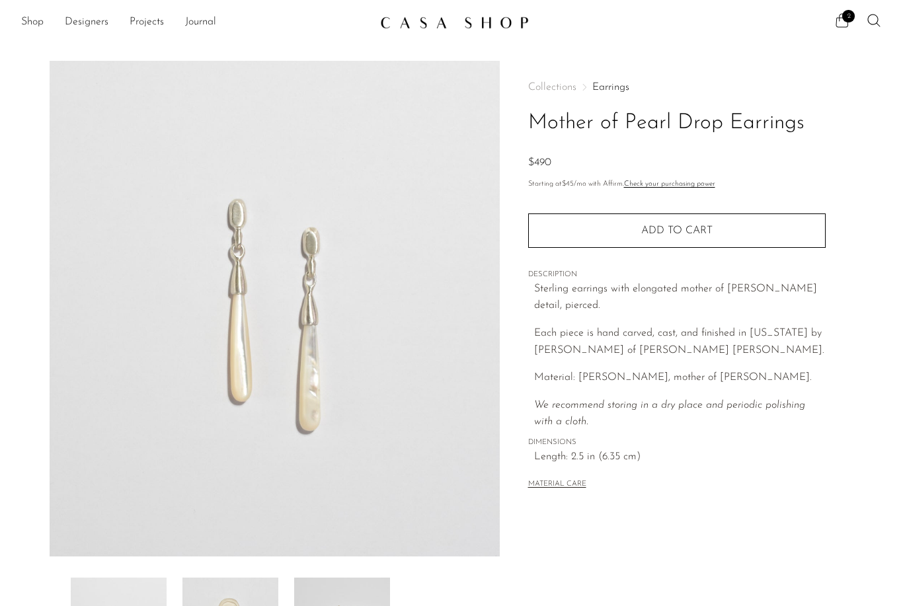
click at [847, 20] on span "2" at bounding box center [848, 16] width 13 height 13
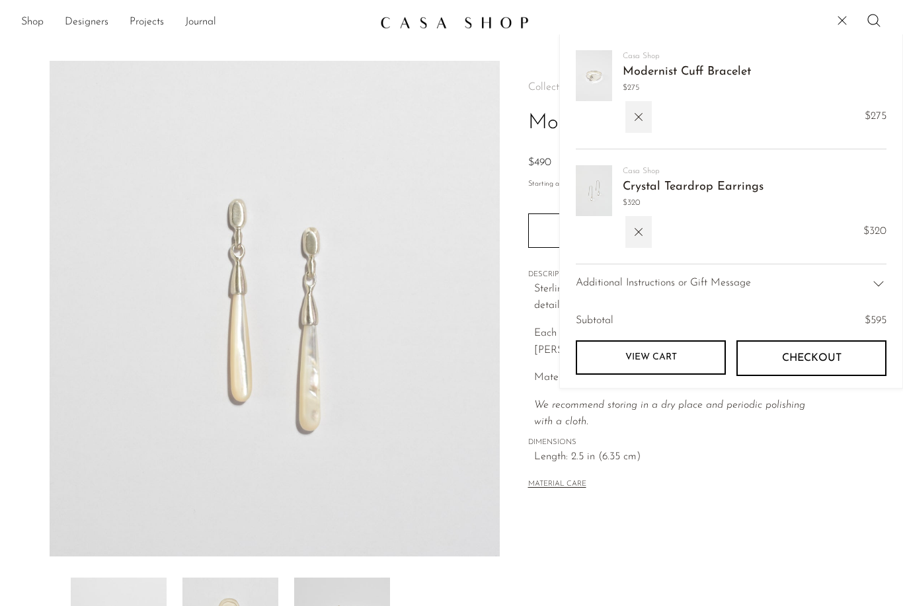
click at [847, 20] on icon at bounding box center [842, 21] width 16 height 16
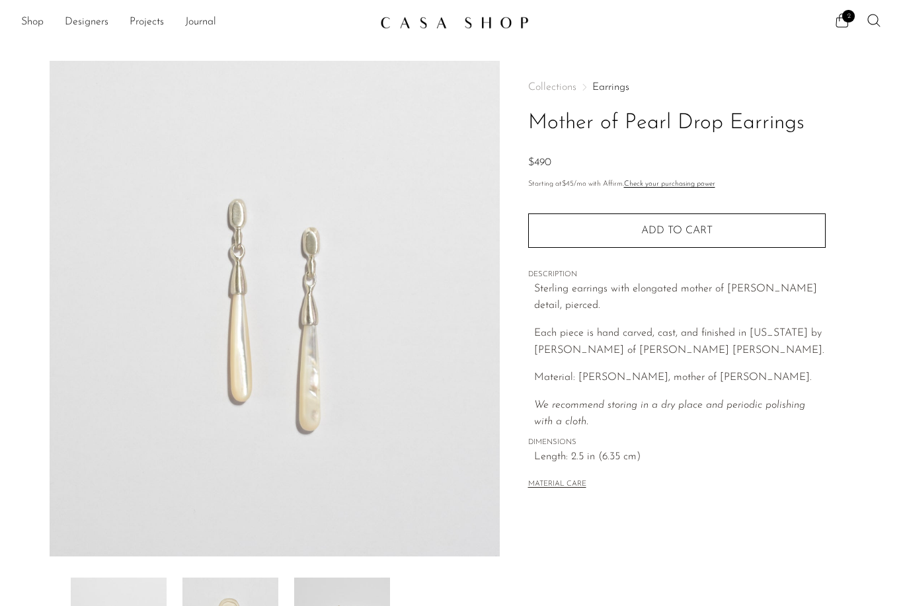
click at [847, 30] on ul "2" at bounding box center [858, 23] width 48 height 20
click at [844, 21] on span "2" at bounding box center [848, 16] width 13 height 13
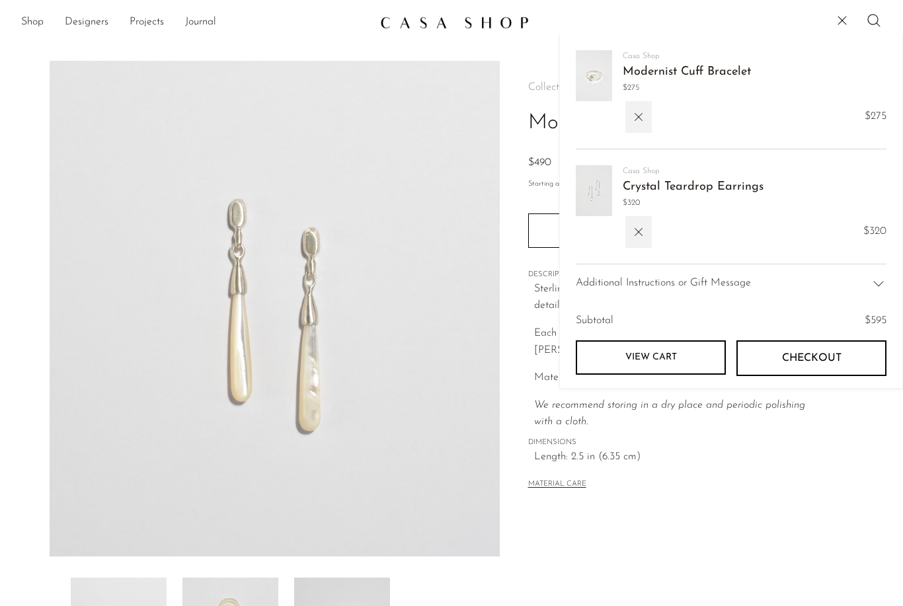
click at [691, 359] on link "View cart" at bounding box center [651, 357] width 150 height 34
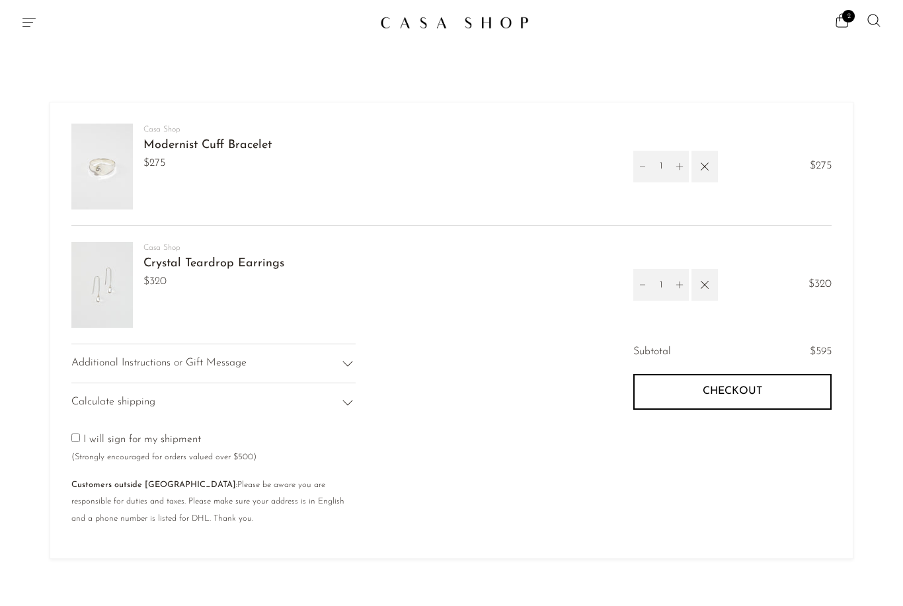
click at [111, 176] on img at bounding box center [101, 167] width 61 height 86
click at [202, 149] on link "Modernist Cuff Bracelet" at bounding box center [207, 145] width 128 height 12
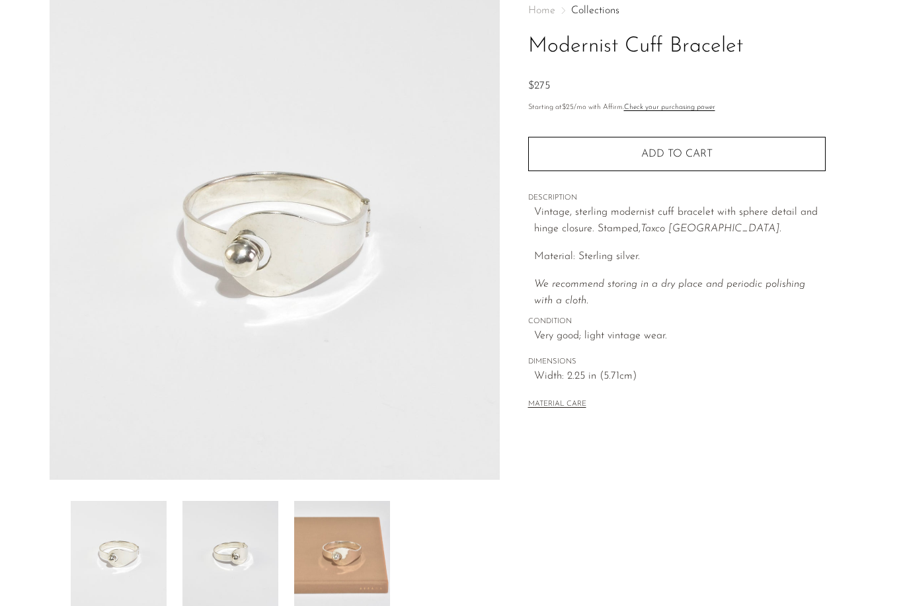
scroll to position [93, 0]
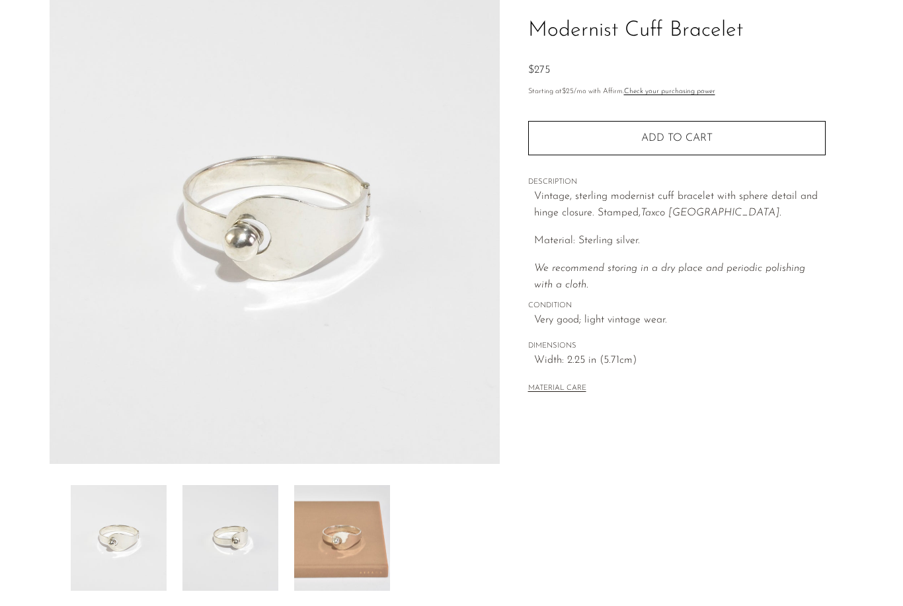
click at [336, 563] on img at bounding box center [342, 538] width 96 height 106
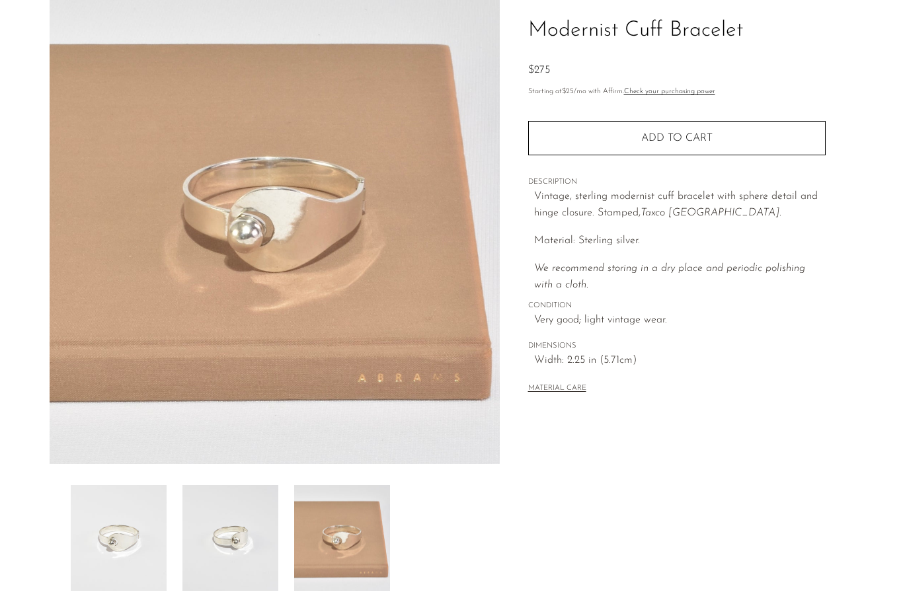
click at [256, 544] on img at bounding box center [230, 538] width 96 height 106
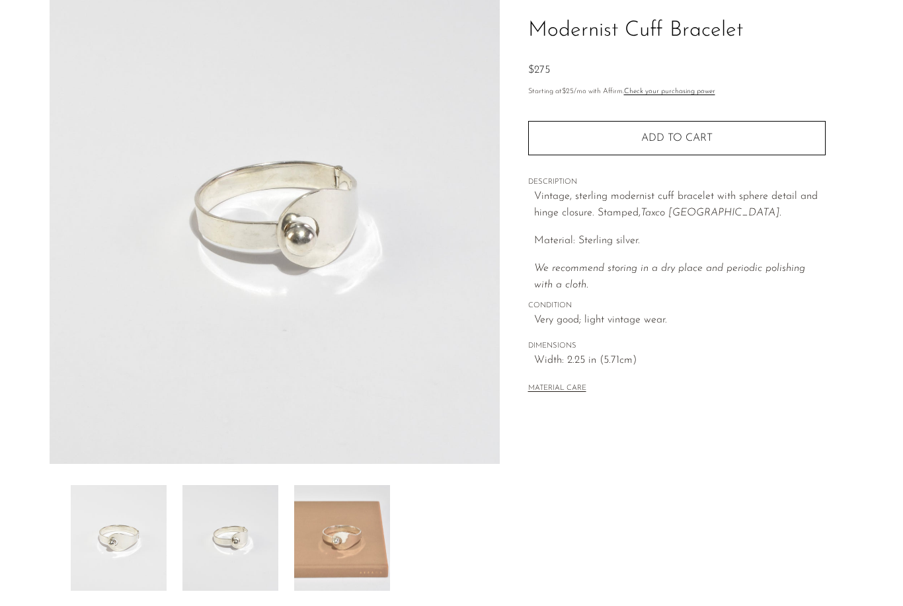
click at [163, 544] on img at bounding box center [119, 538] width 96 height 106
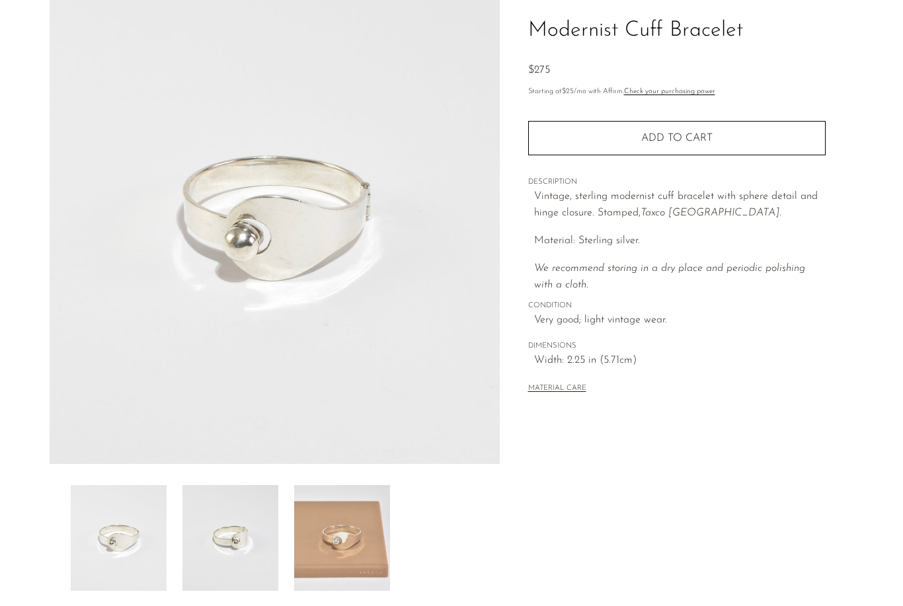
scroll to position [0, 0]
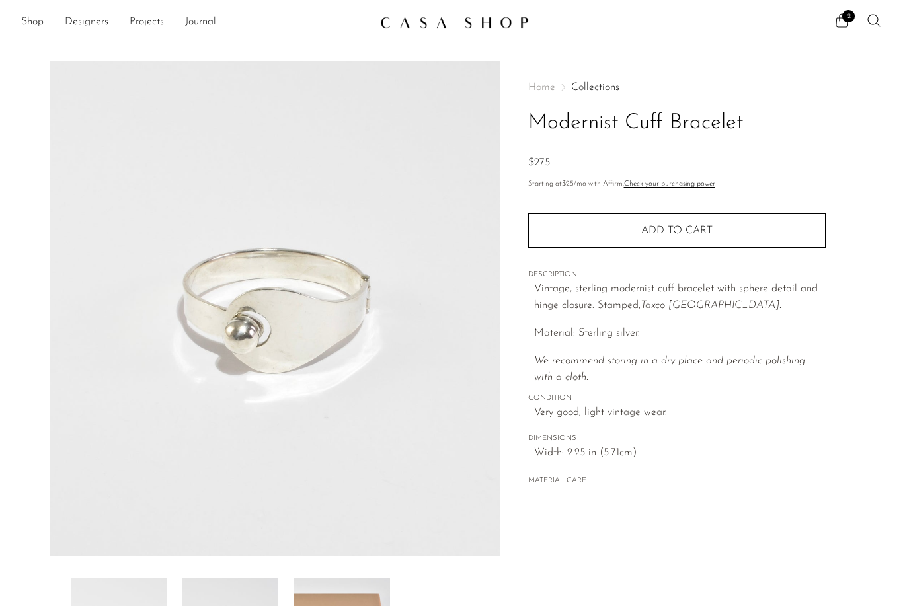
click at [844, 19] on span "2" at bounding box center [848, 16] width 13 height 13
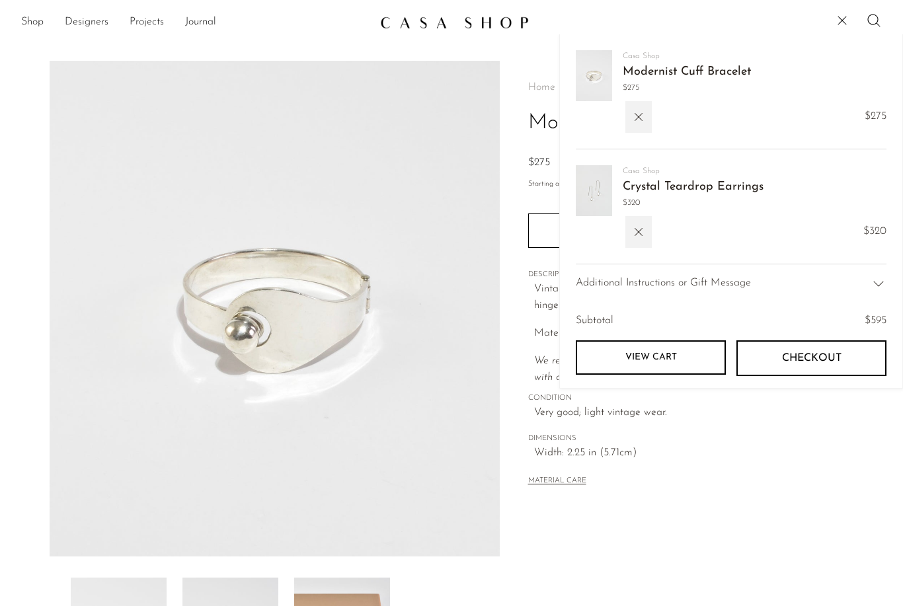
click at [660, 372] on link "View cart" at bounding box center [651, 357] width 150 height 34
